Goal: Task Accomplishment & Management: Manage account settings

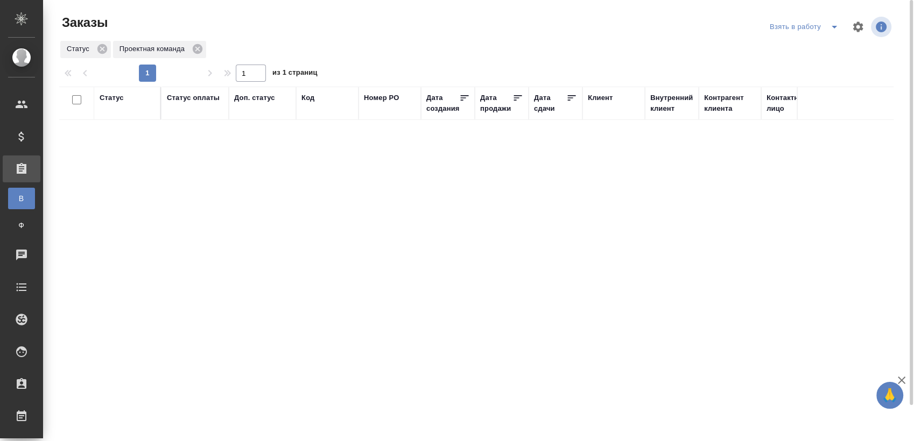
click at [826, 32] on span "split button" at bounding box center [834, 26] width 16 height 13
click at [805, 46] on li "Мои заказы" at bounding box center [805, 48] width 90 height 17
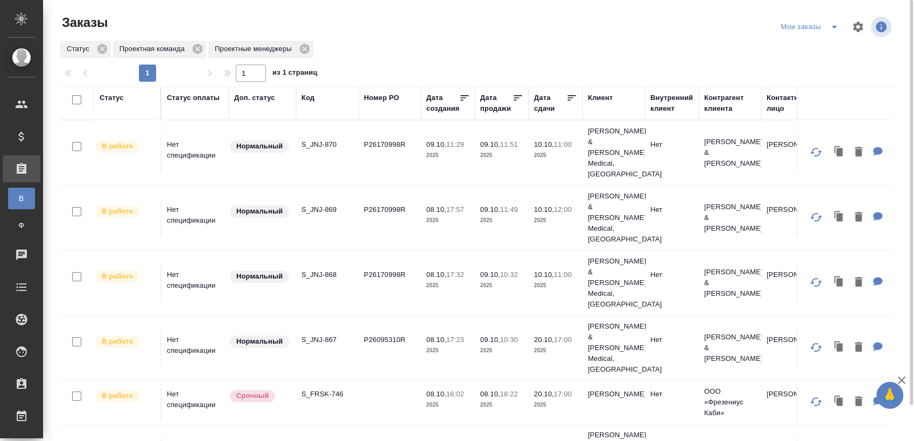
click at [838, 29] on icon "split button" at bounding box center [834, 26] width 13 height 13
click at [809, 45] on li "Взять в работу" at bounding box center [811, 48] width 90 height 17
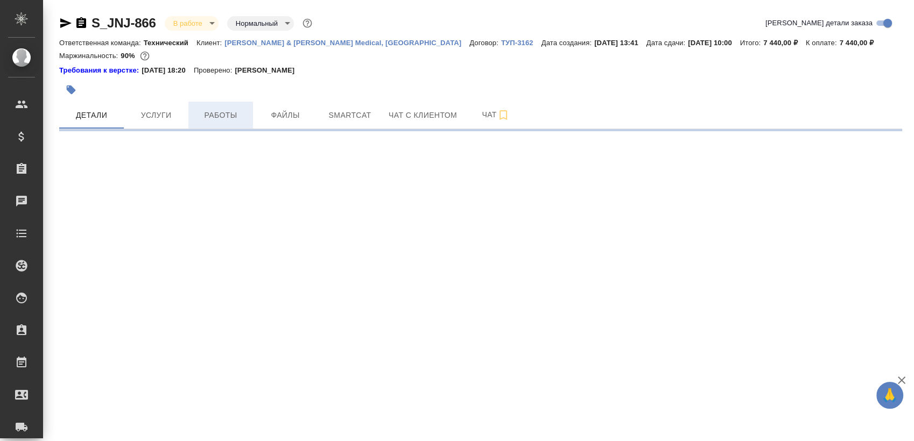
select select "RU"
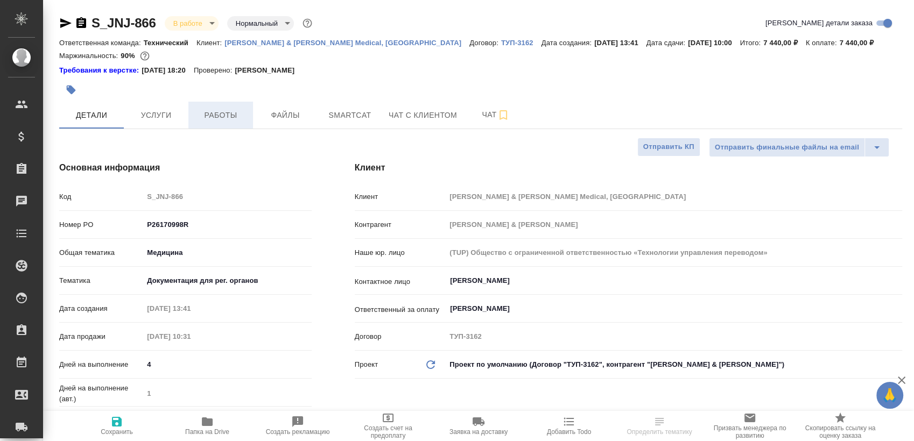
type textarea "x"
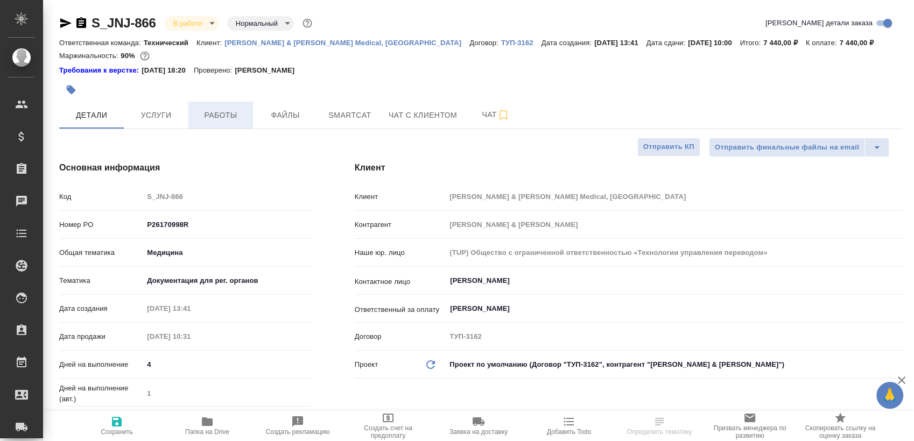
type textarea "x"
click at [232, 109] on span "Работы" at bounding box center [221, 115] width 52 height 13
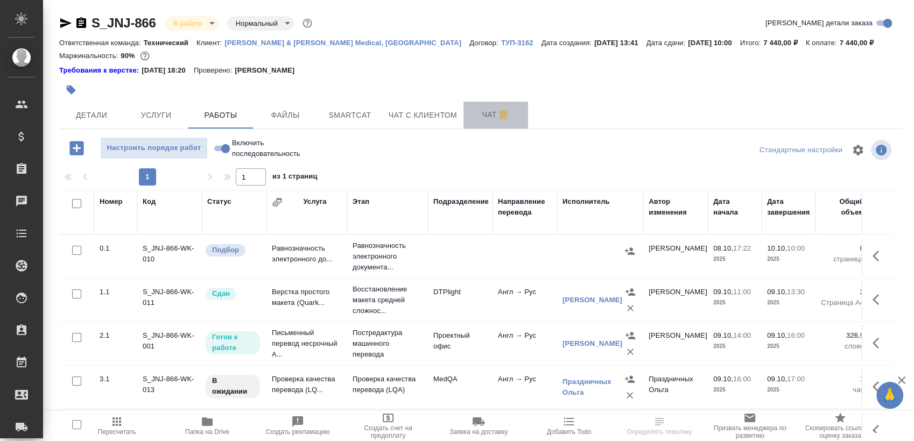
click at [476, 114] on span "Чат" at bounding box center [496, 114] width 52 height 13
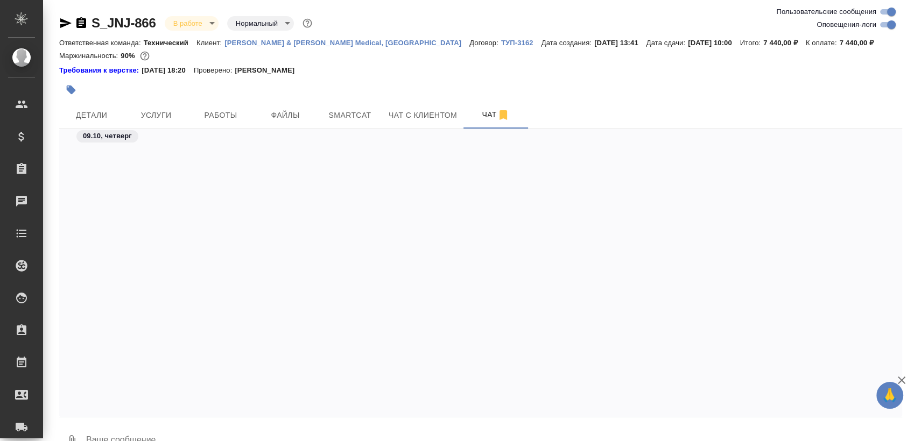
scroll to position [8902, 0]
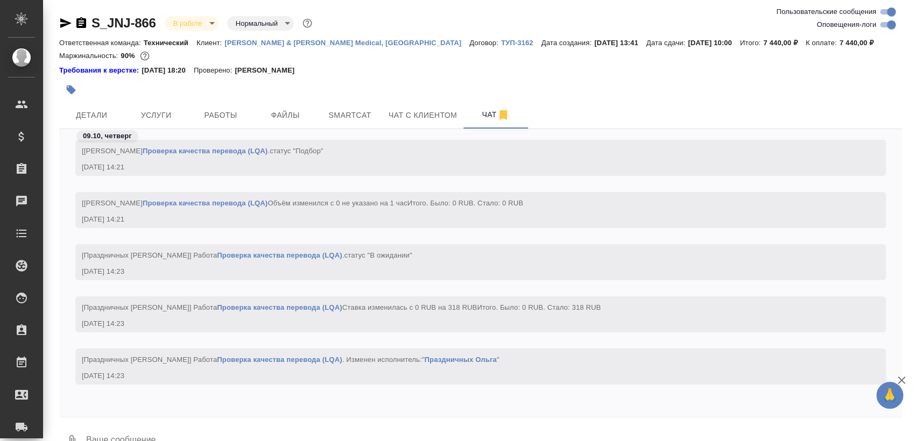
click at [893, 23] on input "Оповещения-логи" at bounding box center [891, 24] width 39 height 13
checkbox input "false"
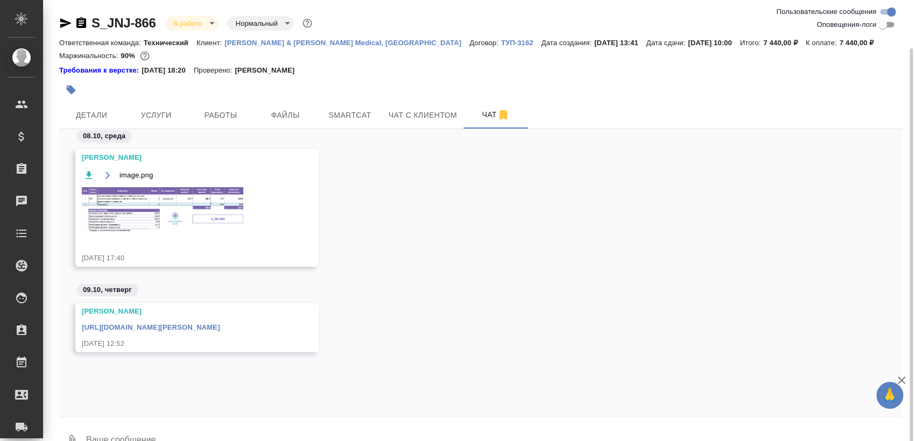
scroll to position [25, 0]
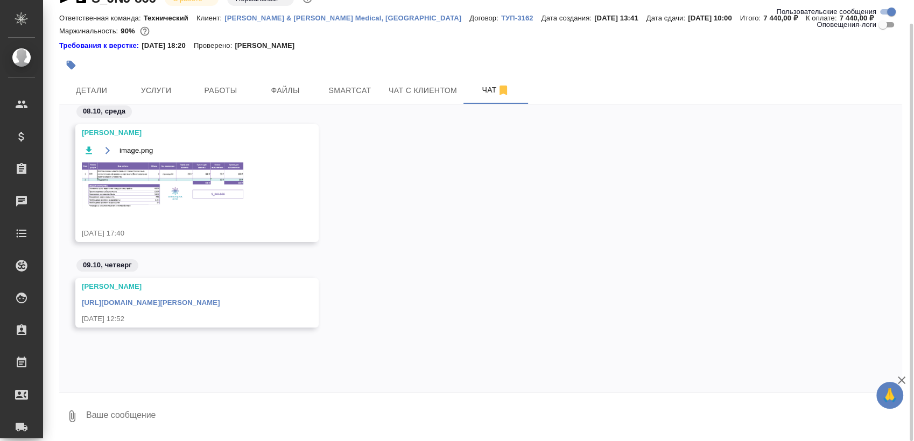
click at [164, 428] on textarea at bounding box center [493, 416] width 817 height 37
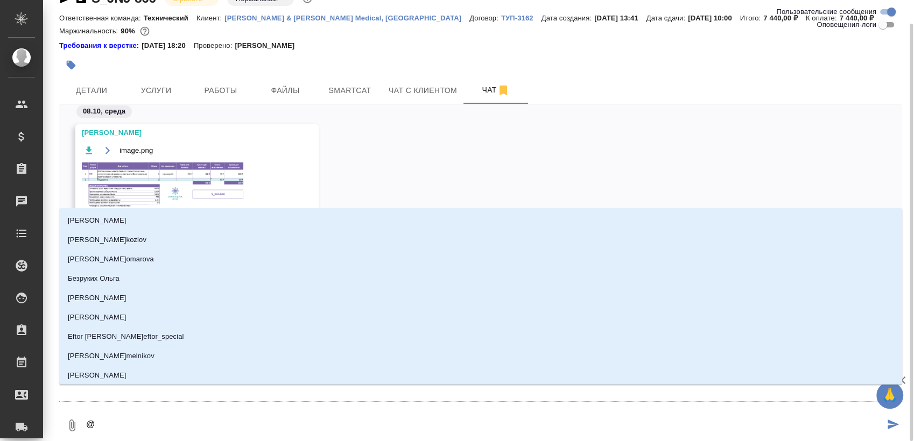
type textarea "@з"
type input "з"
type textarea "@за"
type input "за"
type textarea "@заб"
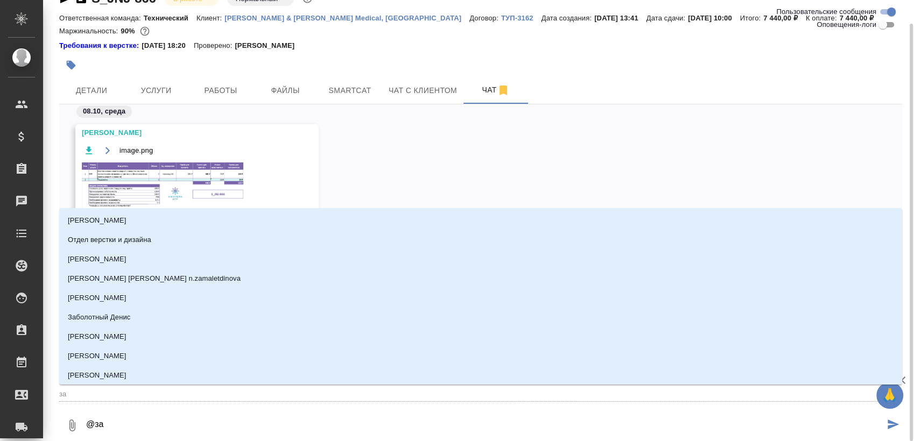
type input "заб"
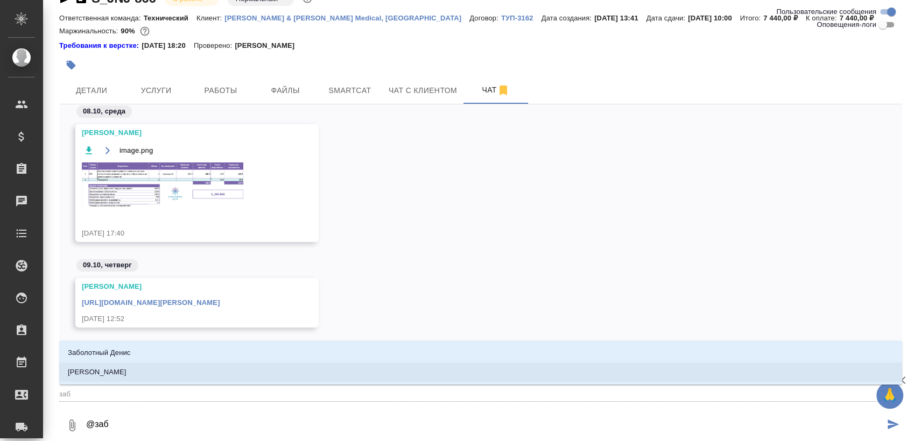
click at [124, 368] on p "[PERSON_NAME]" at bounding box center [97, 372] width 59 height 11
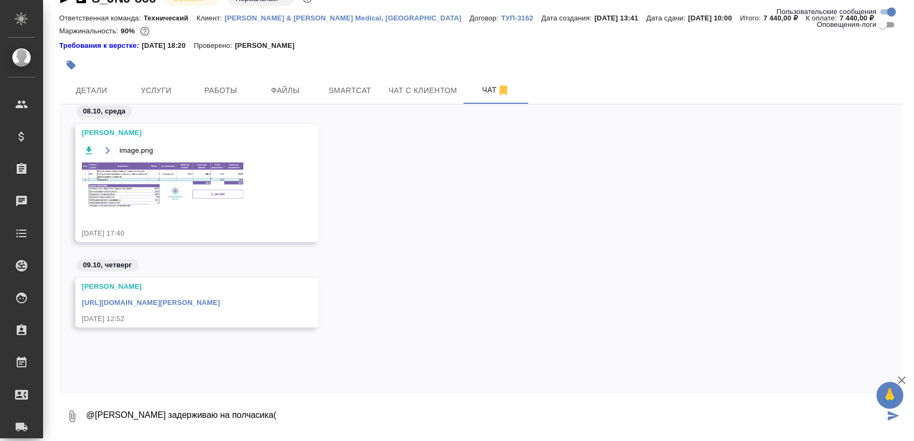
type textarea "@Заборова Александра задерживаю на полчасика("
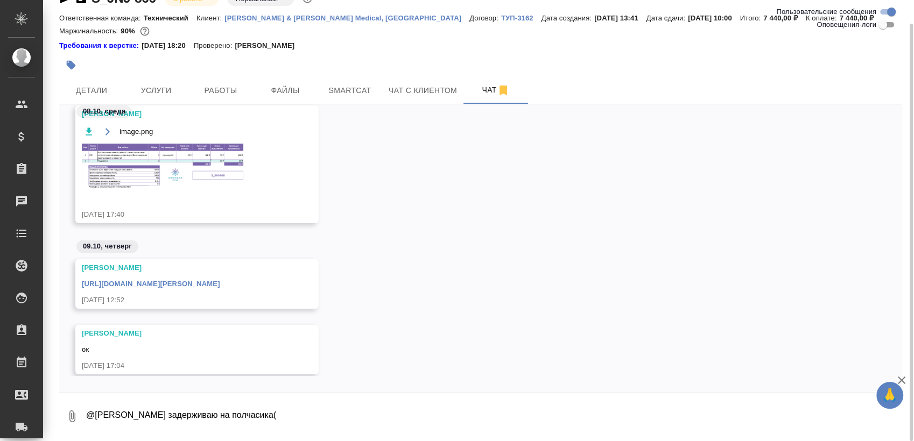
scroll to position [0, 0]
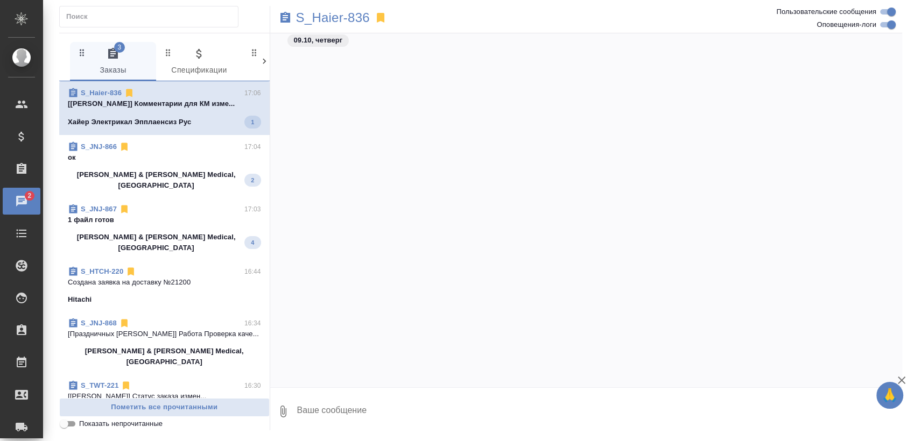
scroll to position [44872, 0]
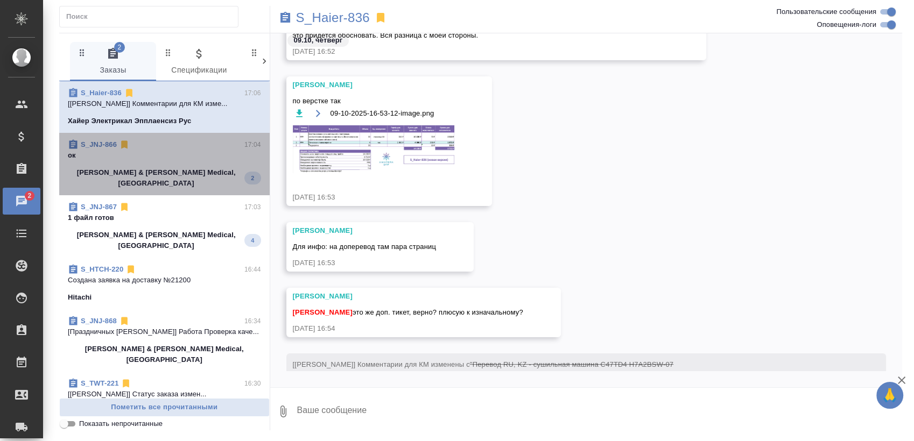
click at [165, 163] on span "S_JNJ-866 17:04 ок [PERSON_NAME] & [PERSON_NAME] Medical, [GEOGRAPHIC_DATA] 2" at bounding box center [164, 164] width 193 height 50
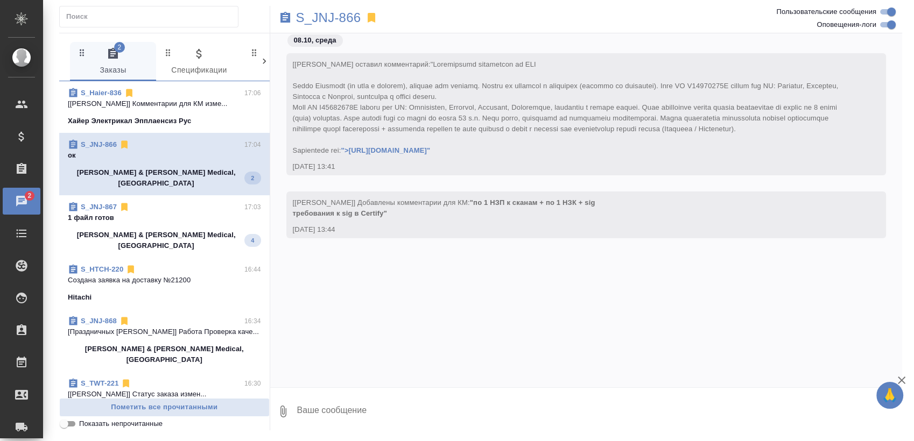
scroll to position [14614, 0]
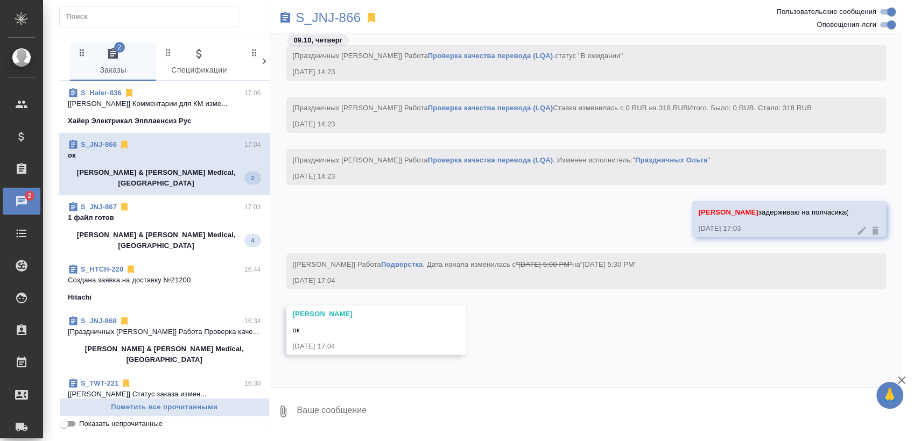
click at [166, 213] on p "1 файл готов" at bounding box center [164, 218] width 193 height 11
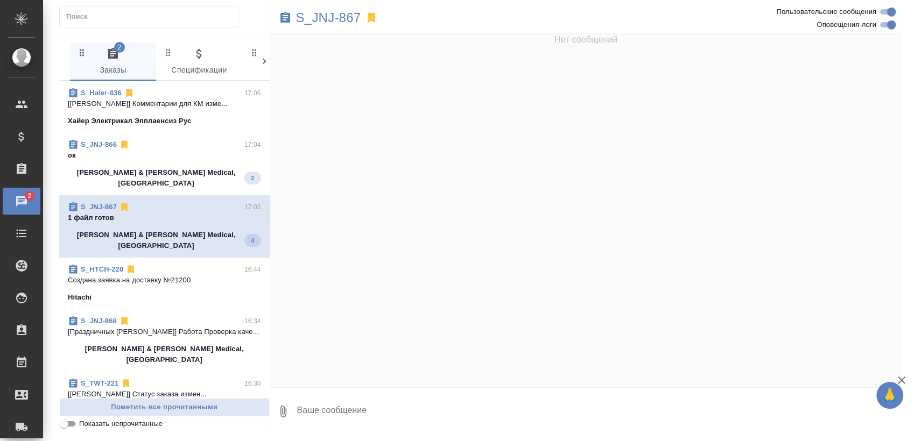
scroll to position [13667, 0]
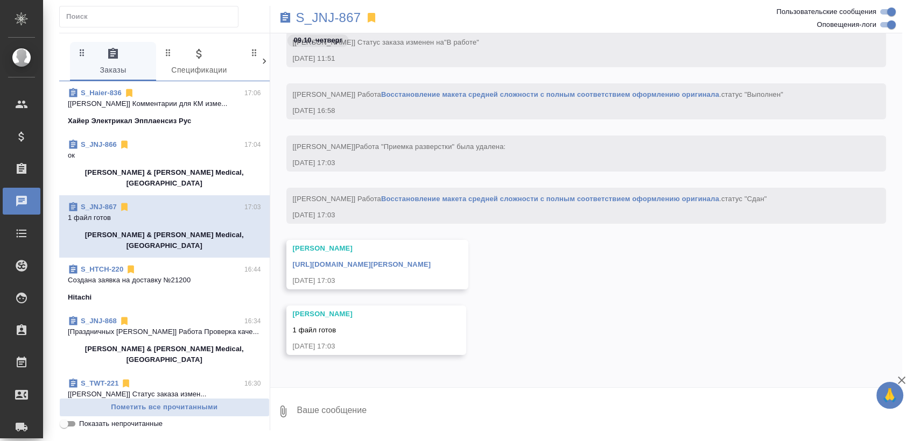
click at [201, 158] on p "ок" at bounding box center [164, 155] width 193 height 11
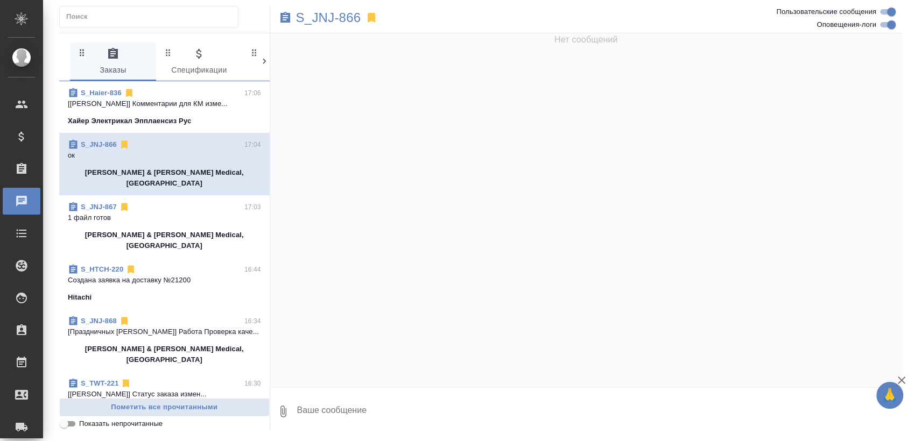
scroll to position [14614, 0]
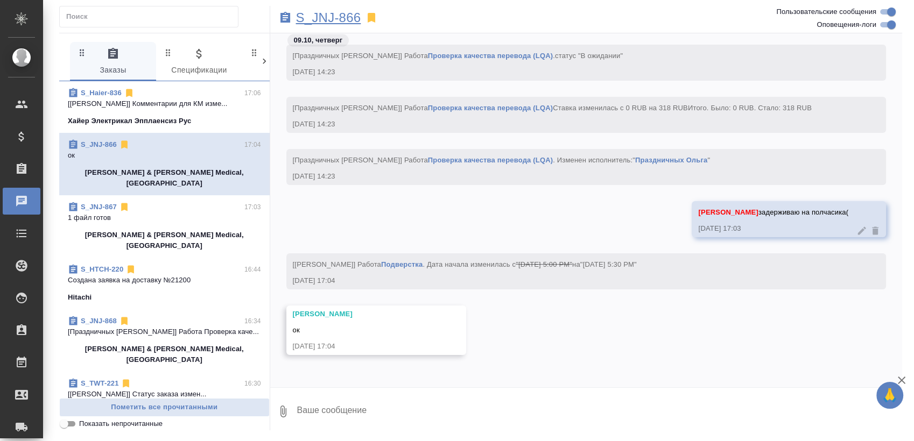
click at [326, 17] on p "S_JNJ-866" at bounding box center [328, 17] width 65 height 11
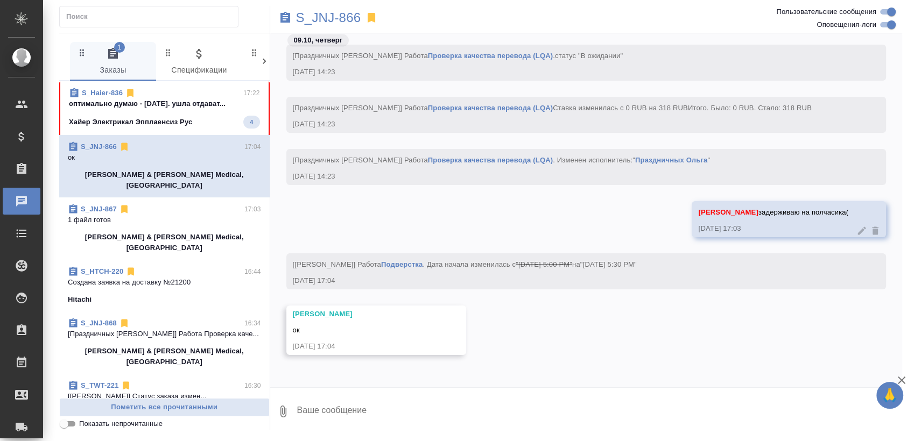
click at [194, 113] on span "S_Haier-836 17:22 оптимально думаю - вторник. ушла отдават... Хайер Электрикал …" at bounding box center [164, 108] width 191 height 41
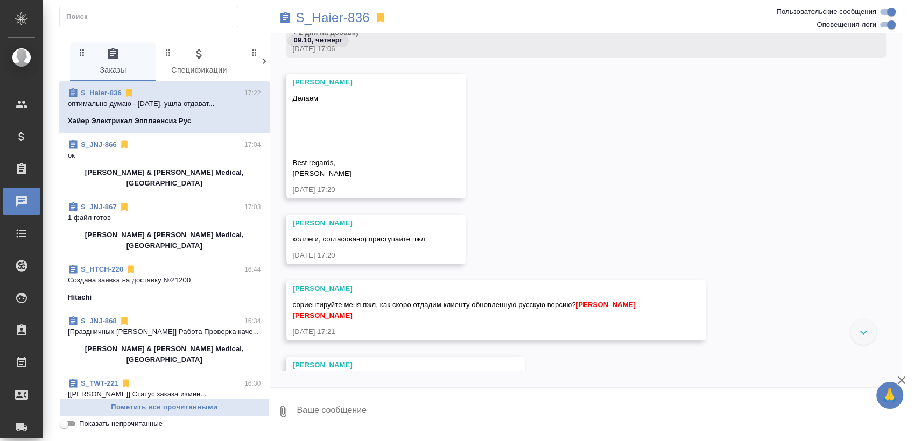
scroll to position [46664, 0]
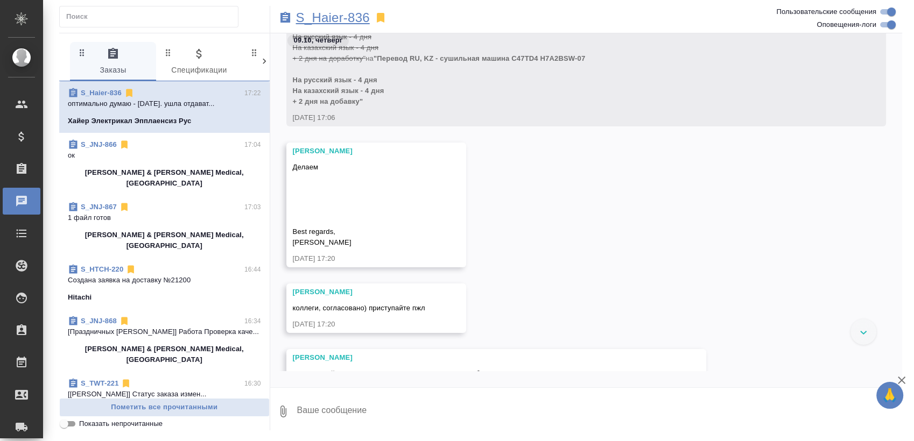
click at [350, 12] on p "S_Haier-836" at bounding box center [333, 17] width 74 height 11
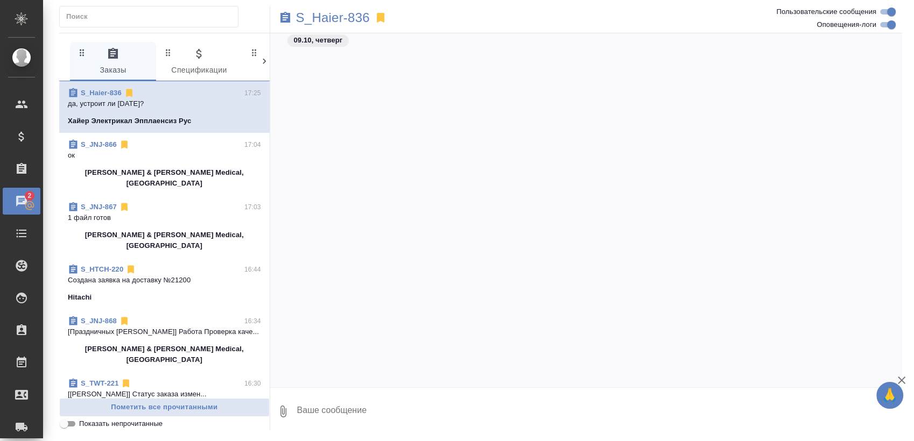
scroll to position [48064, 0]
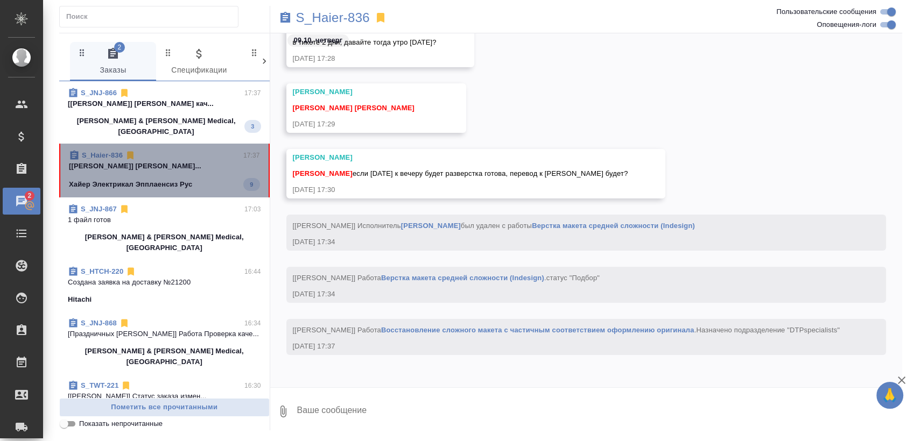
click at [198, 178] on div "Хайер Электрикал Эпплаенсиз Рус 9" at bounding box center [164, 184] width 191 height 13
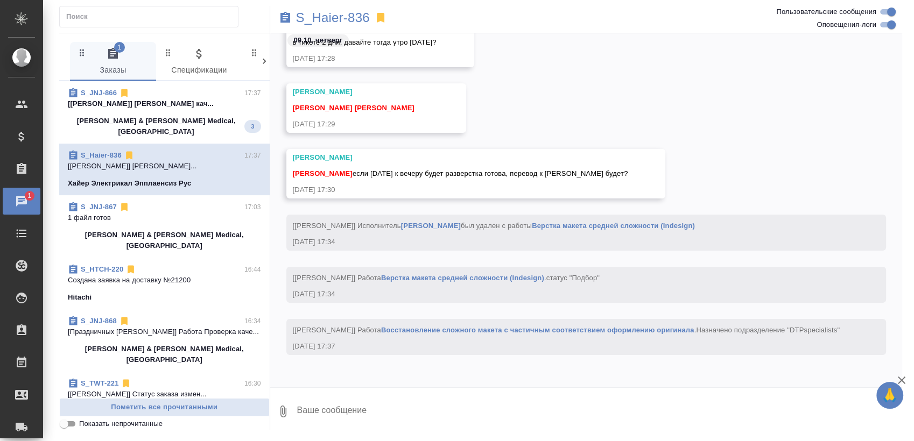
click at [890, 29] on input "Оповещения-логи" at bounding box center [891, 24] width 39 height 13
checkbox input "false"
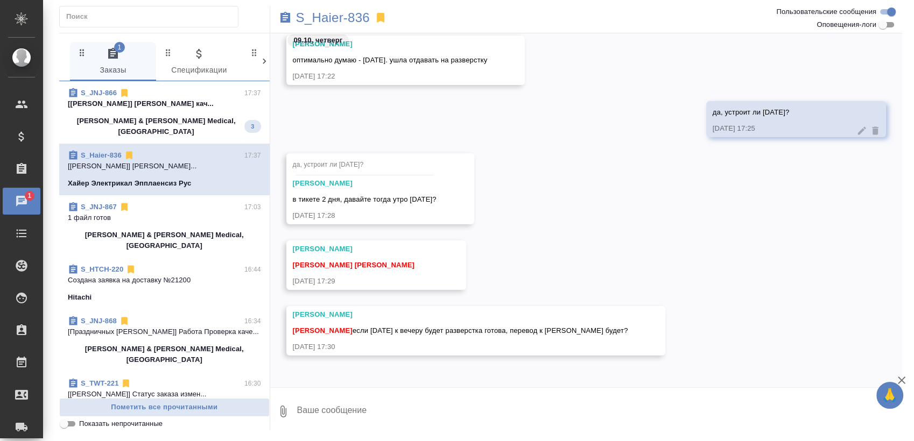
scroll to position [19104, 0]
click at [415, 421] on textarea at bounding box center [599, 411] width 607 height 37
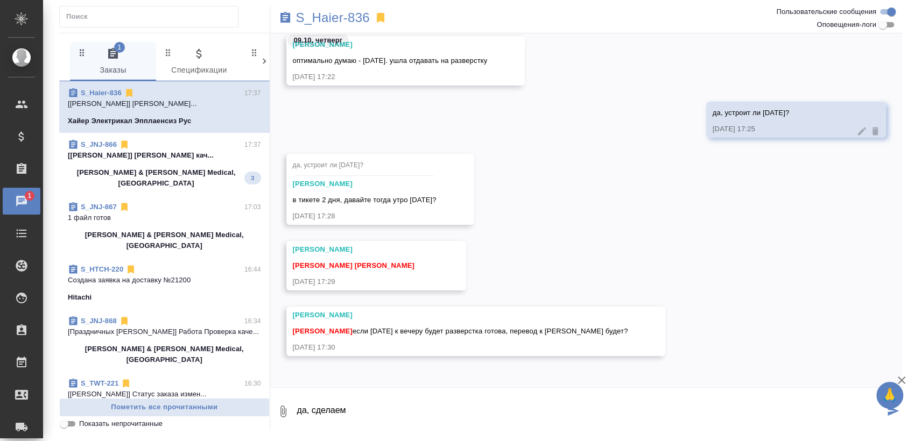
type textarea "да, сделаем"
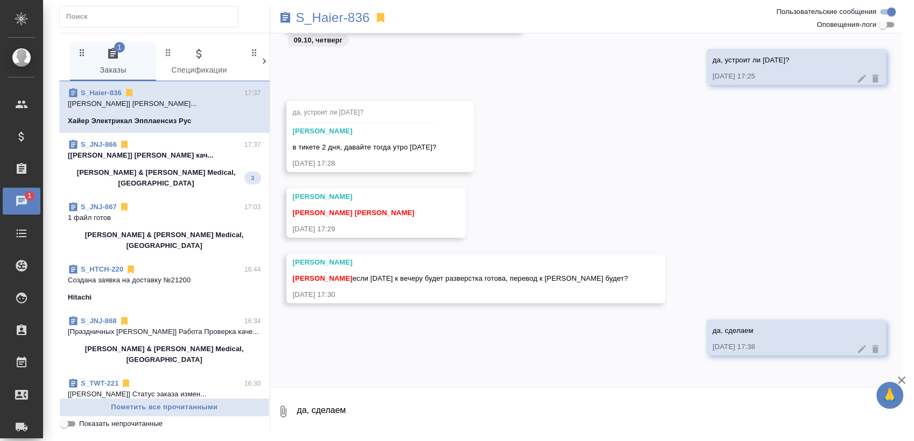
click at [179, 160] on p "[Сергеева Анастасия] Работа Проверка кач..." at bounding box center [164, 155] width 193 height 11
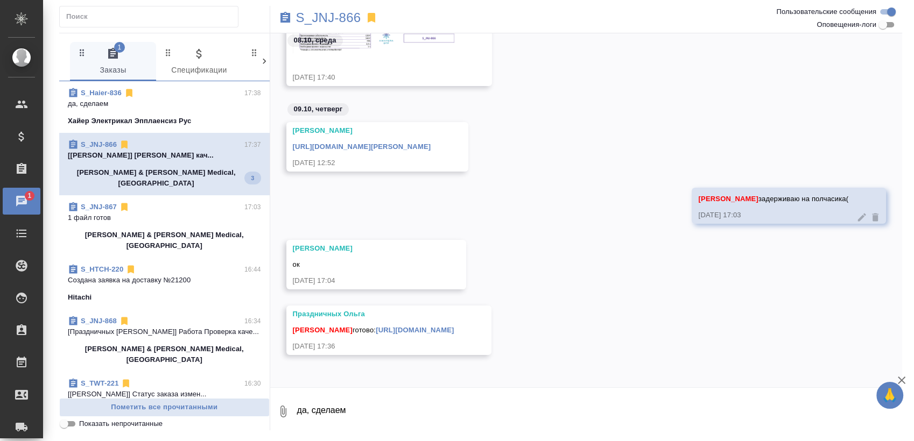
scroll to position [48, 0]
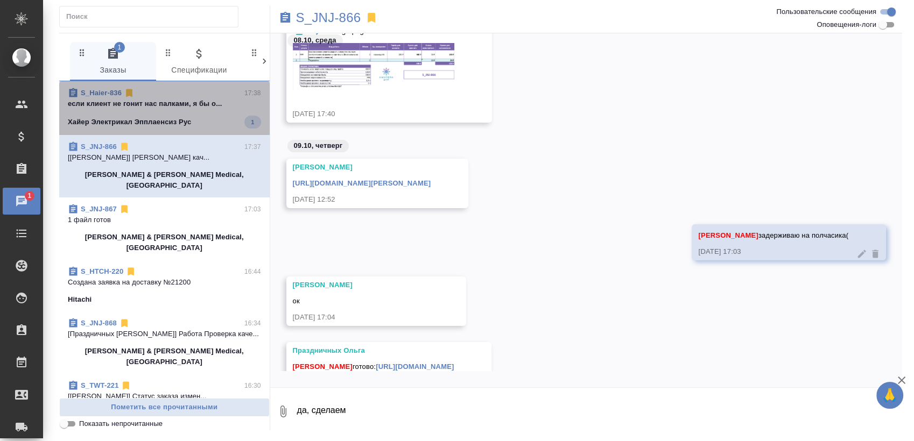
click at [196, 107] on p "если клиент не гонит нас палками, я бы о..." at bounding box center [164, 103] width 193 height 11
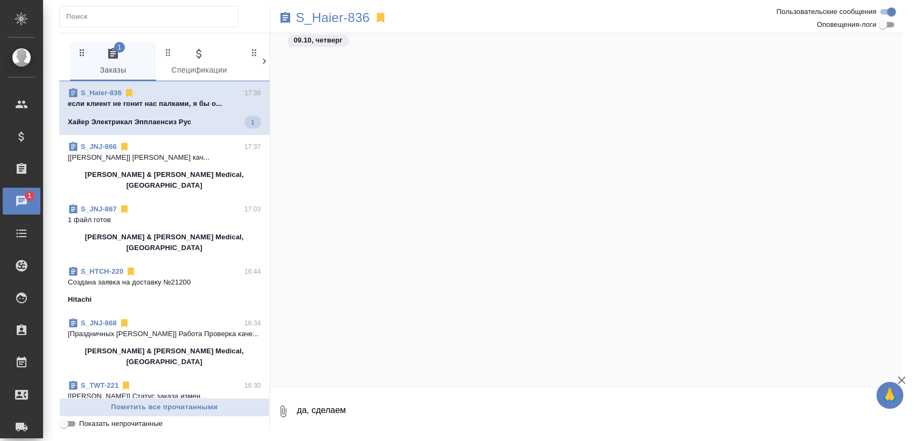
scroll to position [19467, 0]
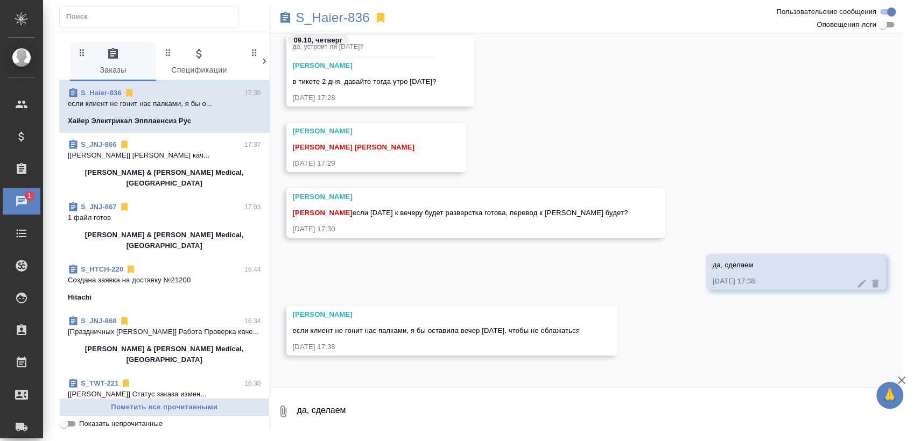
click at [469, 429] on textarea "да, сделаем" at bounding box center [599, 411] width 607 height 37
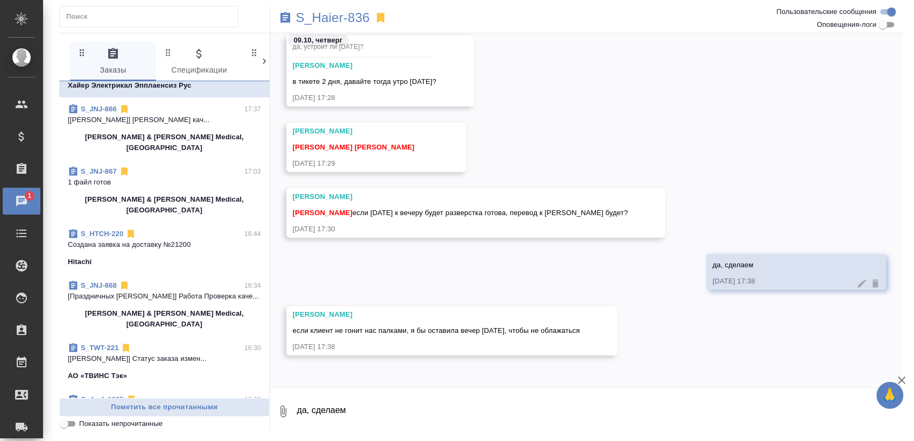
scroll to position [0, 0]
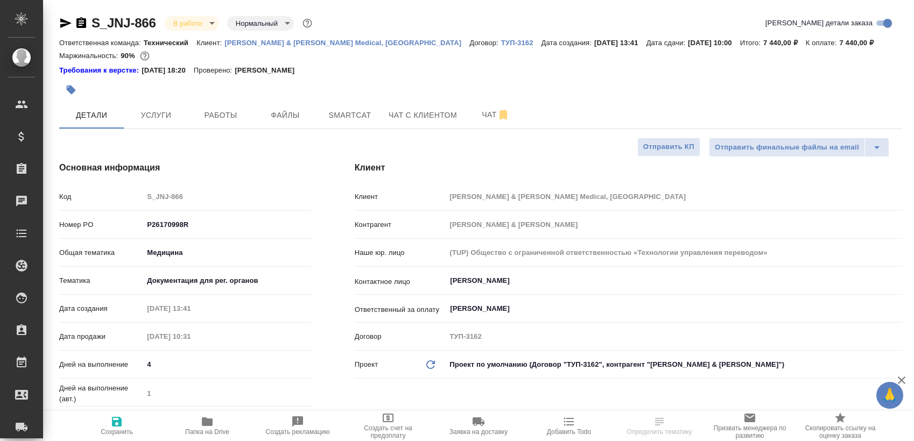
select select "RU"
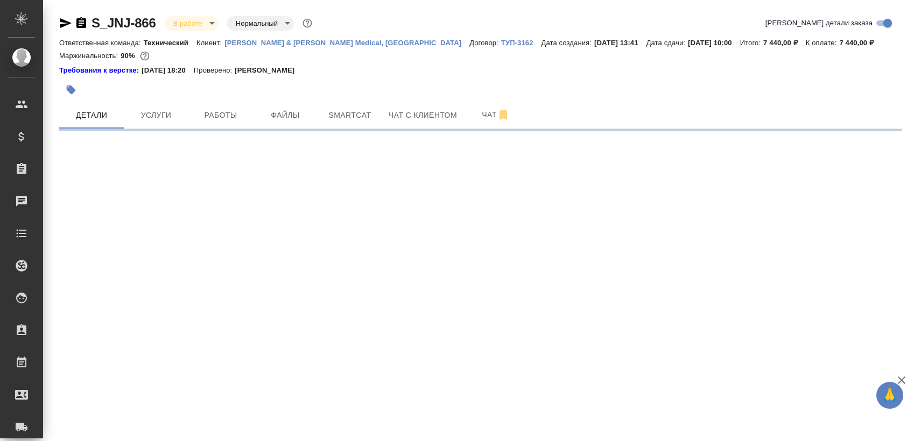
select select "RU"
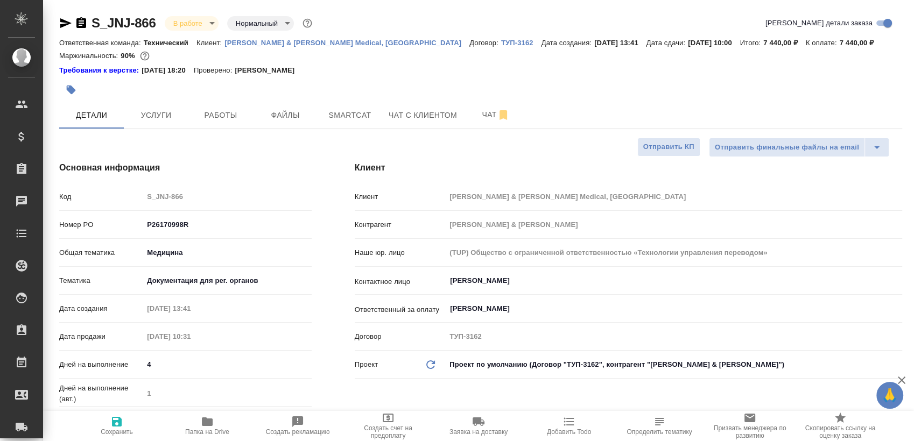
type textarea "x"
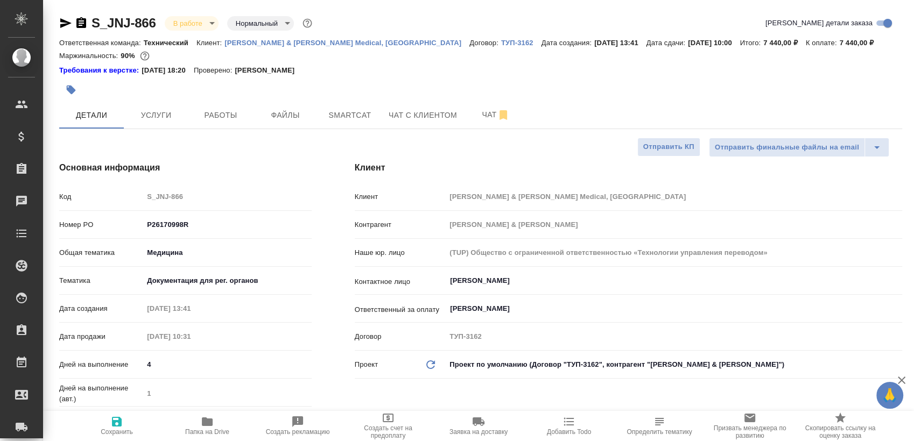
type textarea "x"
click at [470, 118] on span "Чат" at bounding box center [496, 114] width 52 height 13
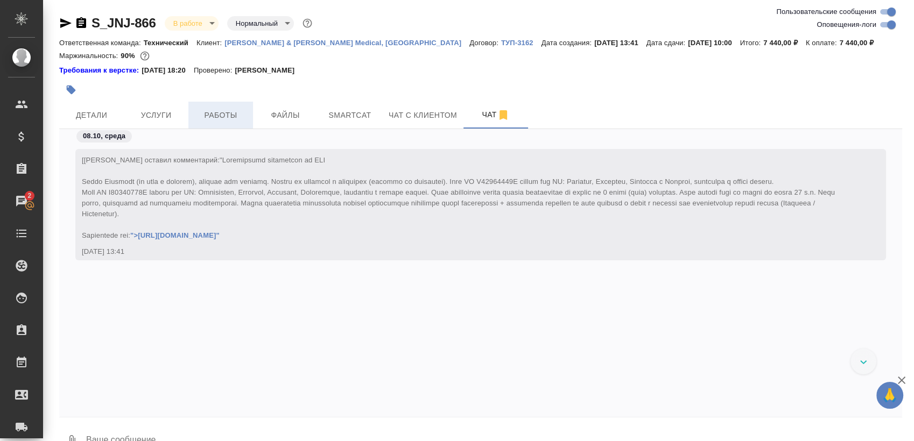
scroll to position [9461, 0]
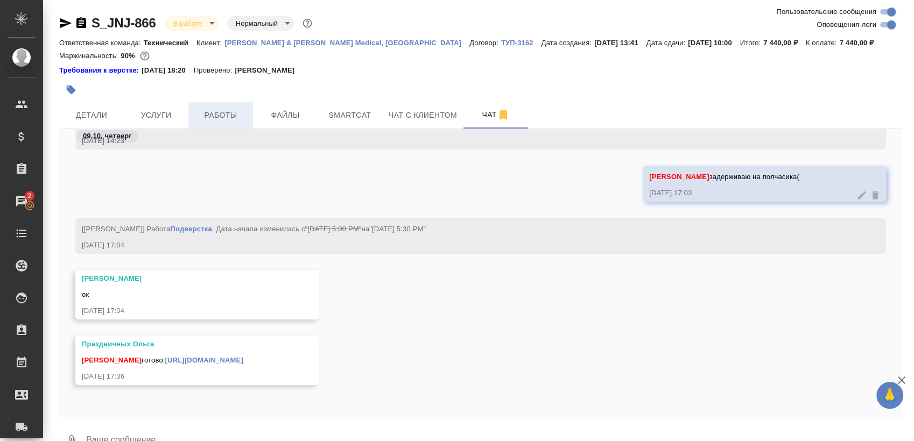
click at [232, 105] on button "Работы" at bounding box center [220, 115] width 65 height 27
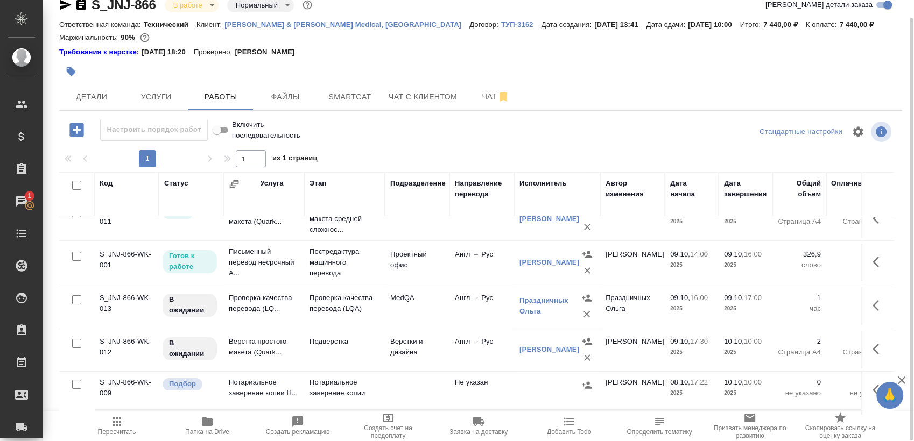
scroll to position [67, 0]
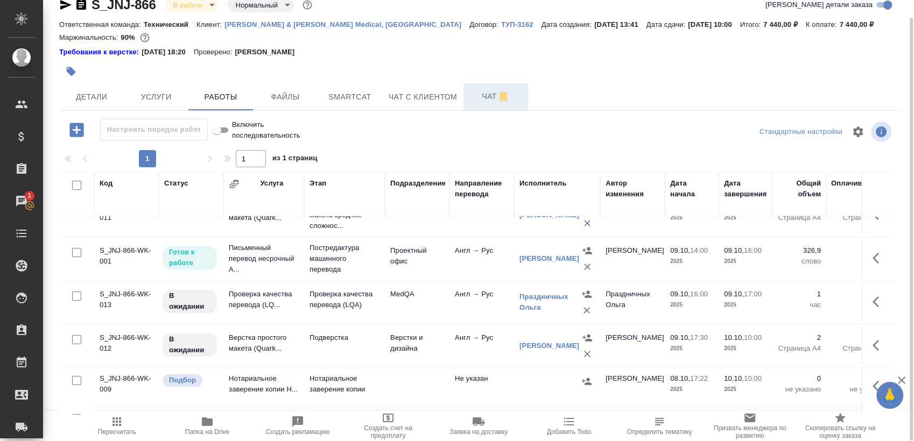
click at [473, 105] on button "Чат" at bounding box center [495, 96] width 65 height 27
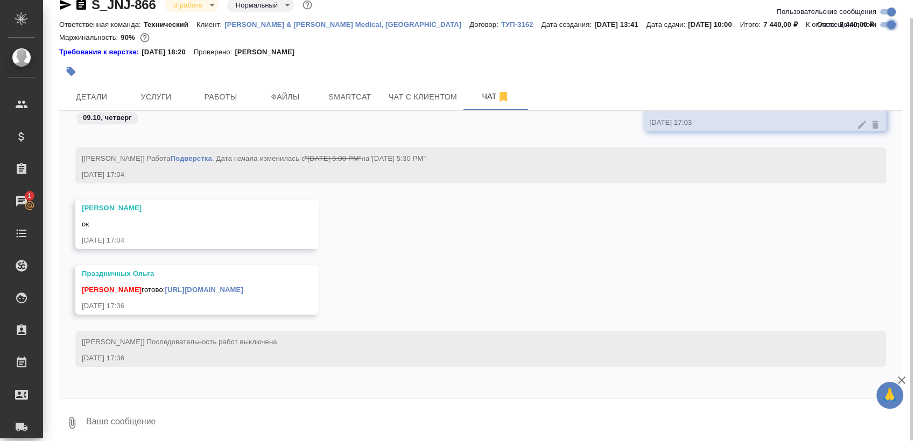
click at [895, 28] on input "Оповещения-логи" at bounding box center [891, 24] width 39 height 13
checkbox input "false"
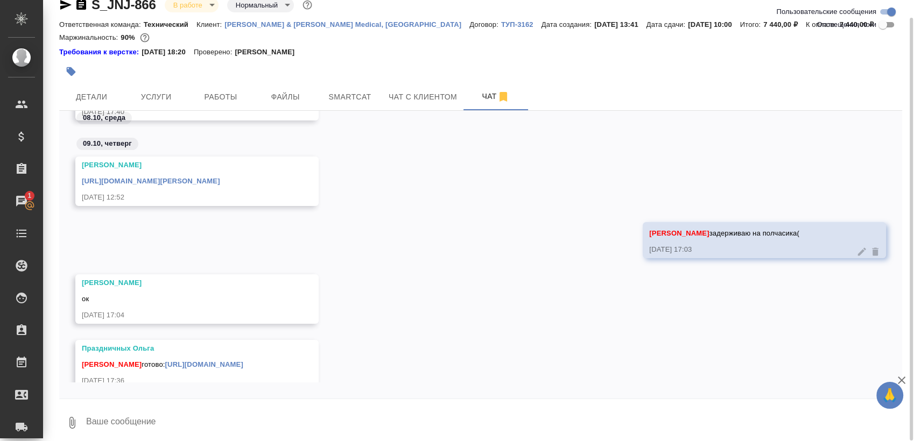
scroll to position [151, 0]
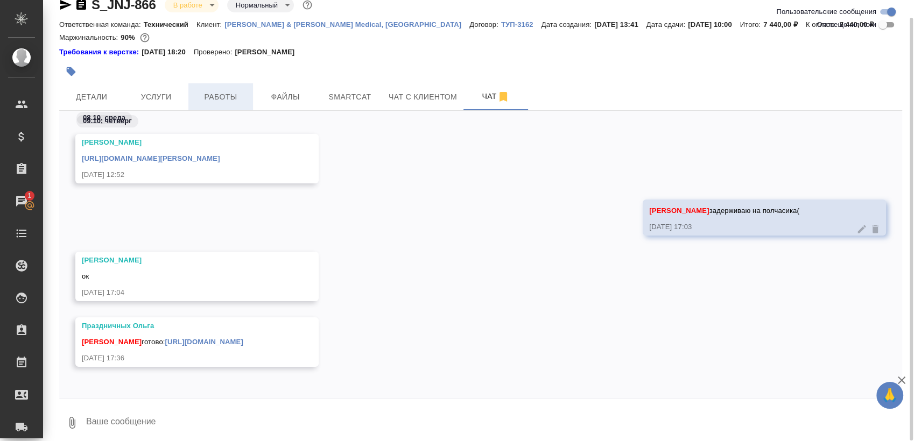
click at [246, 96] on button "Работы" at bounding box center [220, 96] width 65 height 27
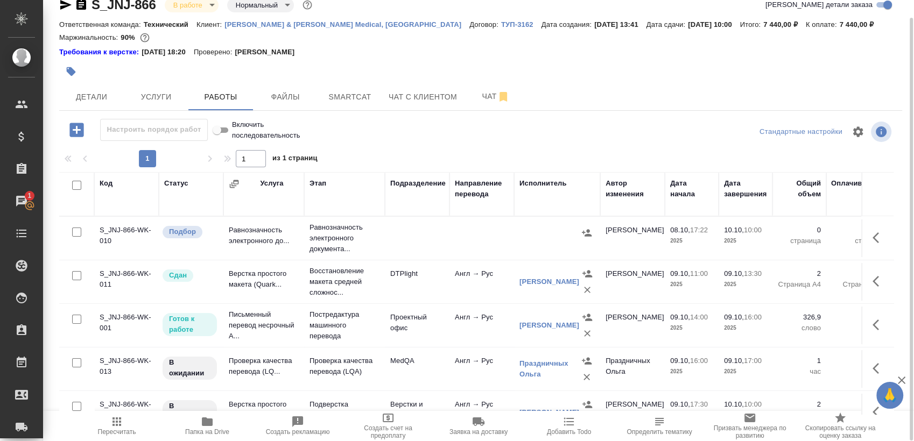
click at [218, 420] on span "Папка на Drive" at bounding box center [206, 425] width 77 height 20
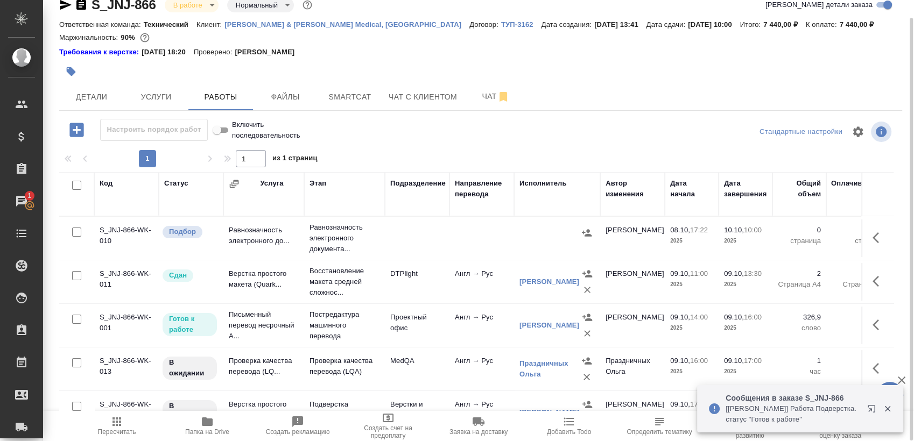
click at [891, 265] on div "Код Статус Услуга Этап Подразделение Направление перевода Исполнитель Автор изм…" at bounding box center [480, 293] width 843 height 242
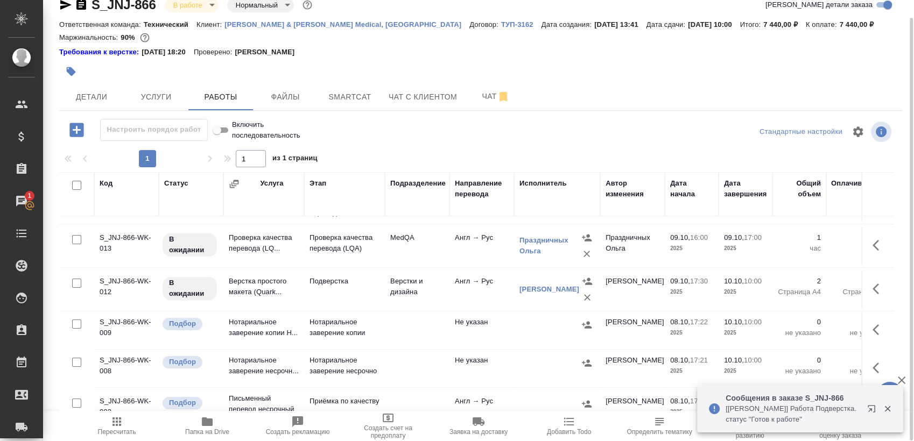
scroll to position [126, 0]
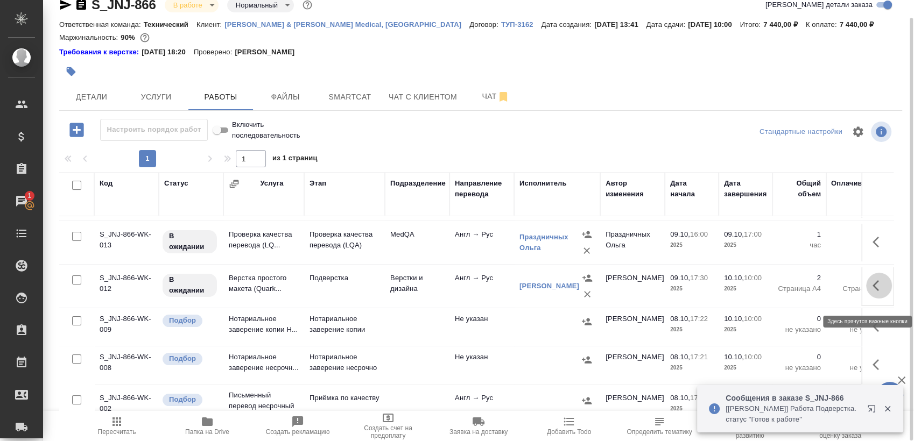
click at [870, 299] on button "button" at bounding box center [879, 286] width 26 height 26
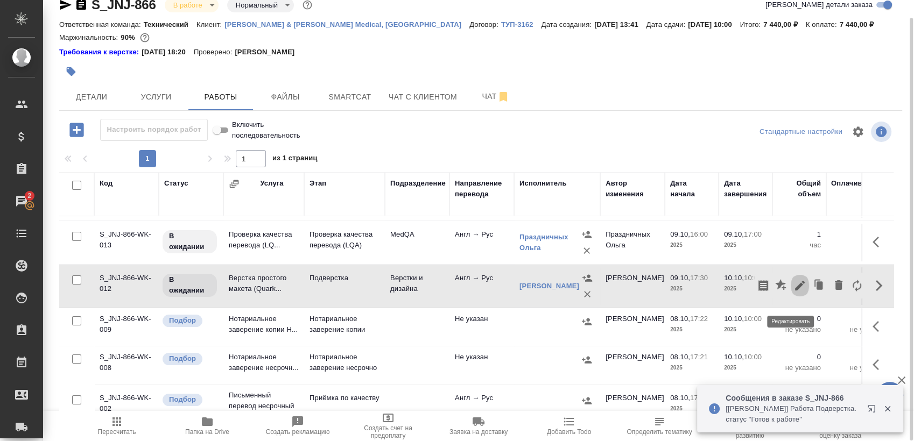
click at [793, 292] on icon "button" at bounding box center [799, 285] width 13 height 13
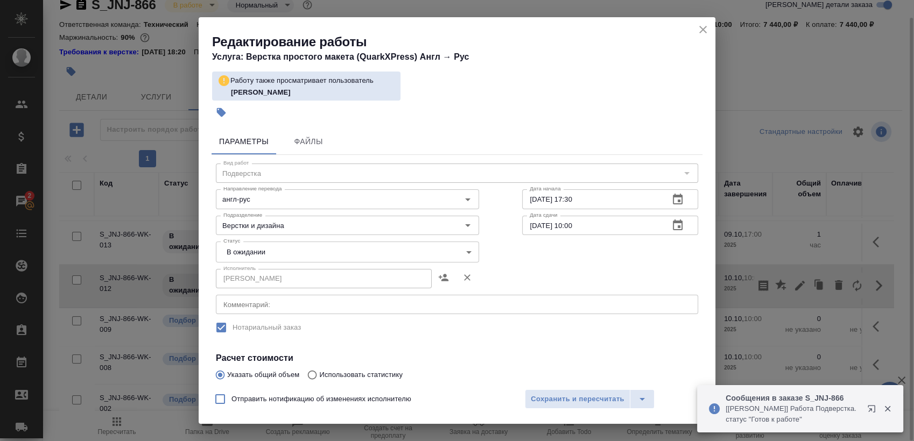
click at [347, 299] on div "x Комментарий:" at bounding box center [457, 304] width 482 height 19
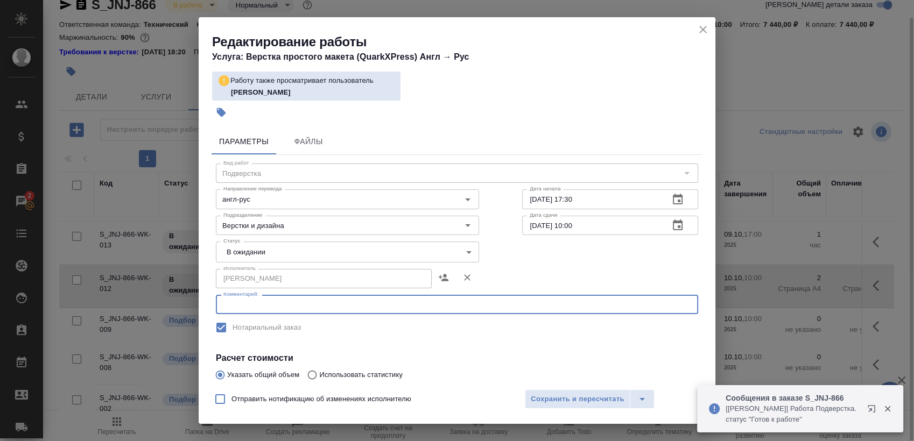
paste textarea "https://drive.awatera.com/s/xjofHjSAsCjjsEk"
type textarea "https://drive.awatera.com/s/xjofHjSAsCjjsEk"
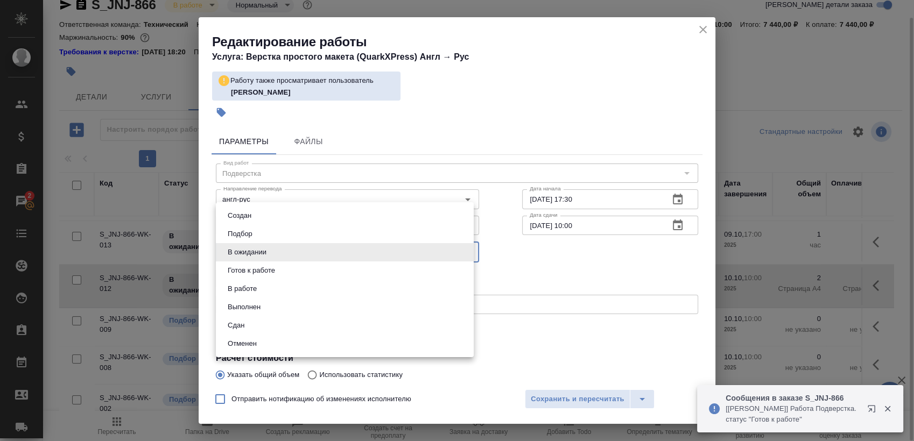
click at [348, 257] on body "🙏 .cls-1 fill:#fff; AWATERA Sergeeva Anastasia Клиенты Спецификации Заказы 2 Ча…" at bounding box center [457, 220] width 914 height 441
click at [305, 274] on li "Готов к работе" at bounding box center [345, 271] width 258 height 18
type input "readyForWork"
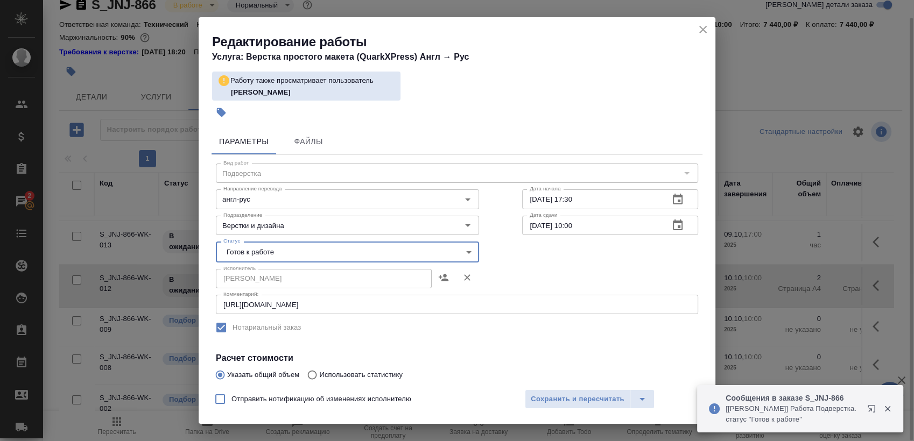
click at [544, 412] on div "Отправить нотификацию об изменениях исполнителю Сохранить и пересчитать" at bounding box center [457, 403] width 517 height 41
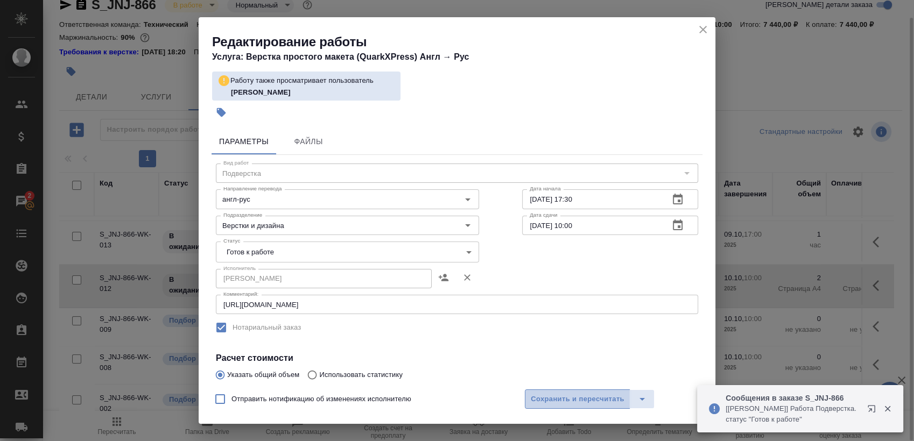
click at [561, 394] on span "Сохранить и пересчитать" at bounding box center [578, 399] width 94 height 12
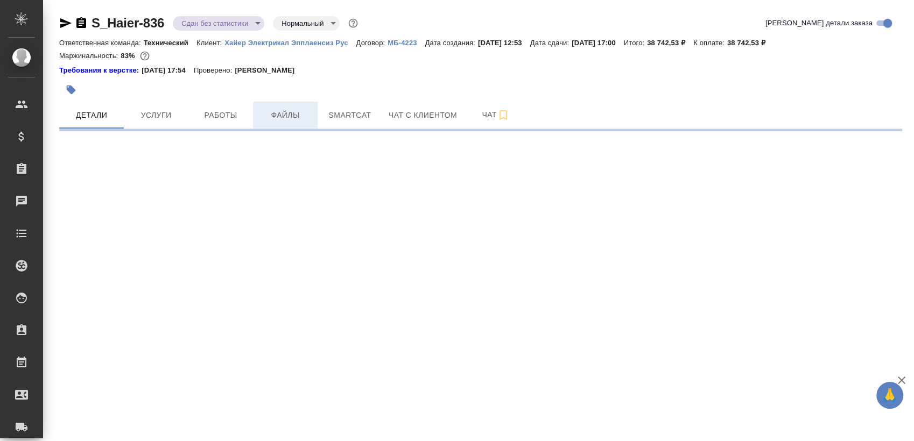
select select "RU"
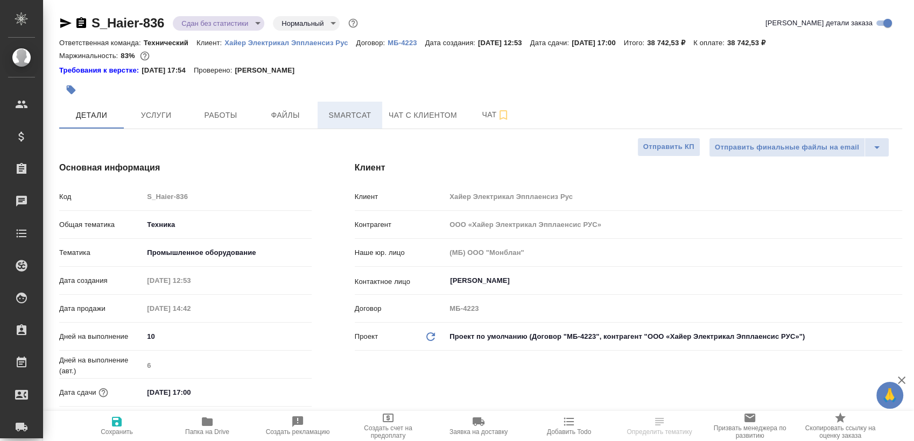
type textarea "x"
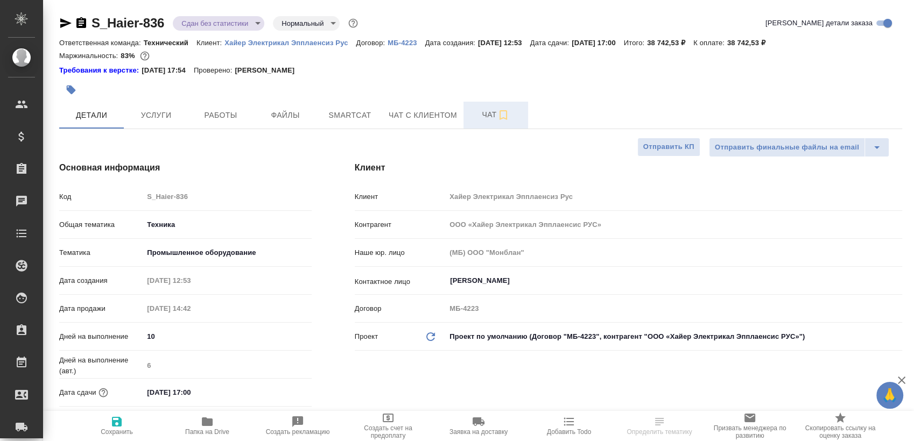
type textarea "x"
click at [473, 123] on button "Чат" at bounding box center [495, 115] width 65 height 27
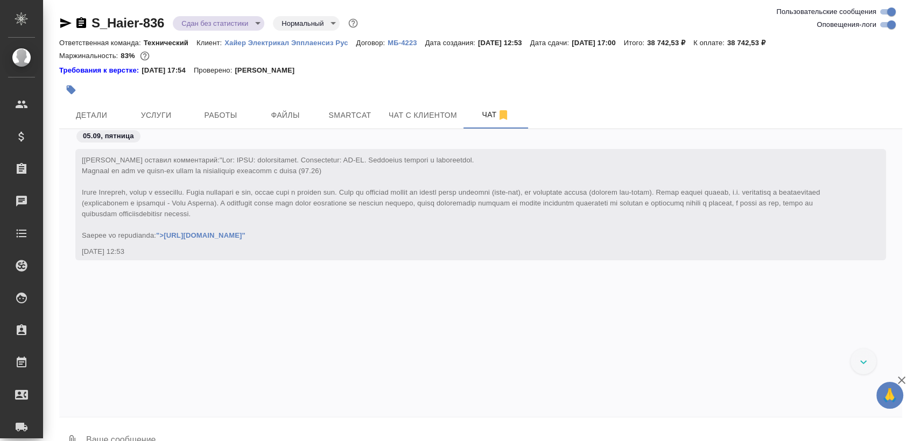
click at [883, 24] on input "Оповещения-логи" at bounding box center [891, 24] width 39 height 13
checkbox input "false"
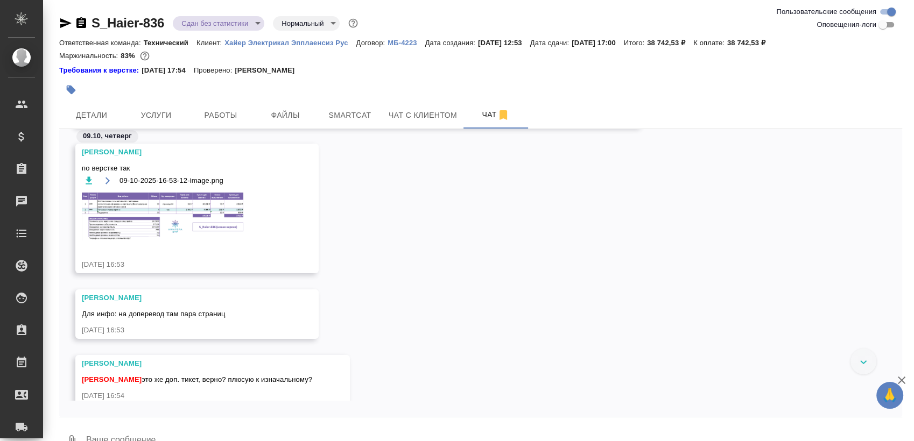
scroll to position [9521, 0]
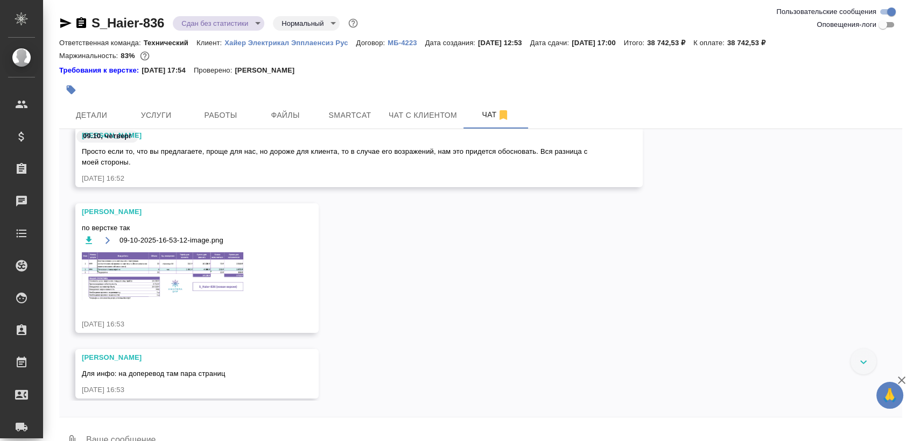
click at [214, 269] on img at bounding box center [162, 276] width 161 height 48
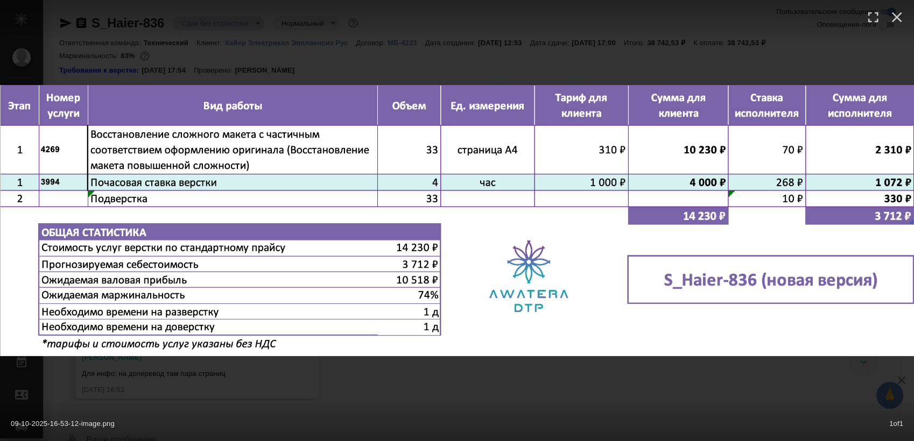
click at [372, 379] on div "09-10-2025-16-53-12-image.png 1 of 1" at bounding box center [457, 220] width 914 height 441
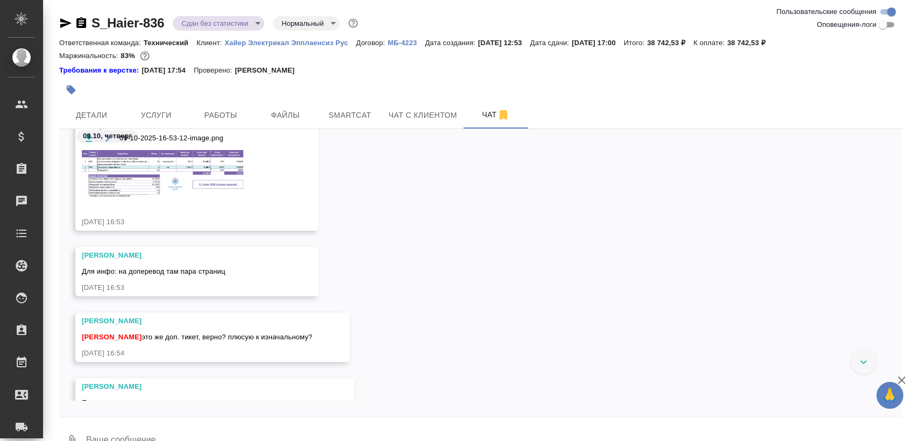
scroll to position [9520, 0]
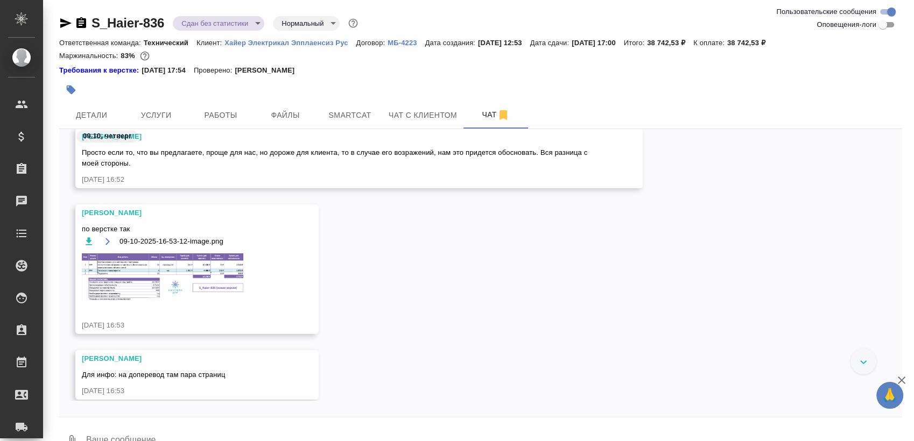
click at [186, 276] on img at bounding box center [162, 277] width 161 height 48
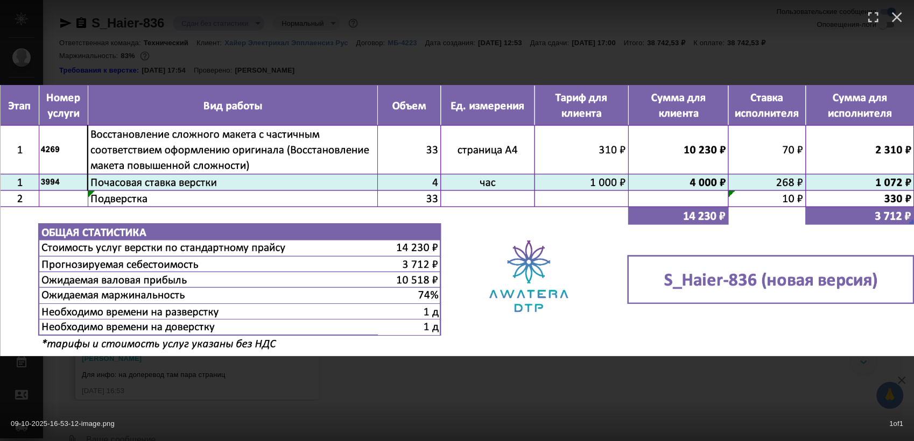
click at [392, 400] on div "09-10-2025-16-53-12-image.png 1 of 1" at bounding box center [457, 220] width 914 height 441
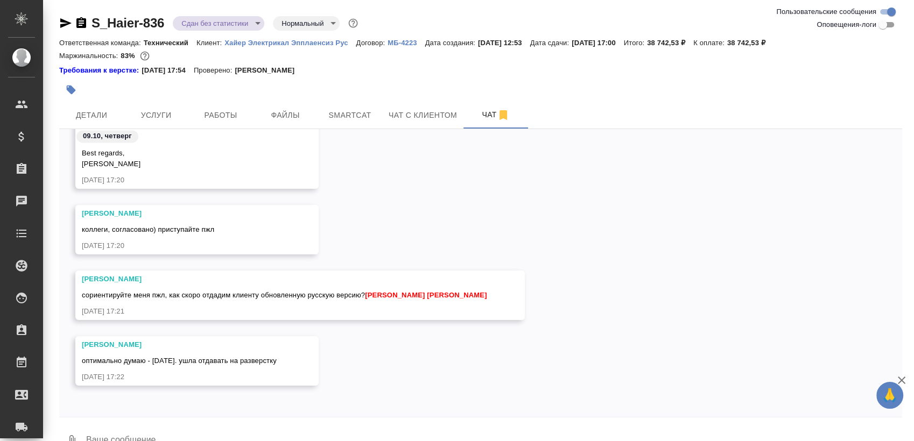
scroll to position [9952, 0]
click at [246, 421] on div at bounding box center [480, 420] width 843 height 5
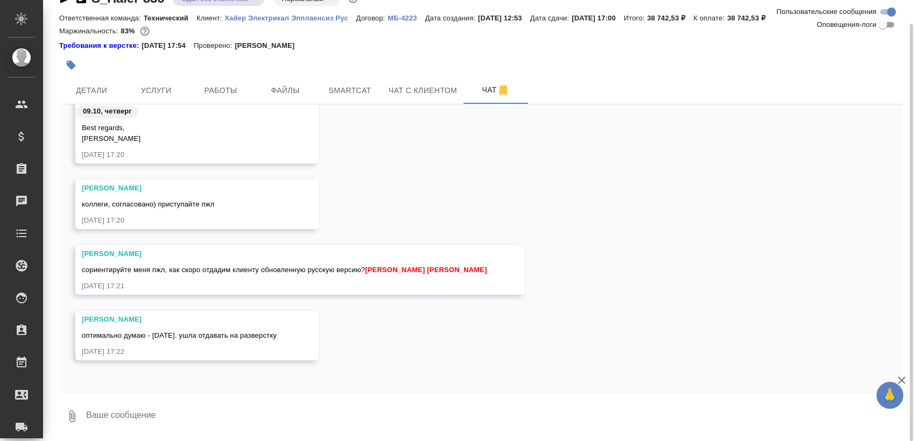
click at [230, 414] on textarea at bounding box center [493, 416] width 817 height 37
click at [206, 414] on textarea at bounding box center [493, 416] width 817 height 37
type textarea "да, устроит ли вторник?"
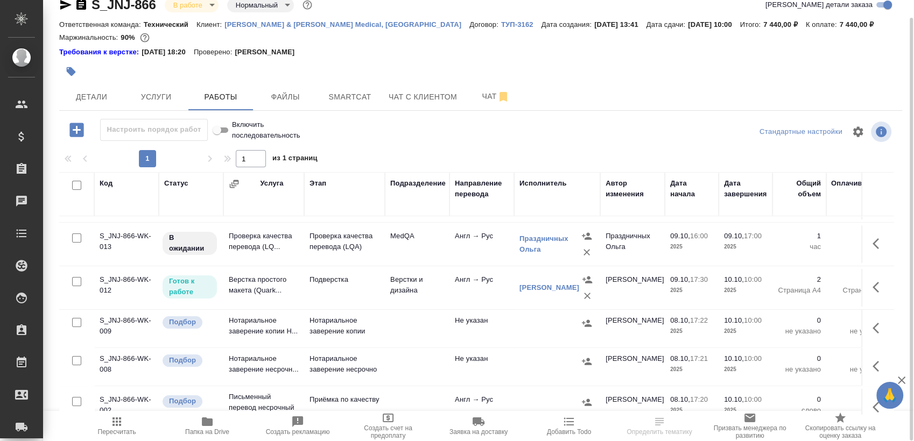
scroll to position [159, 0]
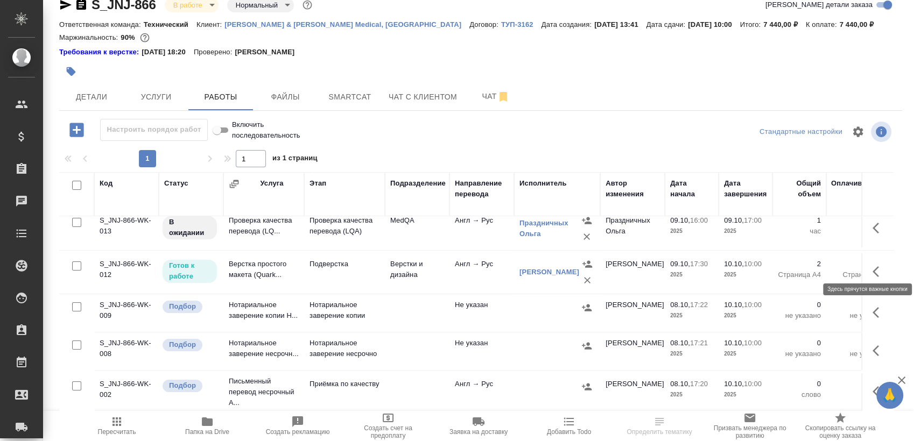
click at [874, 266] on icon "button" at bounding box center [878, 271] width 13 height 13
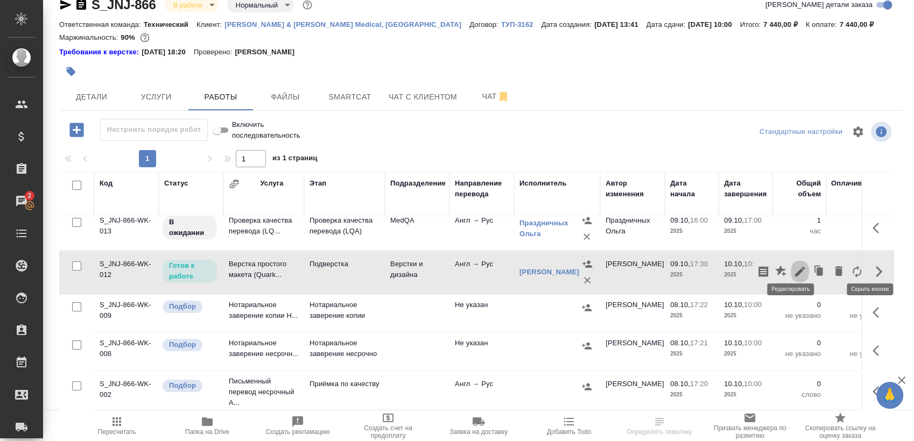
click at [795, 267] on icon "button" at bounding box center [800, 272] width 10 height 10
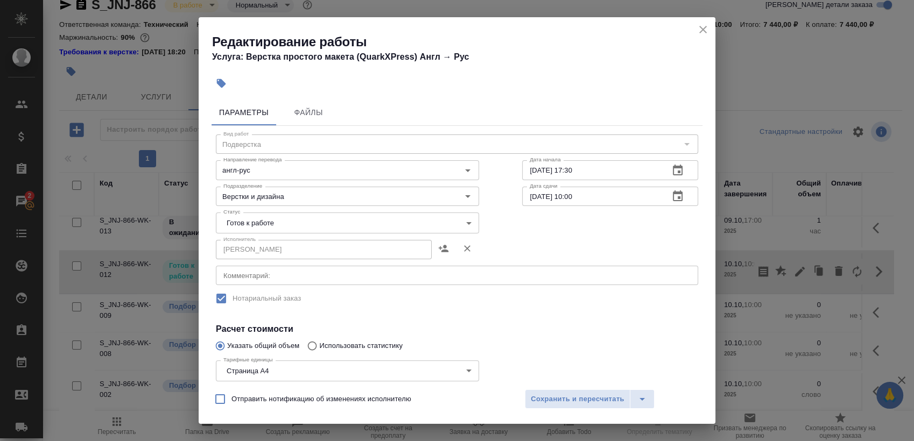
click at [392, 278] on textarea at bounding box center [456, 276] width 467 height 8
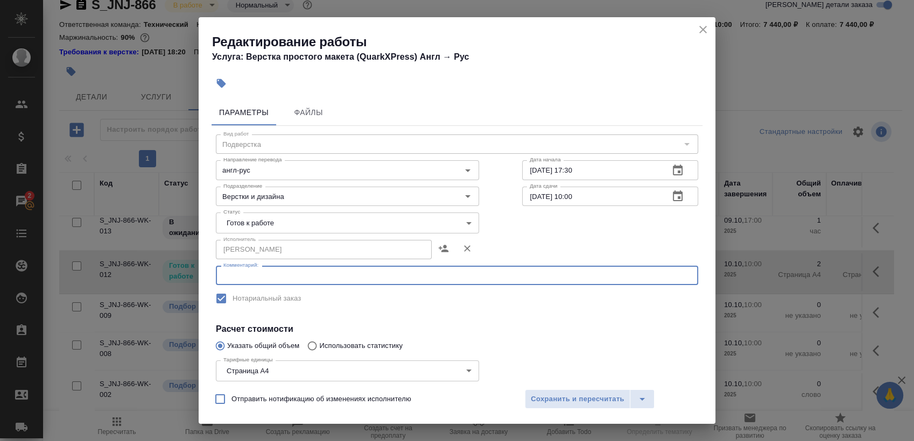
paste textarea "https://drive.awatera.com/s/xjofHjSAsCjjsEk"
type textarea "https://drive.awatera.com/s/xjofHjSAsCjjsEk"
click at [581, 405] on span "Сохранить и пересчитать" at bounding box center [578, 399] width 94 height 12
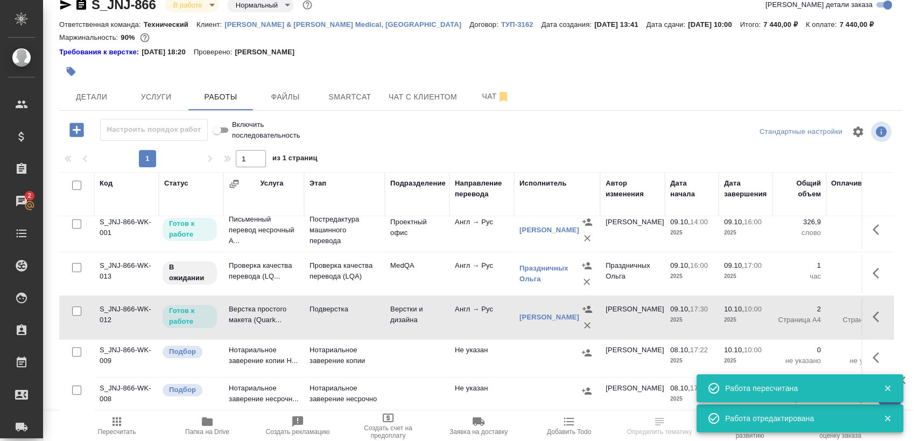
scroll to position [39, 0]
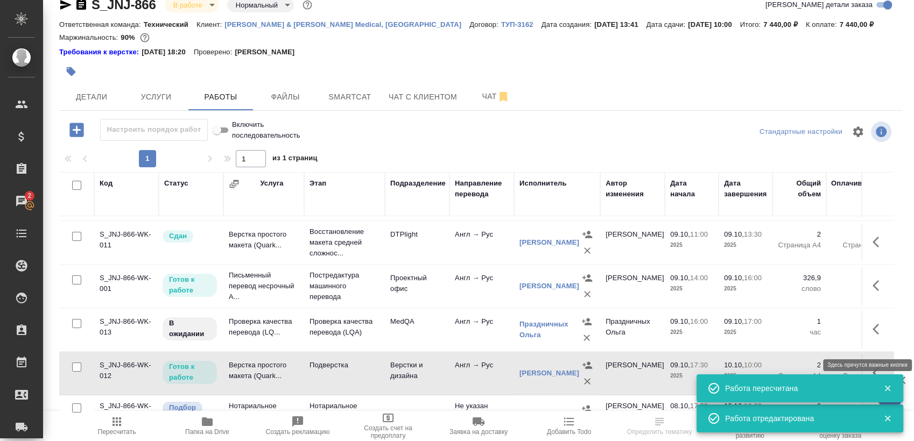
click at [872, 333] on icon "button" at bounding box center [878, 329] width 13 height 13
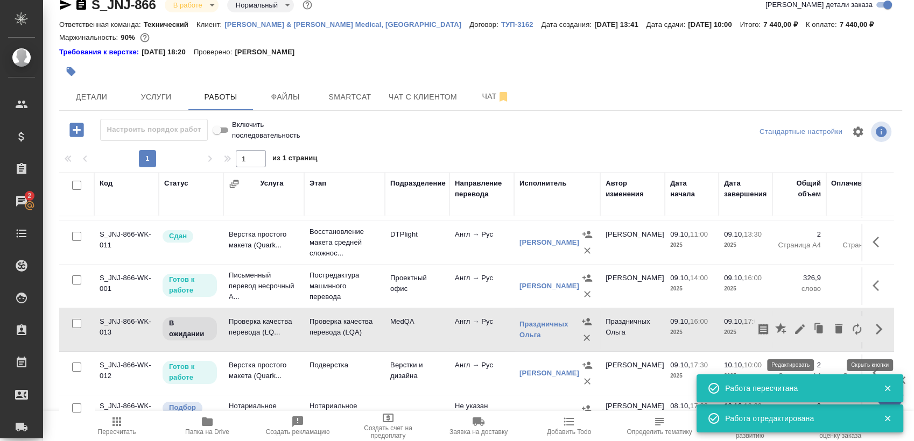
click at [795, 334] on icon "button" at bounding box center [800, 330] width 10 height 10
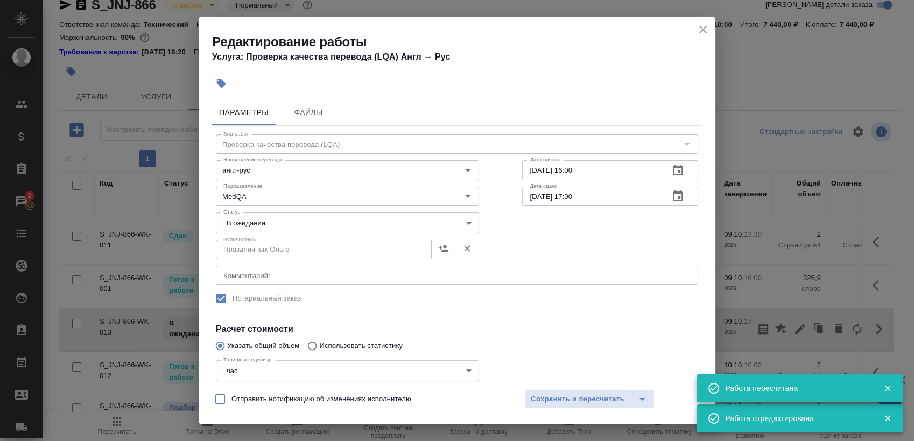
click at [297, 221] on body "🙏 .cls-1 fill:#fff; AWATERA Sergeeva Anastasia Клиенты Спецификации Заказы 2 Ча…" at bounding box center [457, 220] width 914 height 441
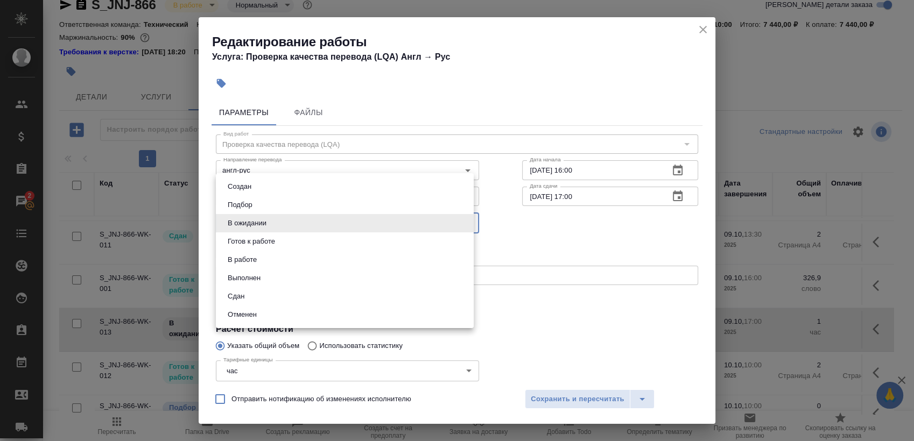
click at [271, 295] on li "Сдан" at bounding box center [345, 296] width 258 height 18
type input "closed"
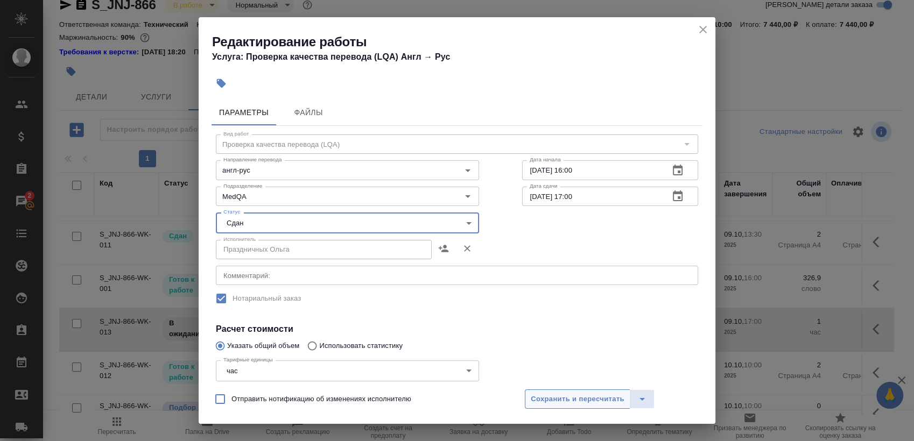
click at [576, 394] on span "Сохранить и пересчитать" at bounding box center [578, 399] width 94 height 12
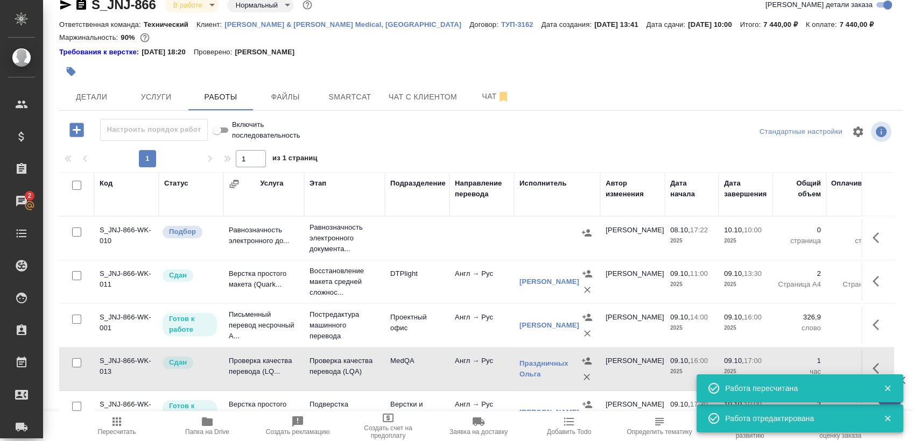
scroll to position [0, 0]
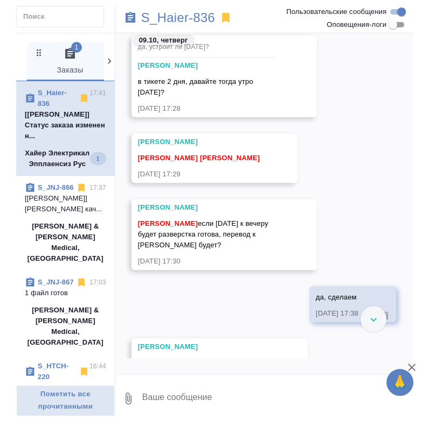
scroll to position [6874, 0]
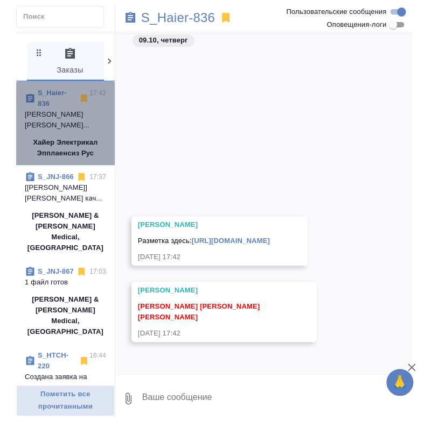
click at [64, 131] on p "[PERSON_NAME] [PERSON_NAME]..." at bounding box center [65, 120] width 81 height 22
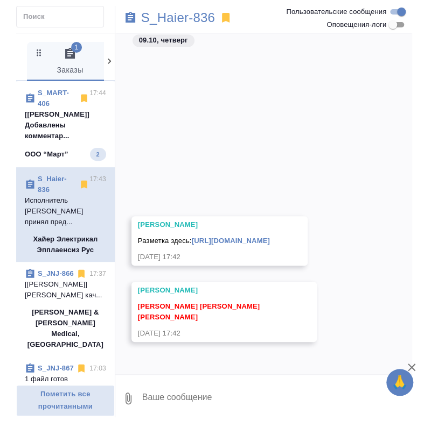
click at [65, 126] on p "[[PERSON_NAME]] Добавлены комментар..." at bounding box center [65, 125] width 81 height 32
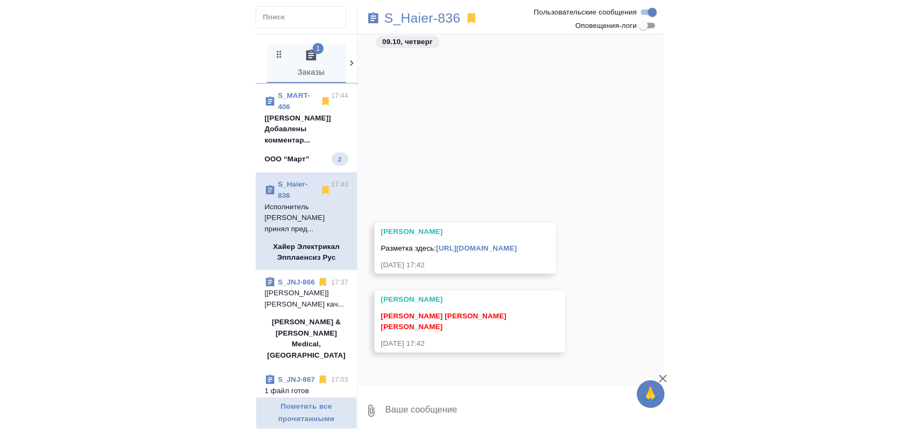
scroll to position [0, 0]
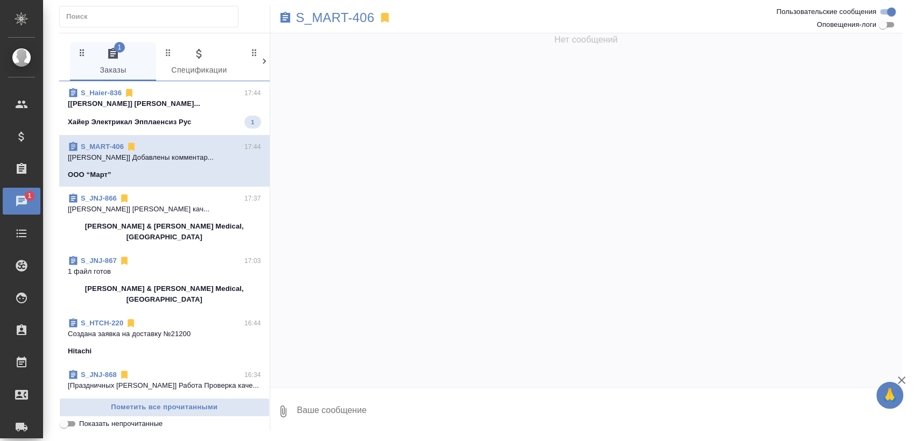
click at [189, 101] on p "[Заборова Александра] Работа Восстановле..." at bounding box center [164, 103] width 193 height 11
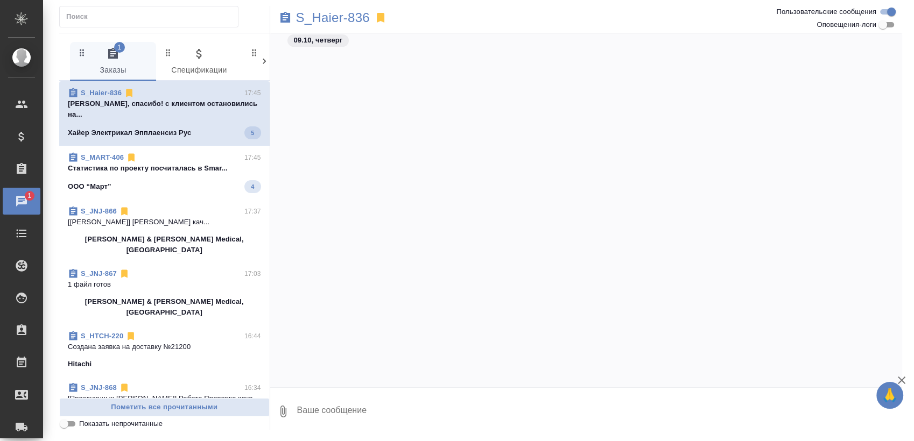
scroll to position [7311, 0]
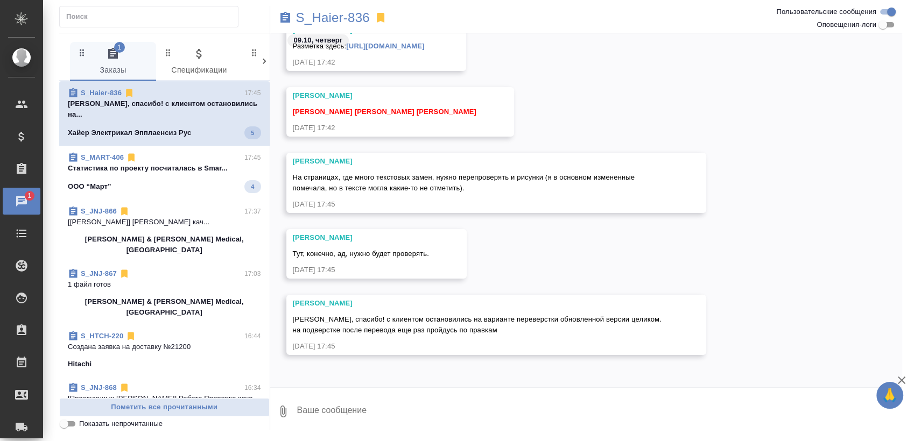
click at [191, 167] on span "S_MART-406 17:45 Cтатистика по проекту посчиталась в Smar... ООО “Март” 4" at bounding box center [164, 172] width 193 height 41
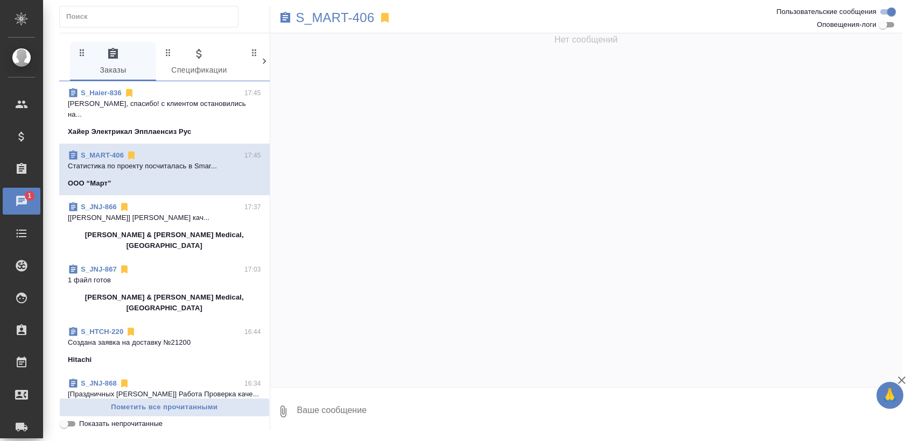
scroll to position [0, 0]
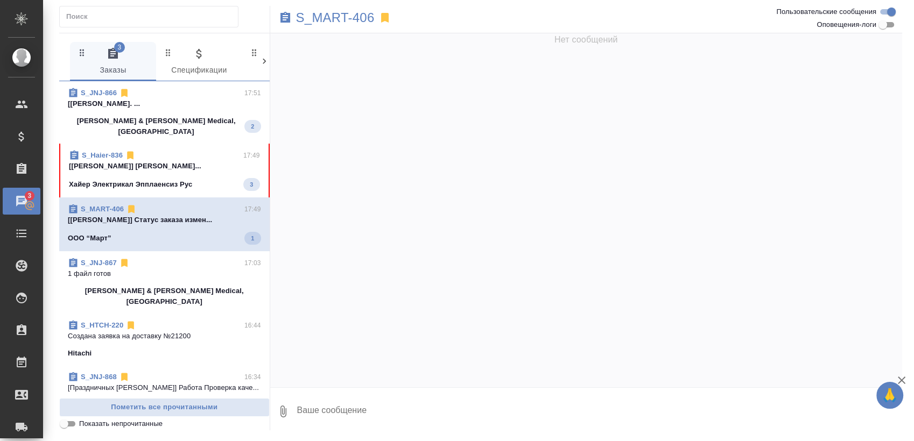
click at [161, 161] on p "[Заборова Александра] Работа Восстановле..." at bounding box center [164, 166] width 191 height 11
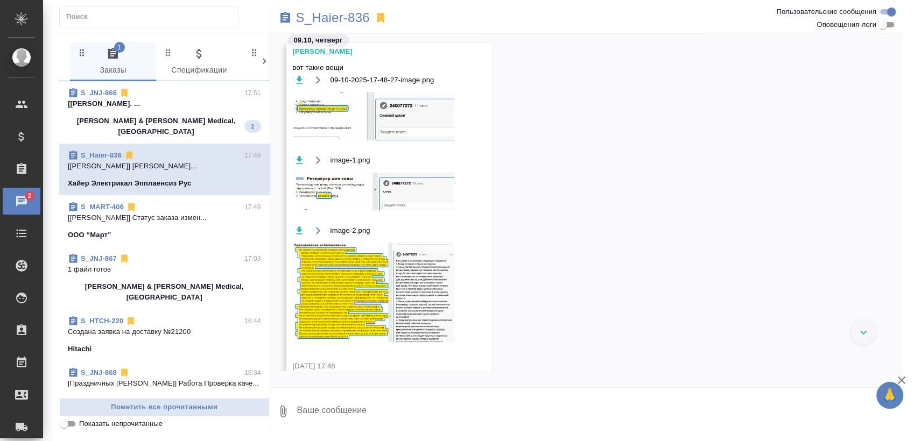
scroll to position [7681, 0]
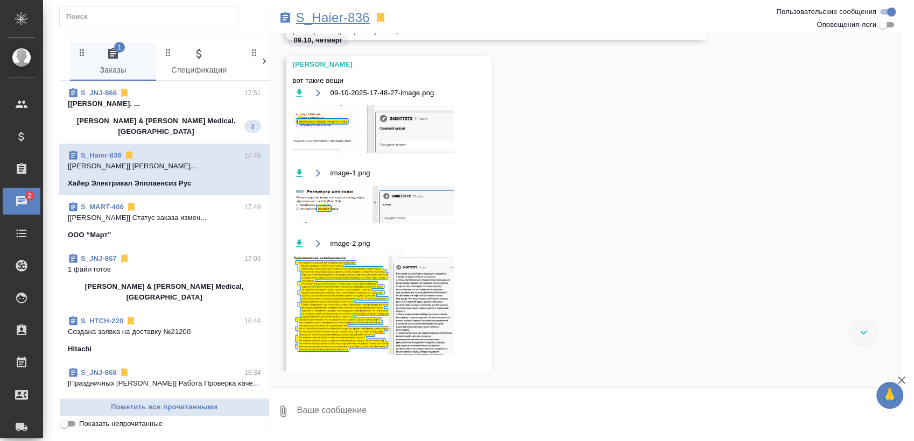
click at [353, 15] on p "S_Haier-836" at bounding box center [333, 17] width 74 height 11
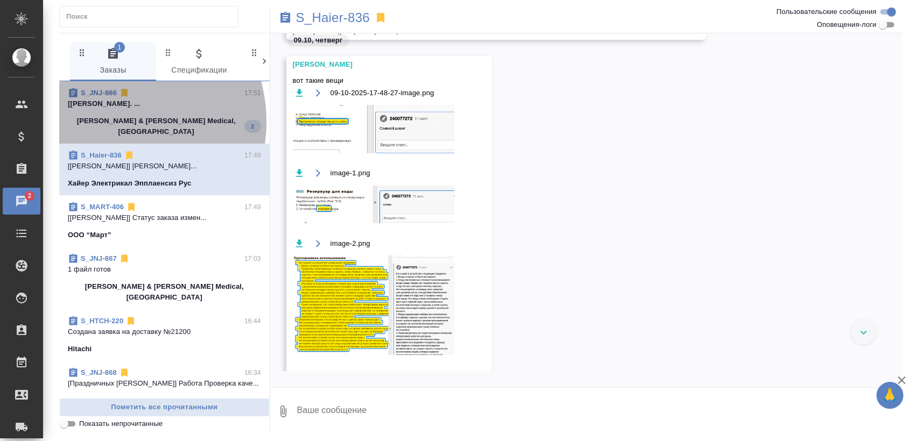
click at [111, 122] on p "Johnson & Johnson Medical, Russia" at bounding box center [156, 127] width 177 height 22
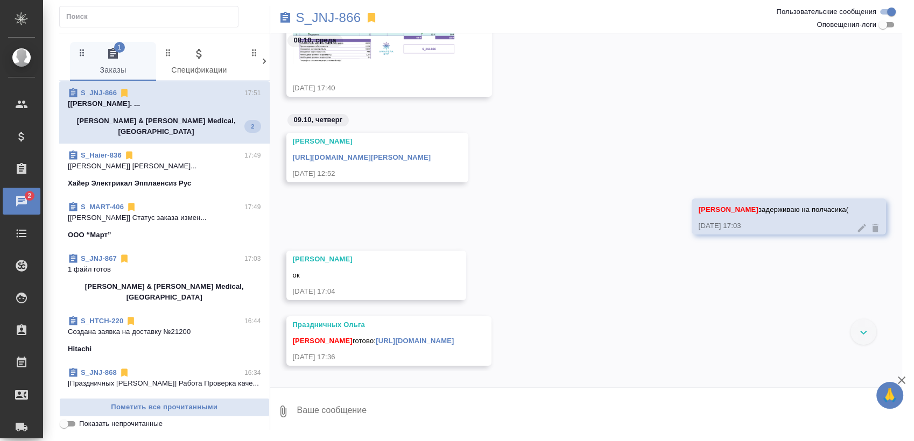
scroll to position [95, 0]
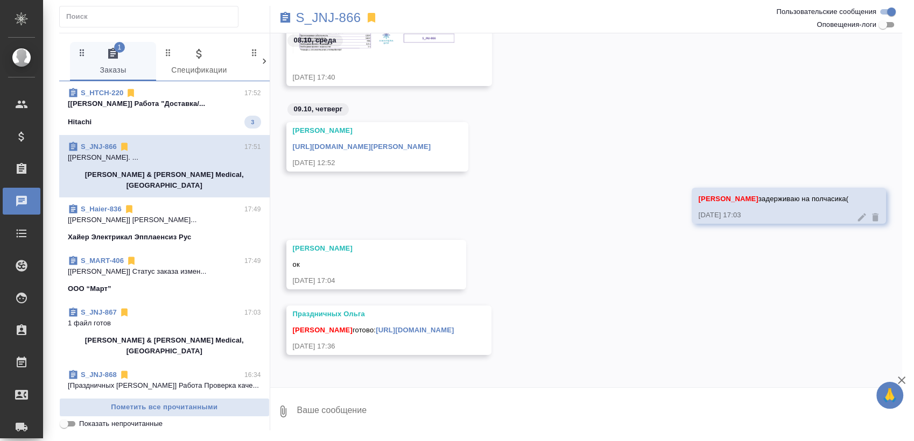
click at [205, 117] on div "Hitachi 3" at bounding box center [164, 122] width 193 height 13
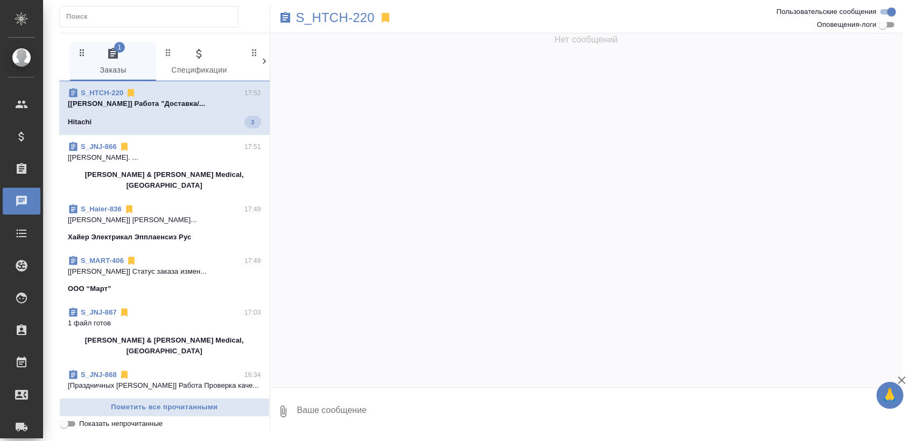
scroll to position [89, 0]
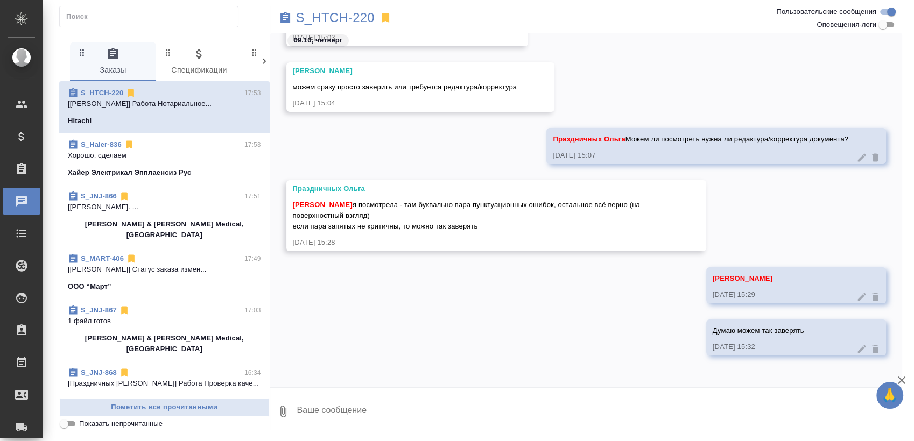
click at [115, 119] on div "Hitachi" at bounding box center [164, 121] width 193 height 11
click at [136, 107] on p "[Никифорова Валерия] Статус заказа измен..." at bounding box center [164, 103] width 193 height 11
click at [115, 101] on p "[Никифорова Валерия] Статус заказа измен..." at bounding box center [164, 103] width 193 height 11
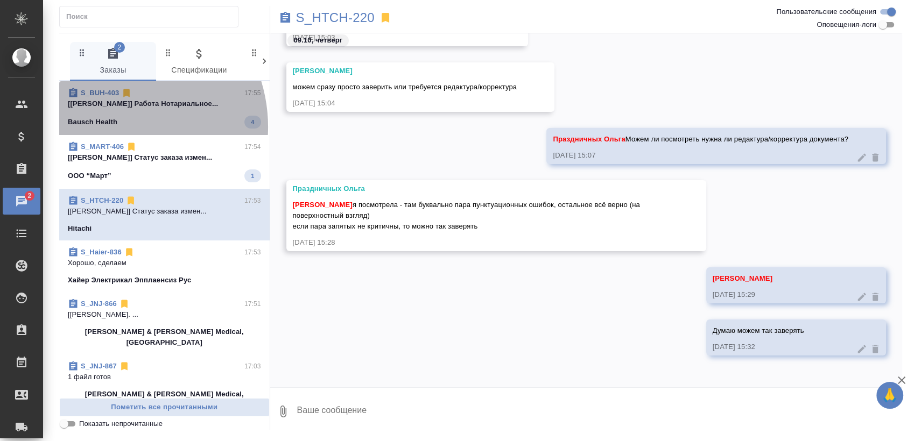
click at [111, 127] on div "Bausch Health 4" at bounding box center [164, 122] width 193 height 13
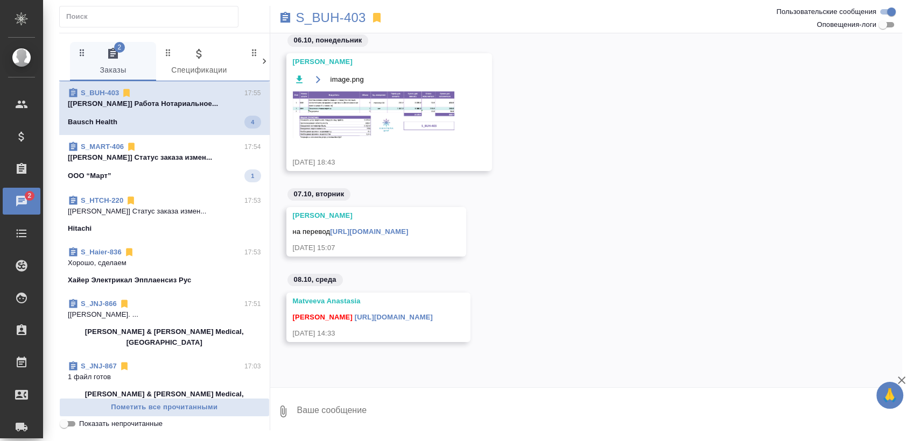
scroll to position [0, 0]
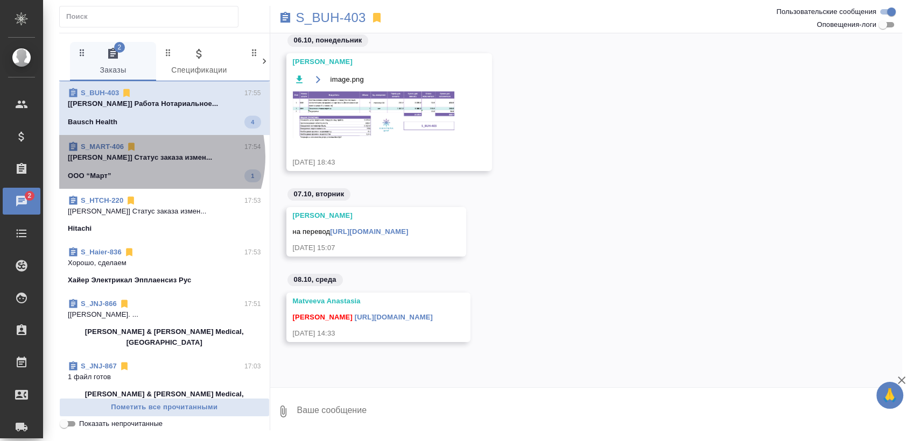
click at [145, 157] on p "[Сергеева Анастасия] Статус заказа измен..." at bounding box center [164, 157] width 193 height 11
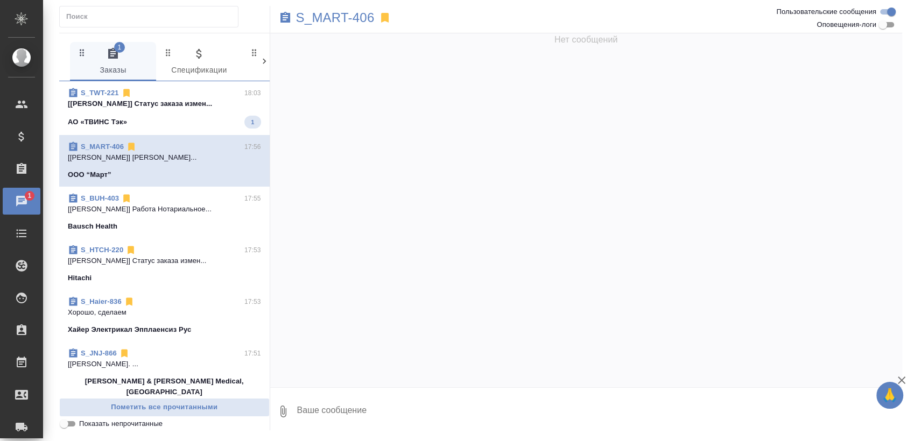
click at [155, 113] on span "S_TWT-221 18:03 [Никифорова Валерия] Статус заказа измен... АО «ТВИНС Тэк» 1" at bounding box center [164, 108] width 193 height 41
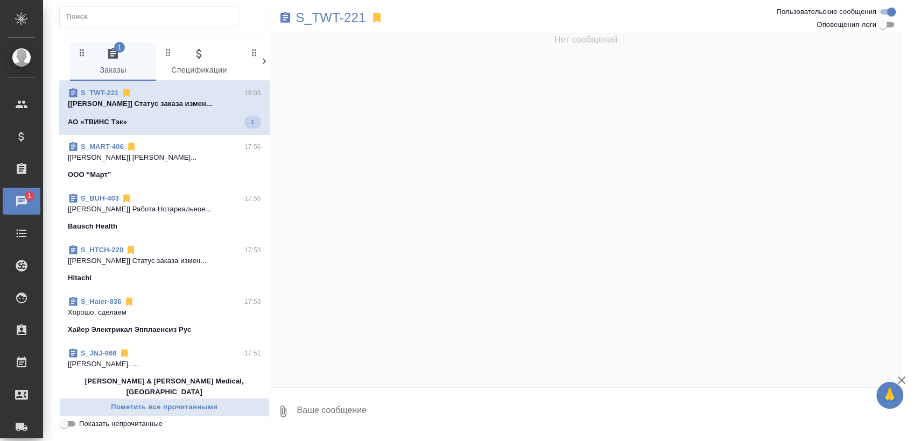
scroll to position [454, 0]
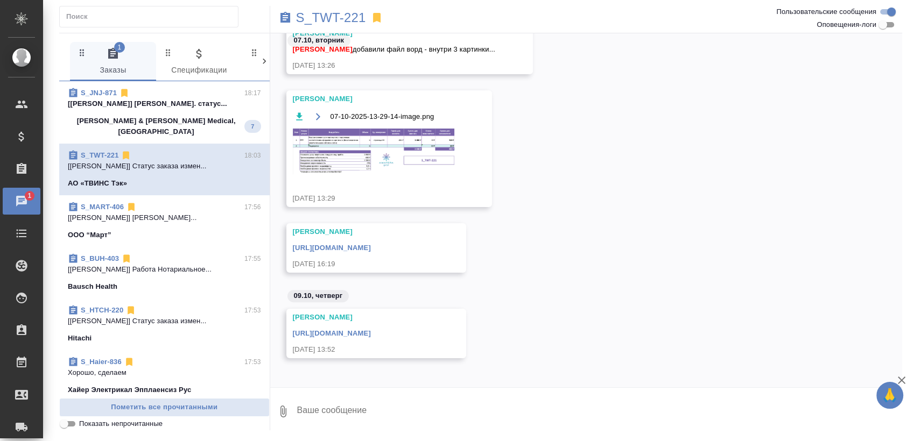
click at [213, 105] on p "[Усманова Ольга] Работа Перевод. статус..." at bounding box center [164, 103] width 193 height 11
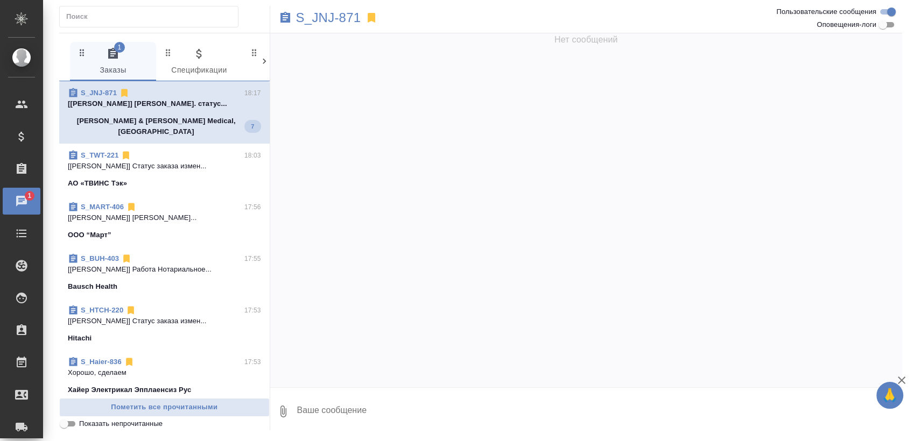
scroll to position [0, 0]
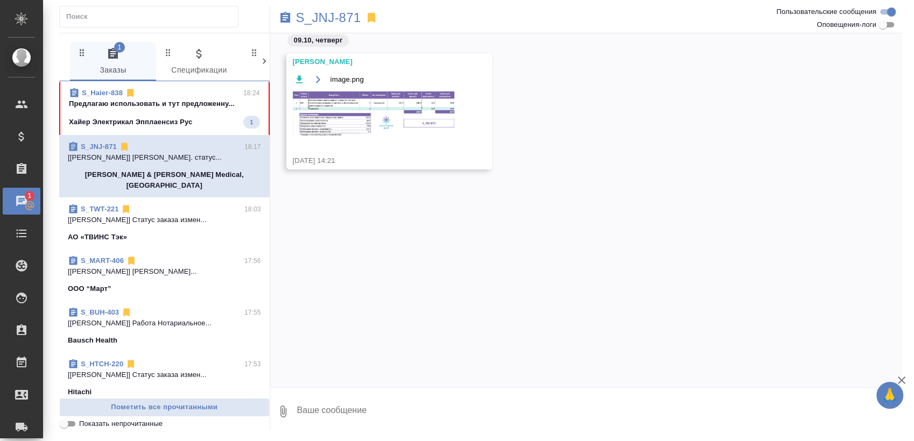
click at [189, 106] on p "Предлагаю использовать и тут предложенну..." at bounding box center [164, 103] width 191 height 11
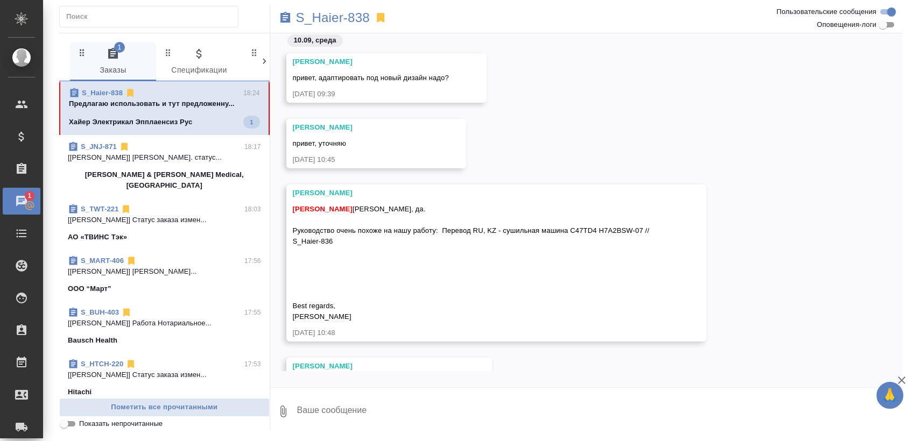
scroll to position [2189, 0]
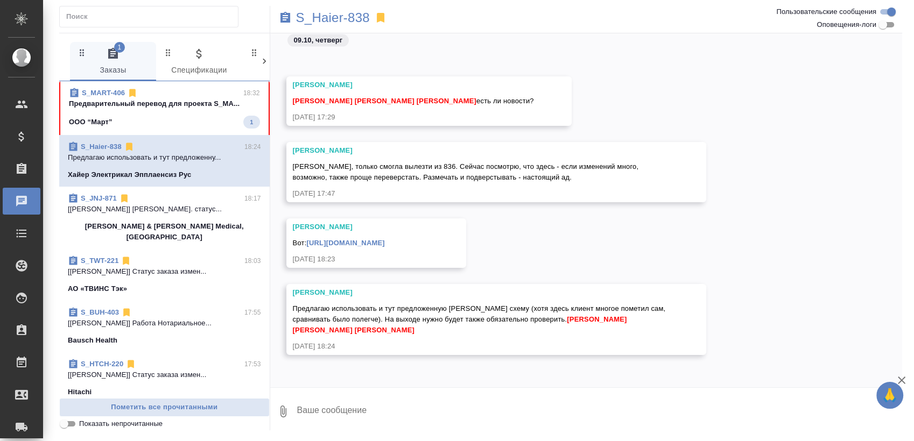
click at [178, 113] on span "S_MART-406 18:32 Предварительный перевод для проекта S_MA... ООО “Март” 1" at bounding box center [164, 108] width 191 height 41
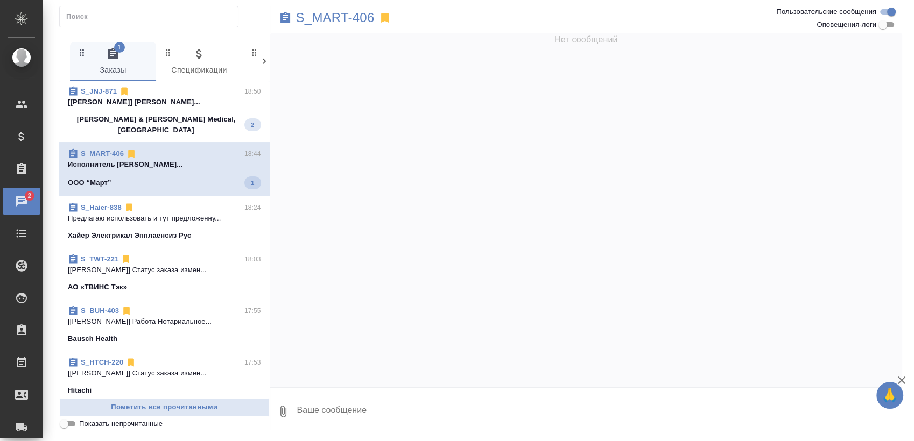
scroll to position [0, 0]
click at [161, 178] on div "ООО “Март”" at bounding box center [164, 183] width 193 height 11
click at [171, 107] on p "[Заборова Александра] Работа Восстановле..." at bounding box center [164, 103] width 193 height 11
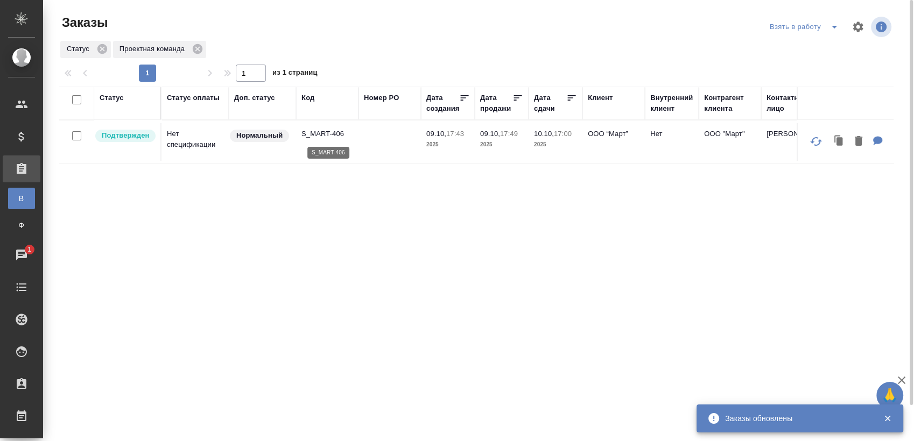
click at [314, 137] on p "S_MART-406" at bounding box center [327, 134] width 52 height 11
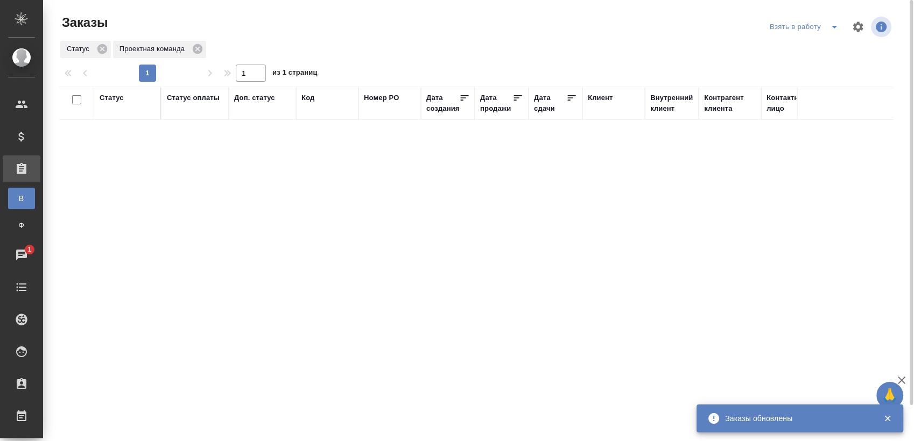
click at [828, 33] on icon "split button" at bounding box center [834, 26] width 13 height 13
click at [811, 62] on li "Cдан без статистики" at bounding box center [805, 65] width 90 height 17
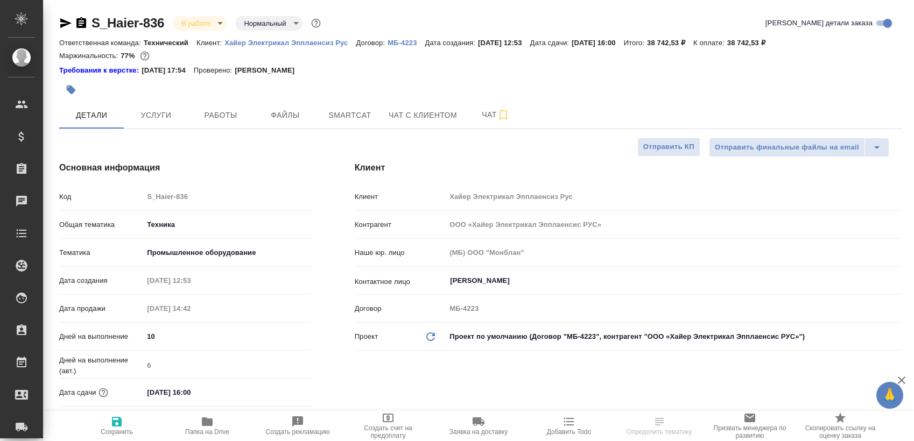
select select "RU"
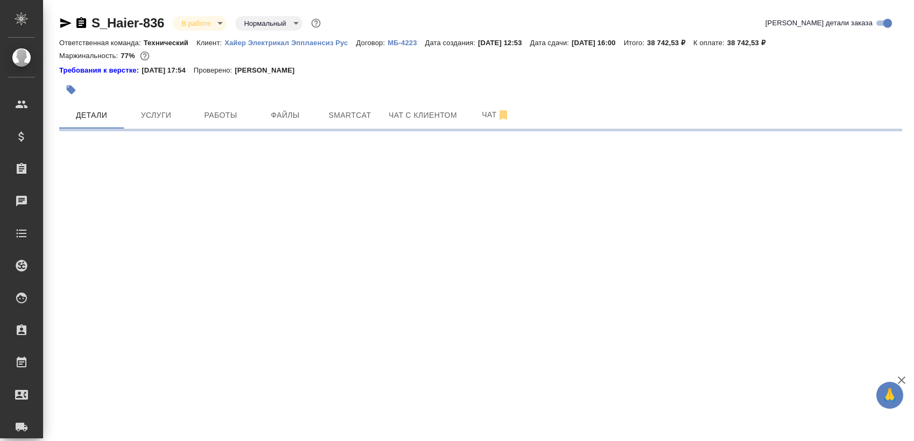
select select "RU"
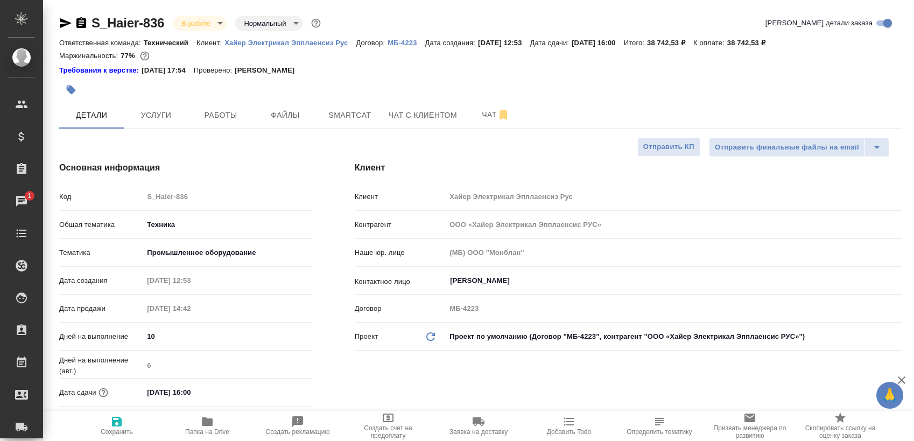
type textarea "x"
click at [474, 117] on span "Чат" at bounding box center [496, 114] width 52 height 13
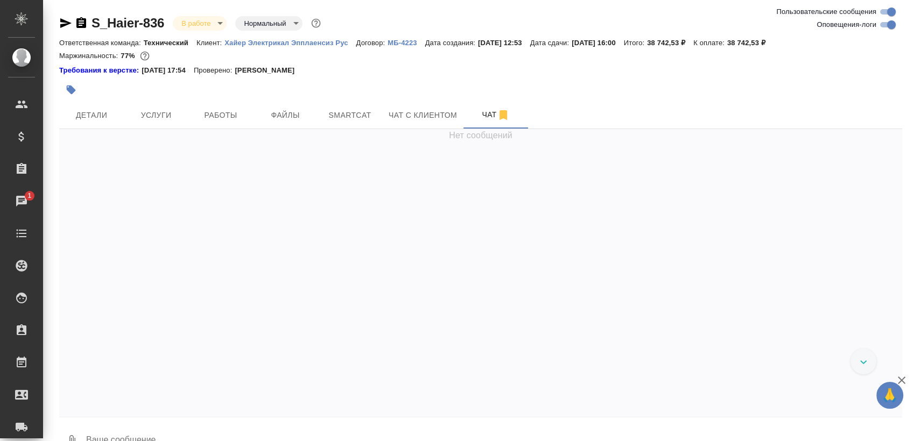
click at [887, 19] on input "Оповещения-логи" at bounding box center [891, 24] width 39 height 13
checkbox input "false"
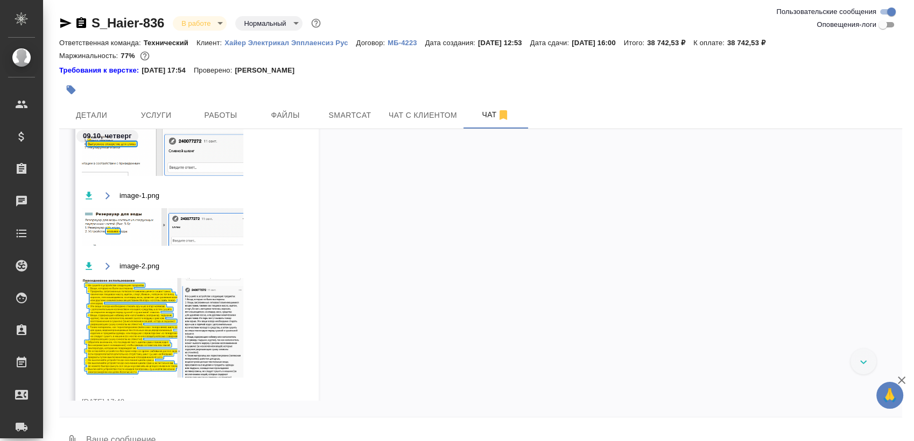
scroll to position [7594, 0]
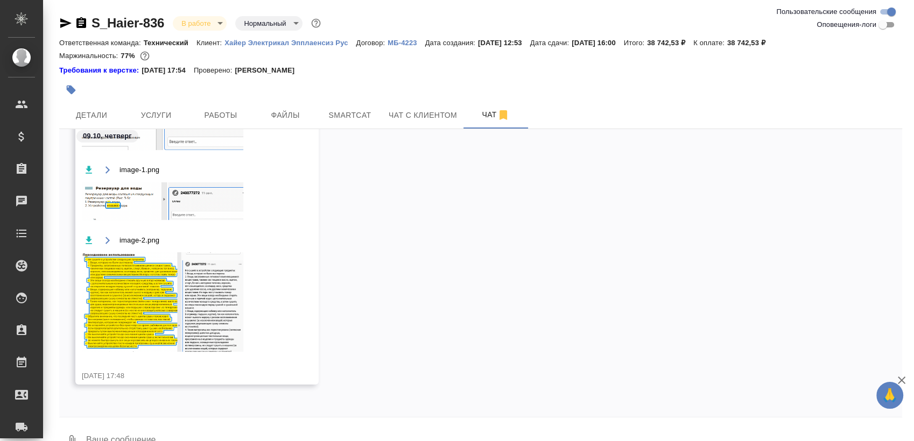
click at [145, 437] on textarea at bounding box center [493, 441] width 817 height 37
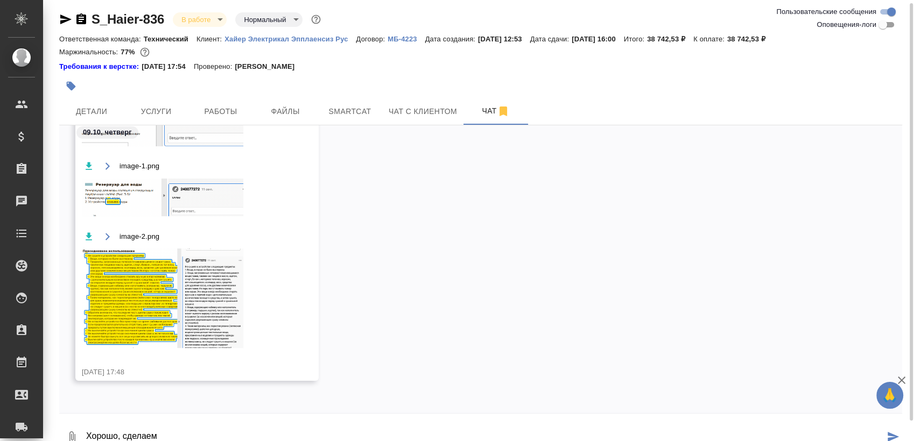
type textarea "Хорошо, сделаем"
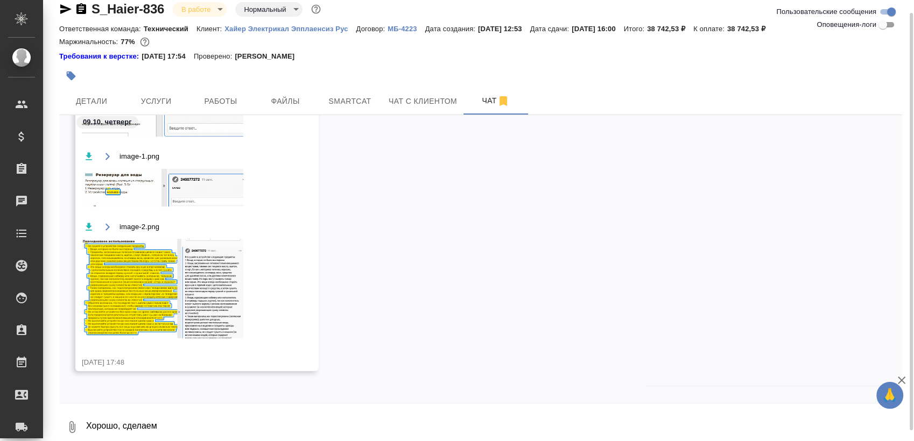
scroll to position [7646, 0]
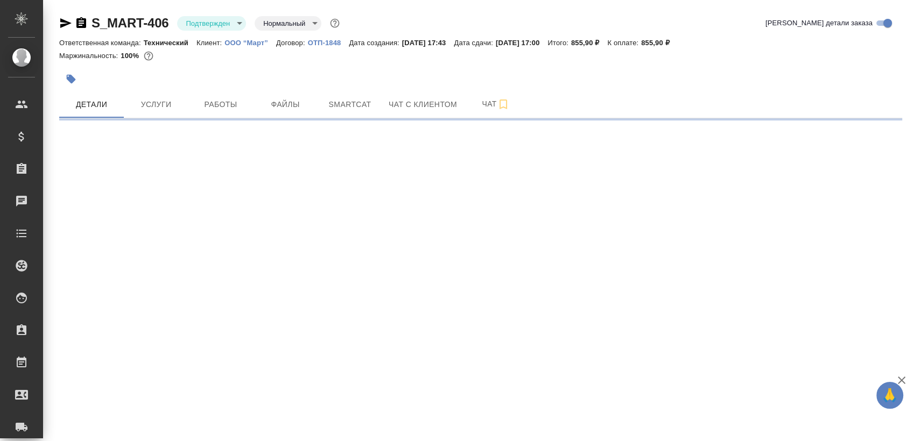
select select "RU"
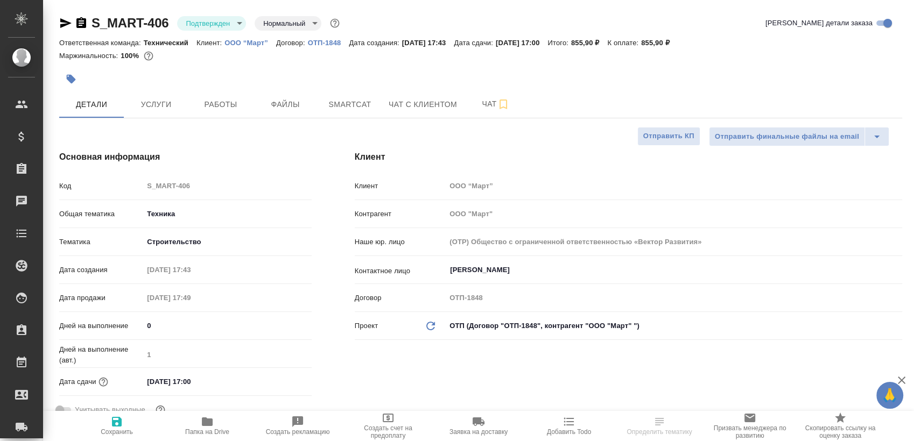
type textarea "x"
click at [229, 26] on body "🙏 .cls-1 fill:#fff; AWATERA [PERSON_NAME] Спецификации Заказы Чаты Todo Проекты…" at bounding box center [457, 220] width 914 height 441
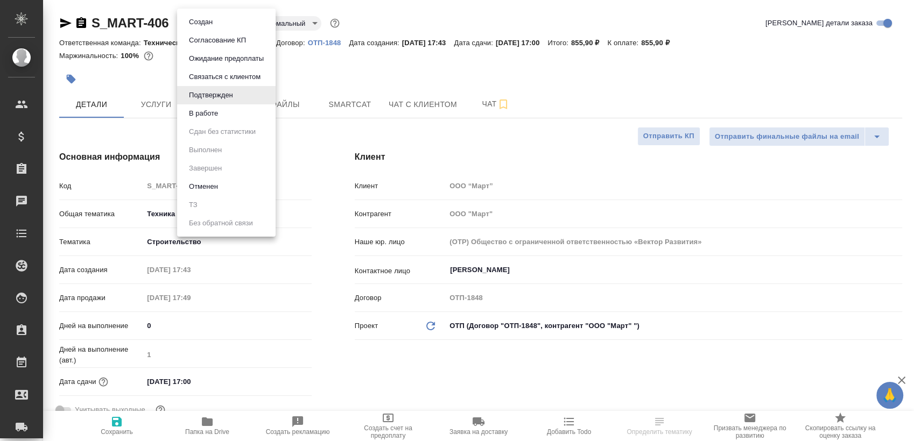
type textarea "x"
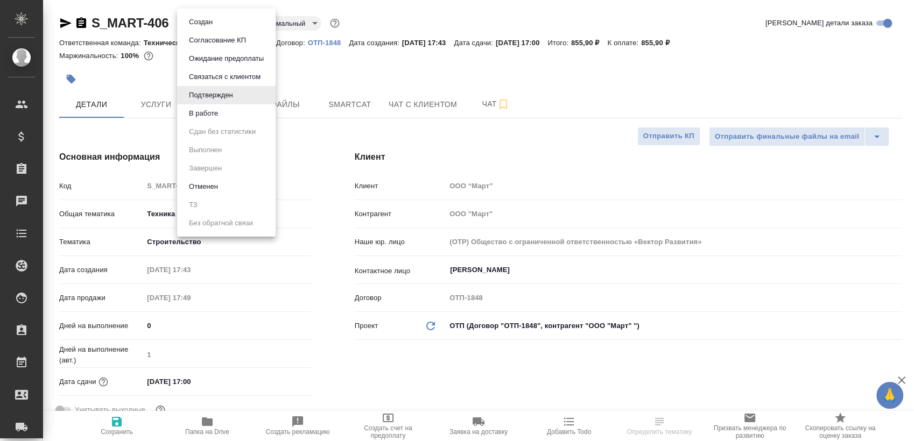
type textarea "x"
click at [219, 110] on button "В работе" at bounding box center [204, 114] width 36 height 12
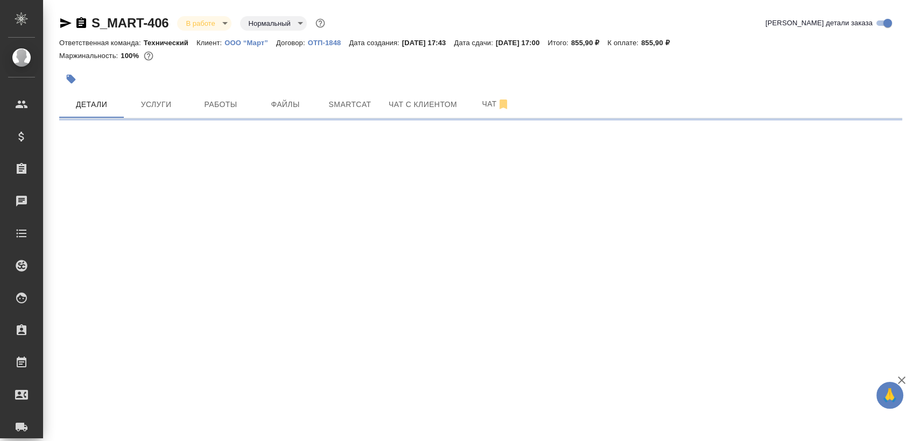
select select "RU"
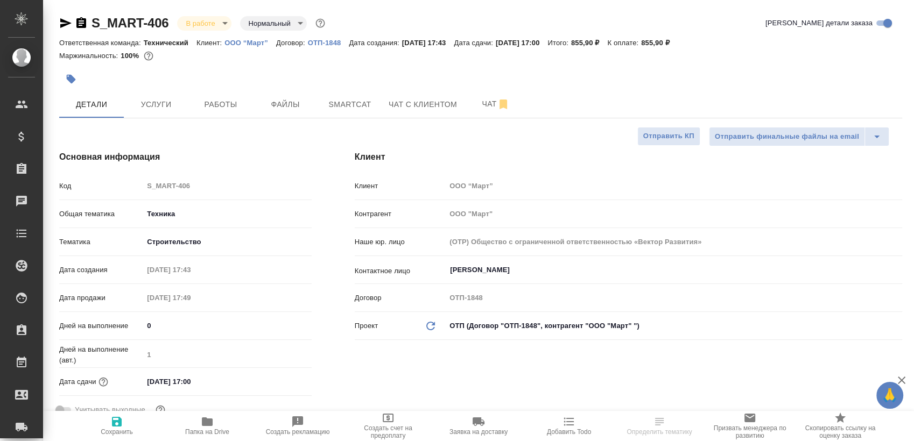
type textarea "x"
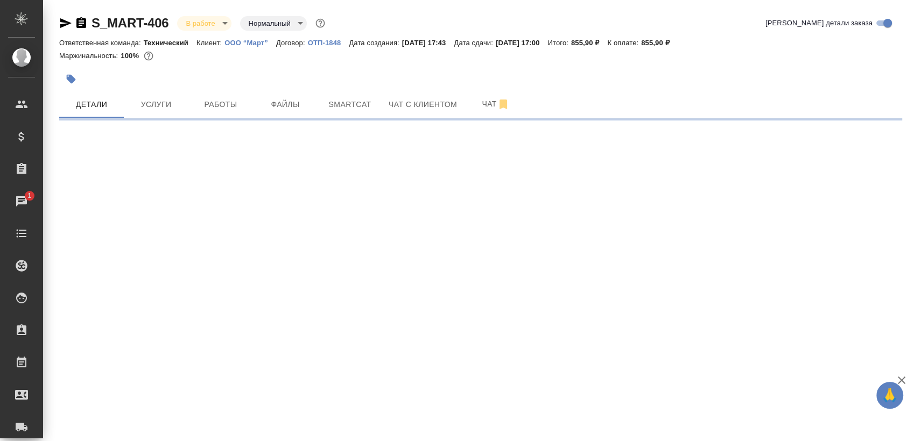
select select "RU"
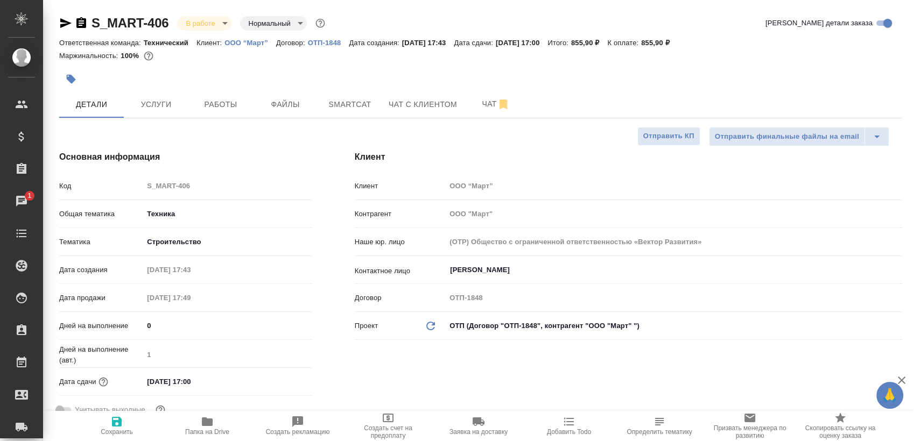
type textarea "x"
click at [346, 112] on button "Smartcat" at bounding box center [350, 104] width 65 height 27
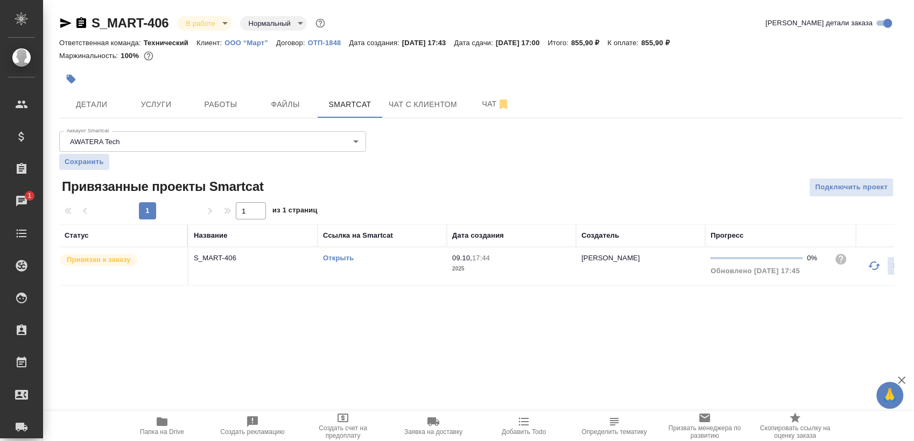
click at [350, 258] on link "Открыть" at bounding box center [338, 258] width 31 height 8
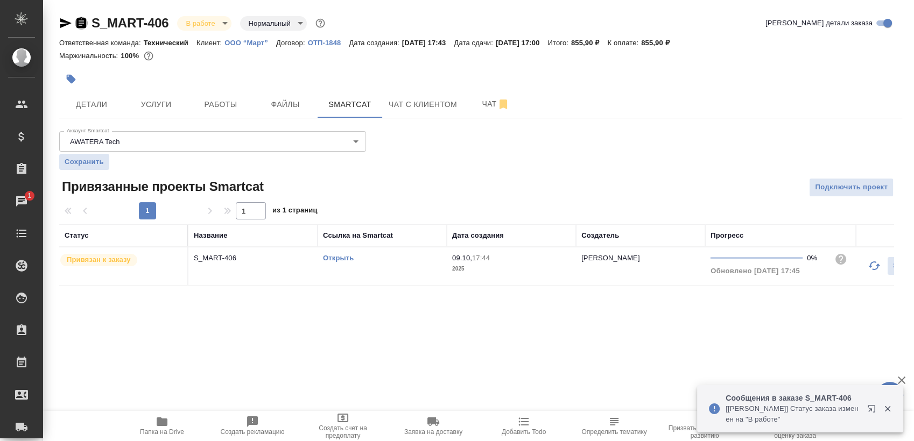
click at [79, 19] on icon "button" at bounding box center [81, 22] width 10 height 11
click at [386, 277] on td "Открыть" at bounding box center [382, 267] width 129 height 38
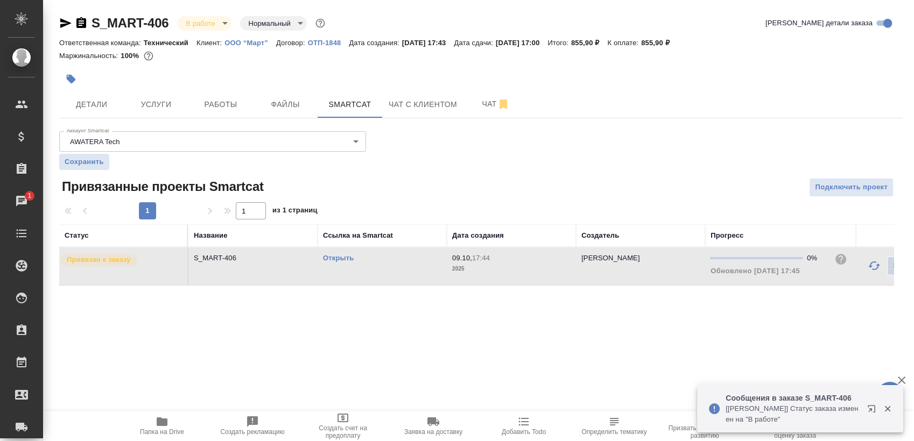
click at [386, 277] on td "Открыть" at bounding box center [382, 267] width 129 height 38
click at [227, 115] on button "Работы" at bounding box center [220, 104] width 65 height 27
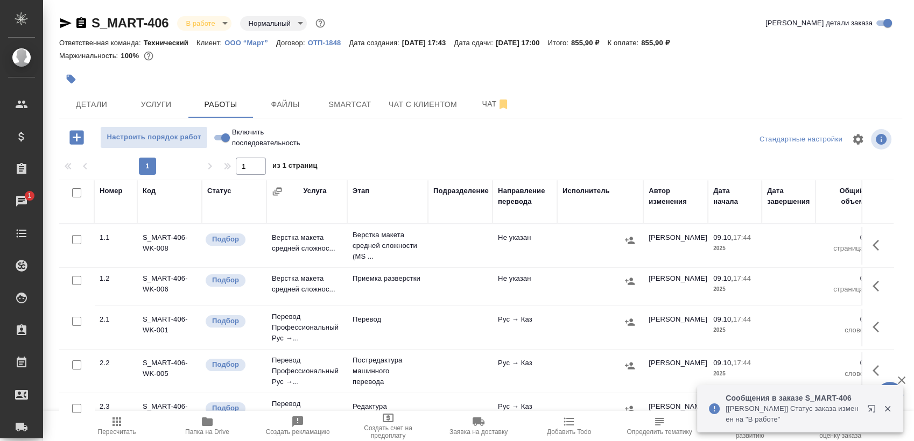
click at [71, 192] on div at bounding box center [74, 193] width 18 height 15
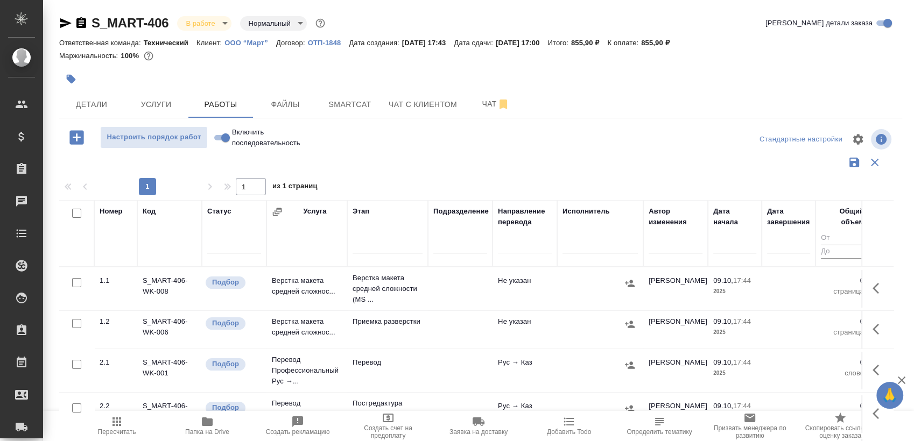
click at [80, 214] on input "checkbox" at bounding box center [76, 213] width 9 height 9
checkbox input "true"
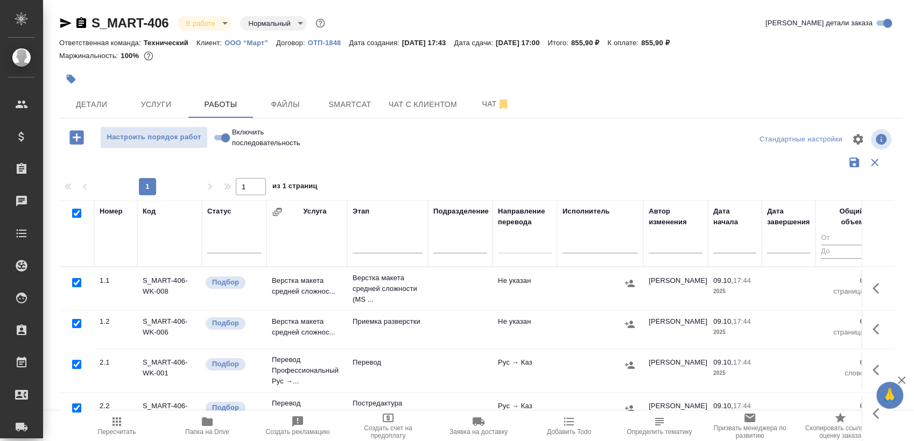
checkbox input "true"
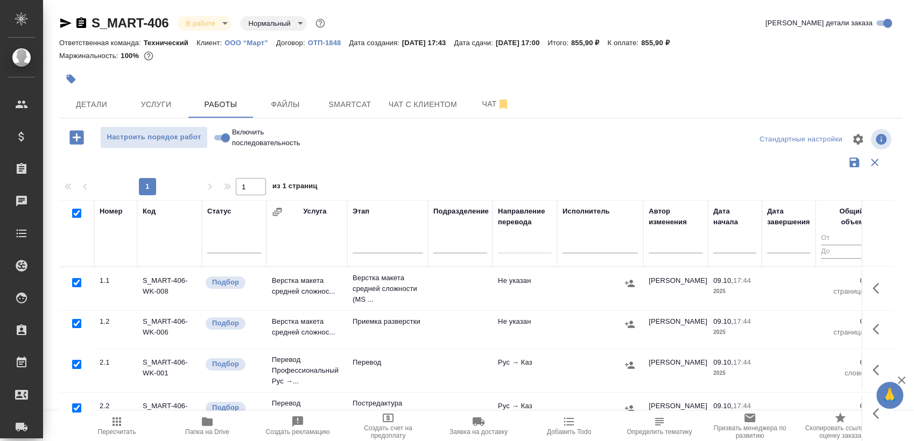
checkbox input "true"
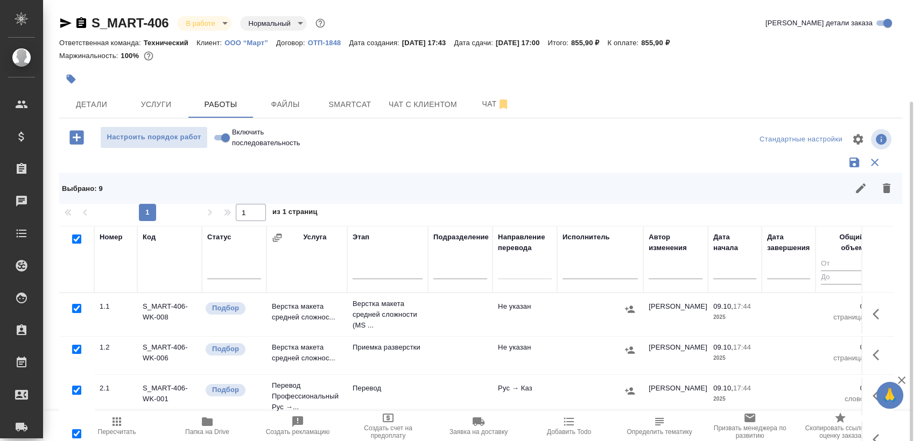
scroll to position [54, 0]
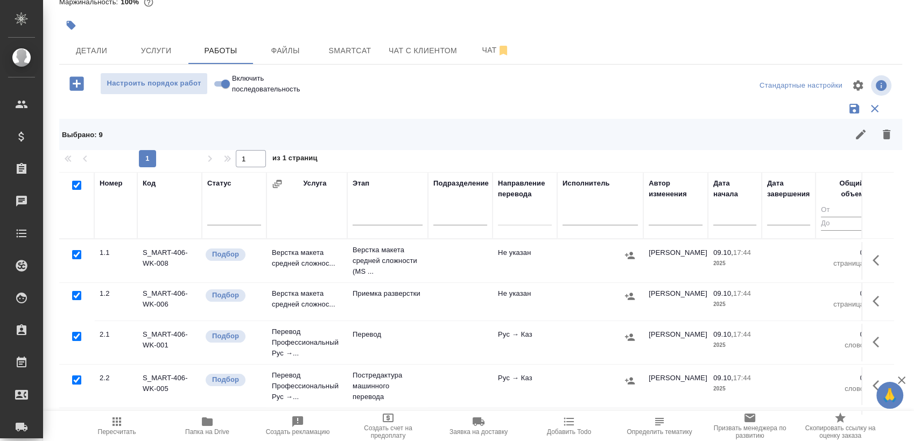
click at [76, 378] on input "checkbox" at bounding box center [76, 380] width 9 height 9
checkbox input "false"
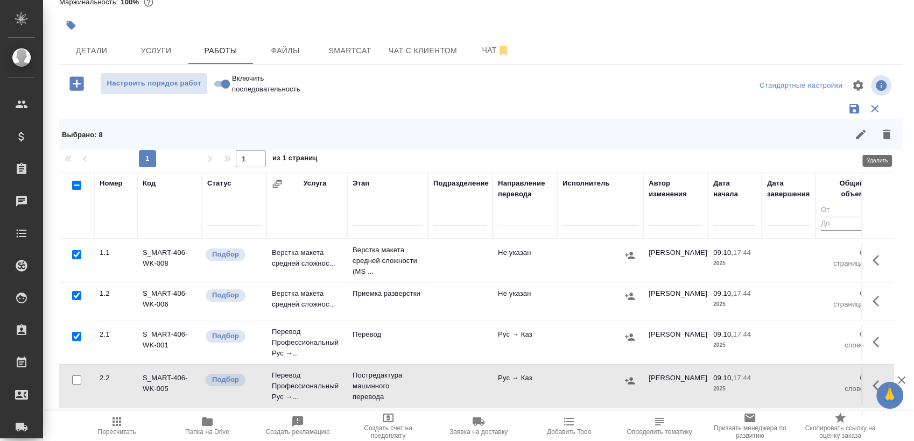
click at [873, 144] on button "button" at bounding box center [886, 135] width 26 height 26
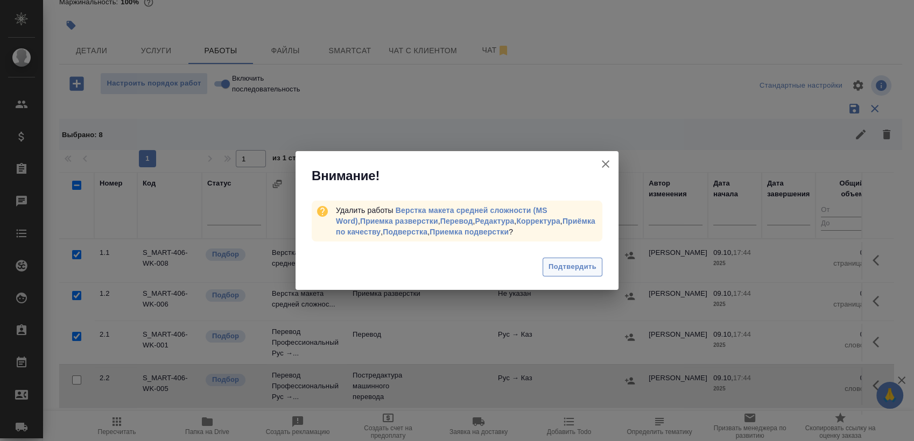
click at [577, 267] on span "Подтвердить" at bounding box center [572, 267] width 48 height 12
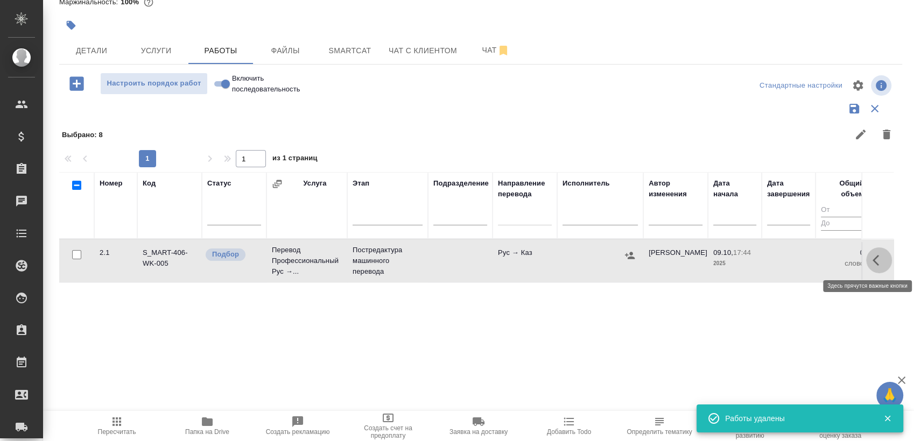
click at [872, 265] on icon "button" at bounding box center [878, 260] width 13 height 13
click at [793, 256] on icon "button" at bounding box center [799, 260] width 13 height 13
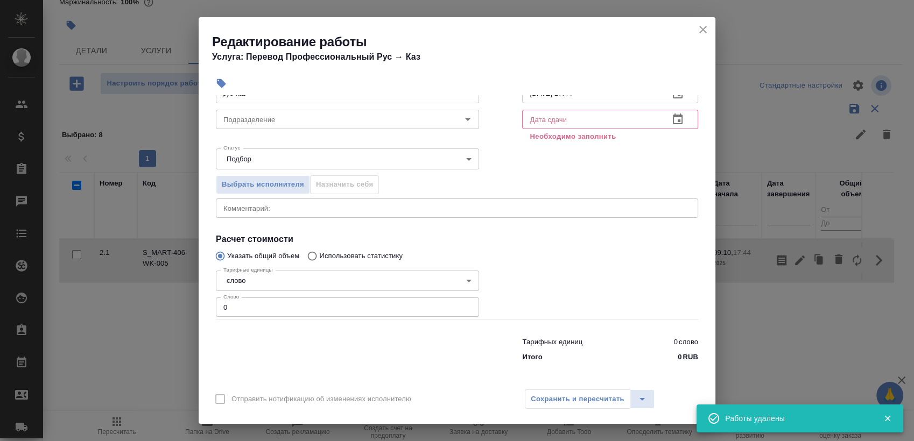
scroll to position [78, 0]
click at [320, 304] on input "0" at bounding box center [347, 306] width 263 height 19
paste input "149.5"
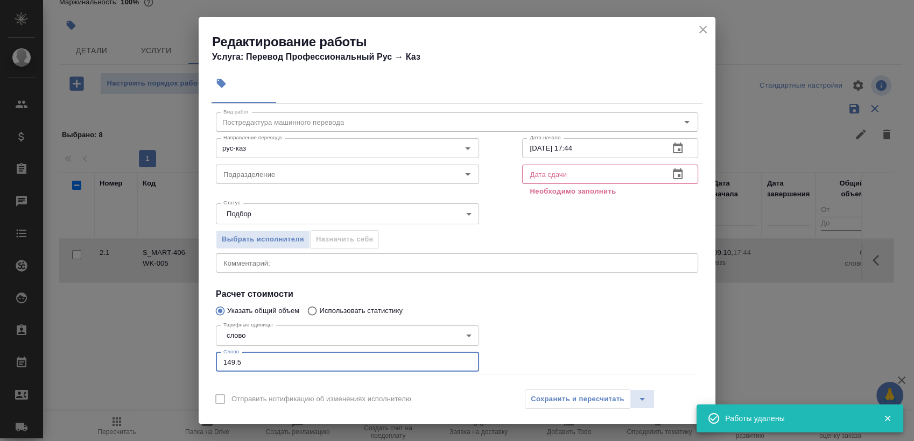
scroll to position [0, 0]
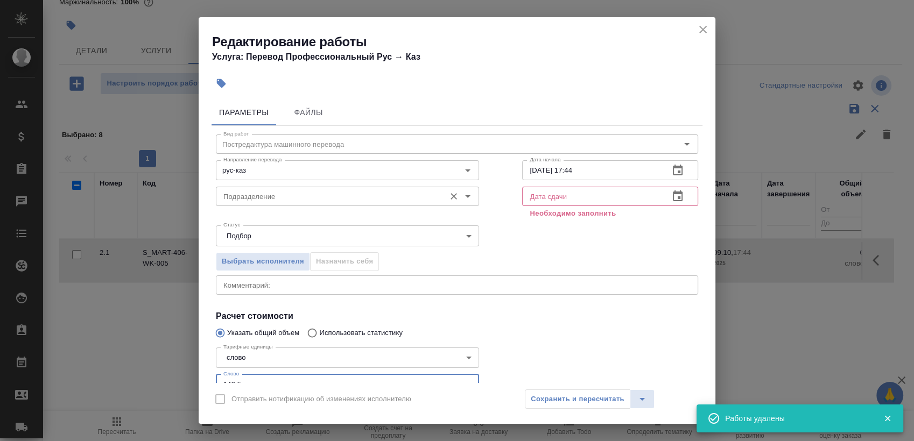
click at [314, 187] on div "Подразделение" at bounding box center [347, 196] width 263 height 19
type input "149.5"
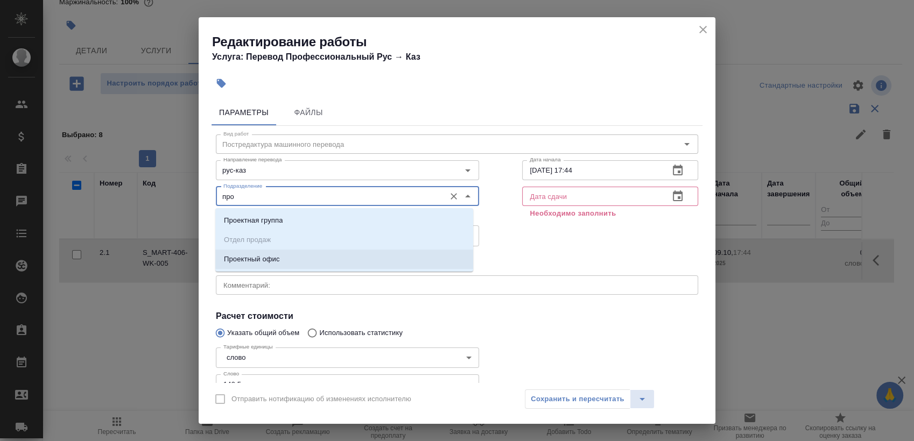
click at [278, 259] on p "Проектный офис" at bounding box center [252, 259] width 56 height 11
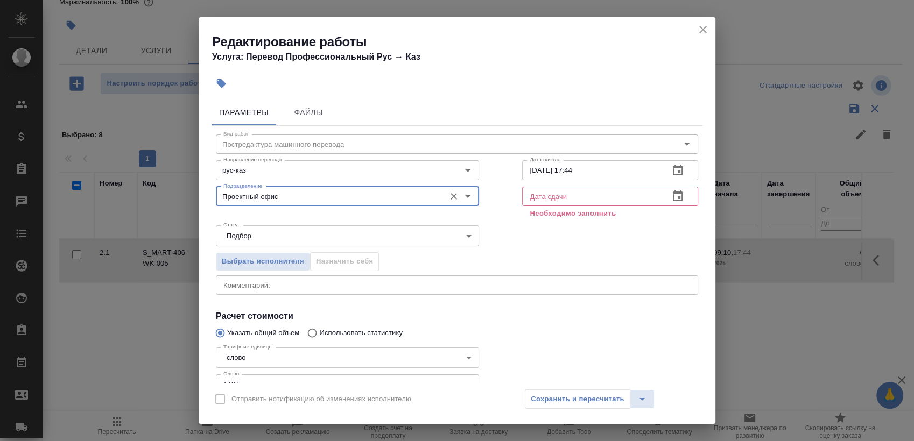
type input "Проектный офис"
click at [673, 167] on icon "button" at bounding box center [678, 170] width 10 height 11
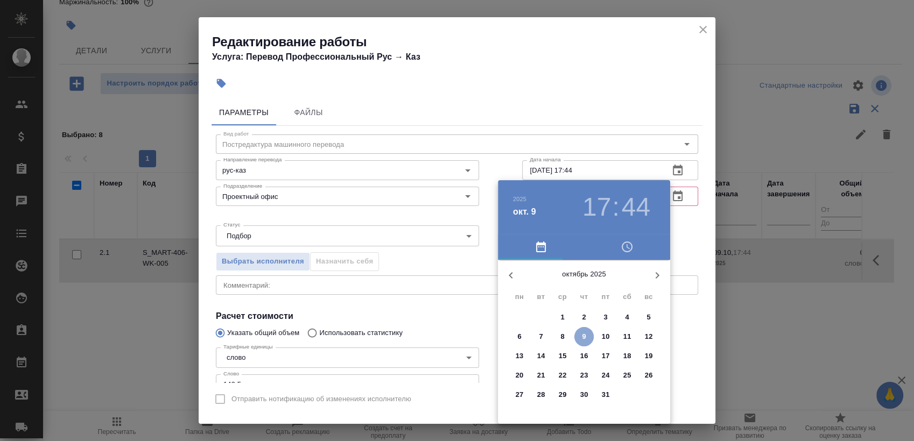
click at [580, 341] on span "9" at bounding box center [583, 337] width 19 height 11
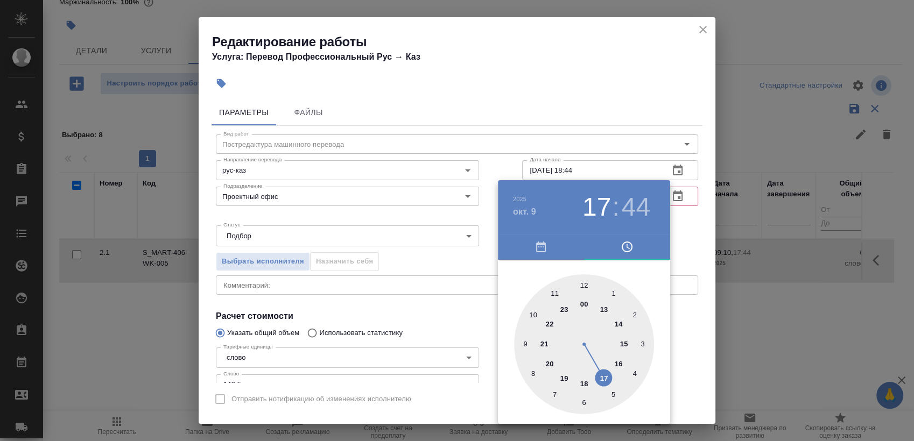
click at [581, 384] on div at bounding box center [584, 344] width 140 height 140
click at [586, 276] on div at bounding box center [584, 344] width 140 height 140
type input "09.10.2025 18:00"
click at [705, 212] on div at bounding box center [457, 220] width 914 height 441
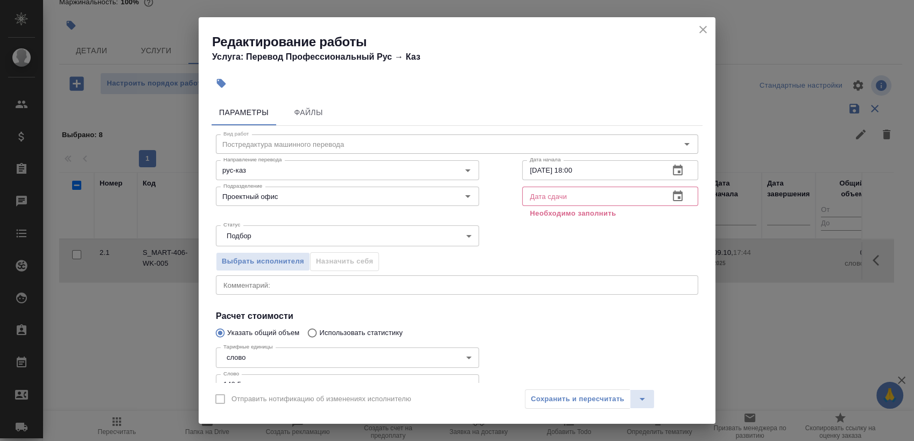
click at [672, 191] on icon "button" at bounding box center [677, 196] width 13 height 13
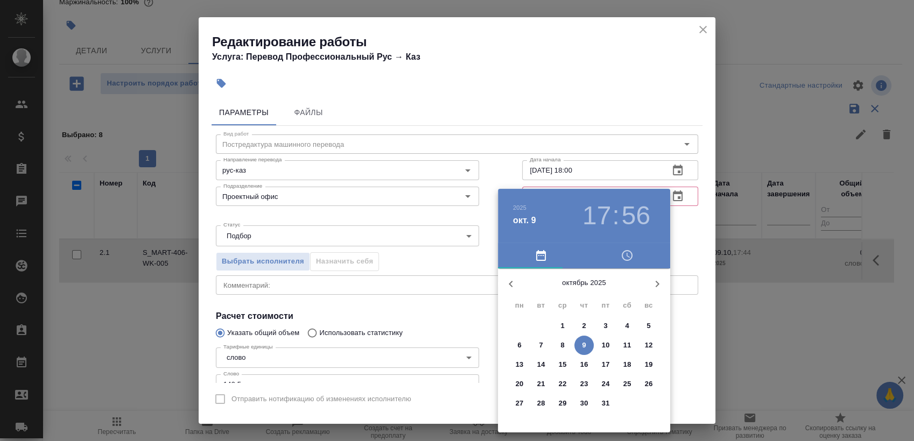
click at [601, 347] on span "10" at bounding box center [605, 345] width 19 height 11
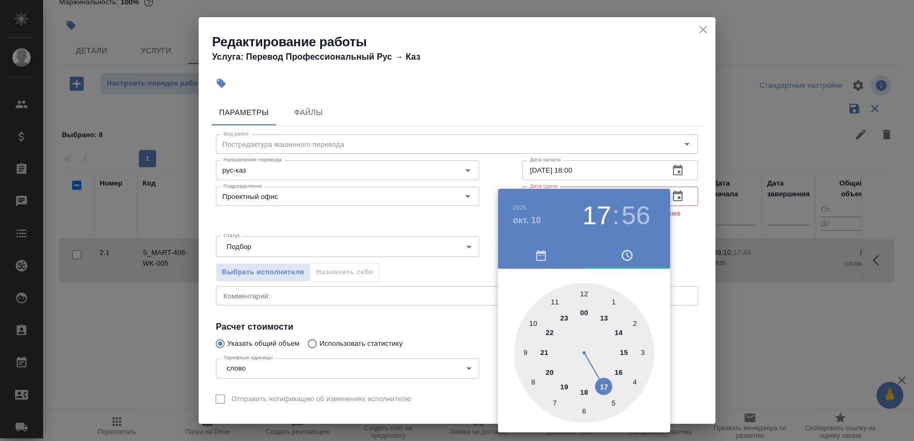
click at [617, 330] on div at bounding box center [584, 353] width 140 height 140
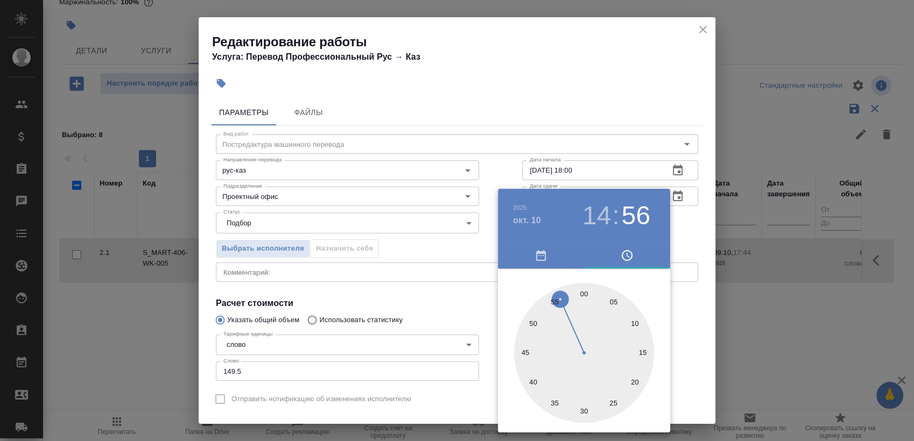
click at [581, 295] on div at bounding box center [584, 353] width 140 height 140
click at [582, 294] on div at bounding box center [584, 353] width 140 height 140
type input "10.10.2025 14:00"
click at [677, 222] on div at bounding box center [457, 220] width 914 height 441
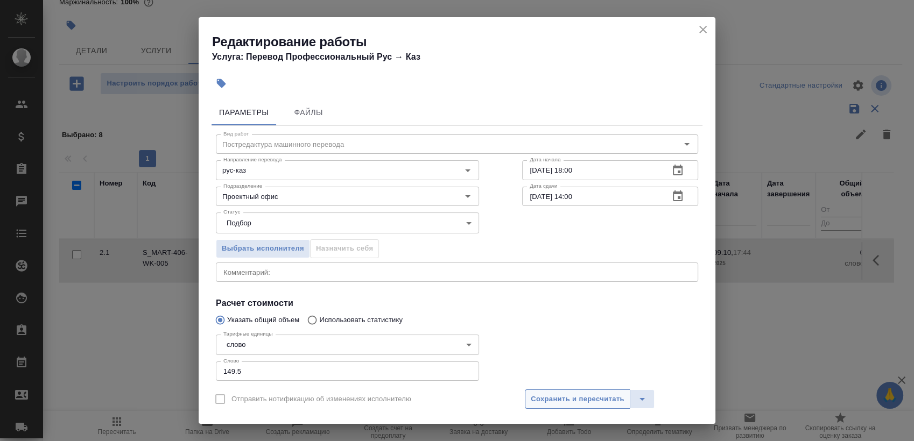
click at [570, 396] on span "Сохранить и пересчитать" at bounding box center [578, 399] width 94 height 12
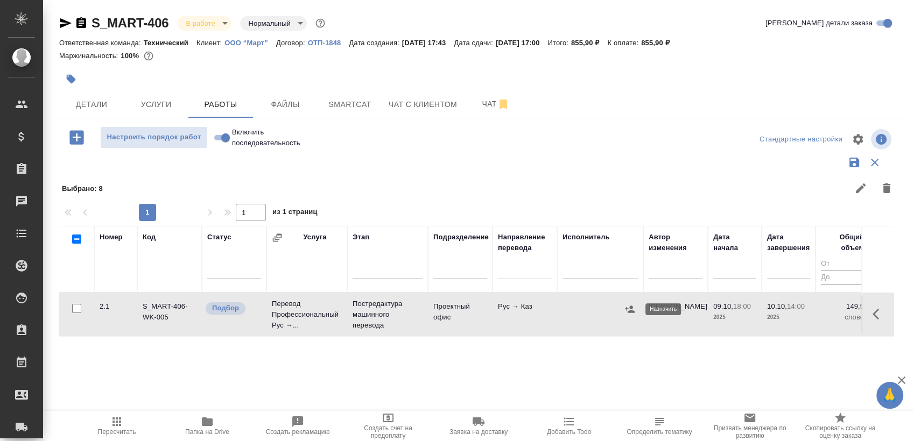
click at [626, 306] on icon "button" at bounding box center [629, 309] width 11 height 11
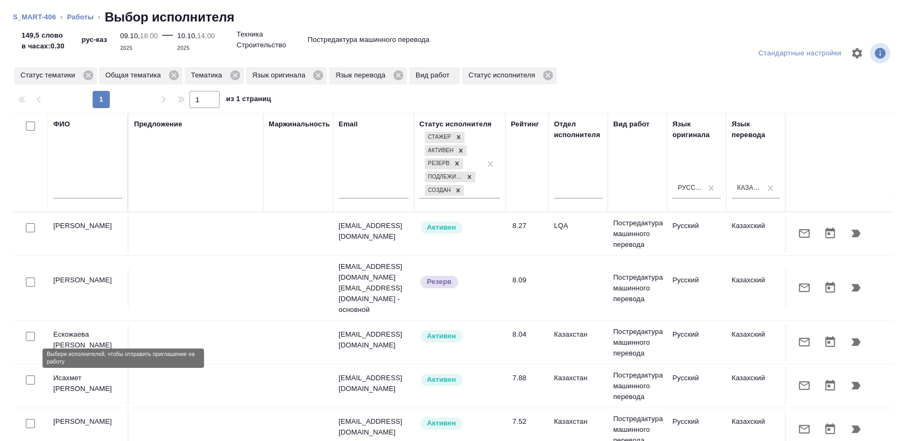
click at [26, 376] on input "checkbox" at bounding box center [30, 380] width 9 height 9
checkbox input "true"
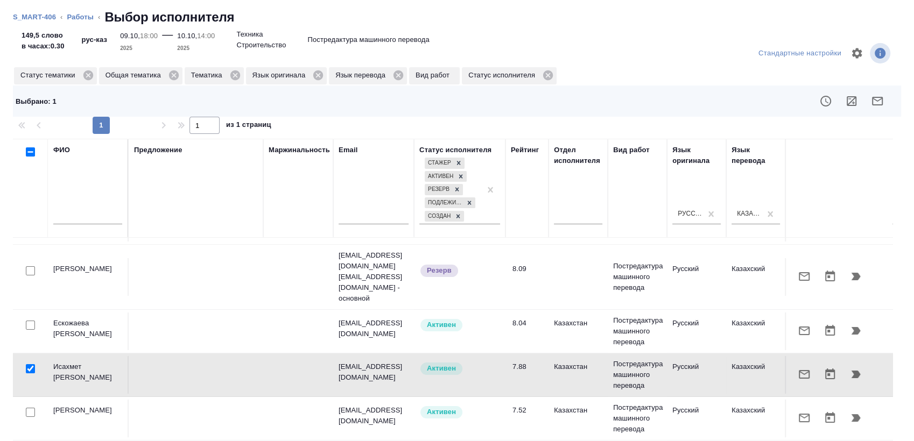
scroll to position [74, 0]
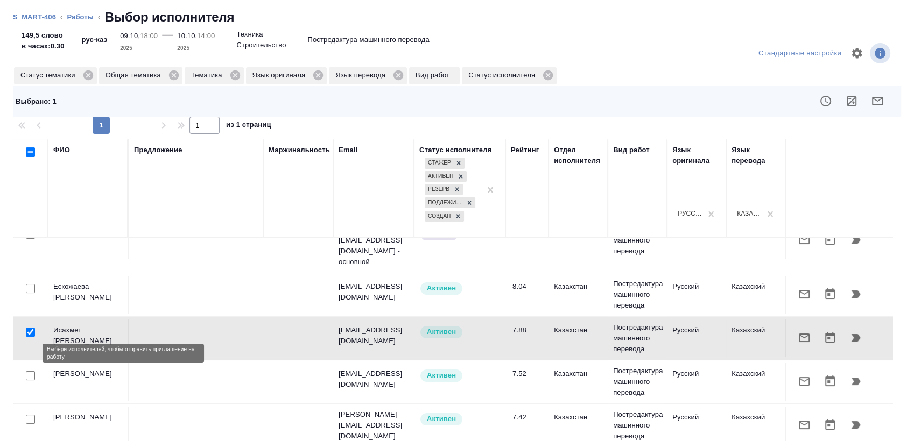
click at [32, 371] on input "checkbox" at bounding box center [30, 375] width 9 height 9
checkbox input "true"
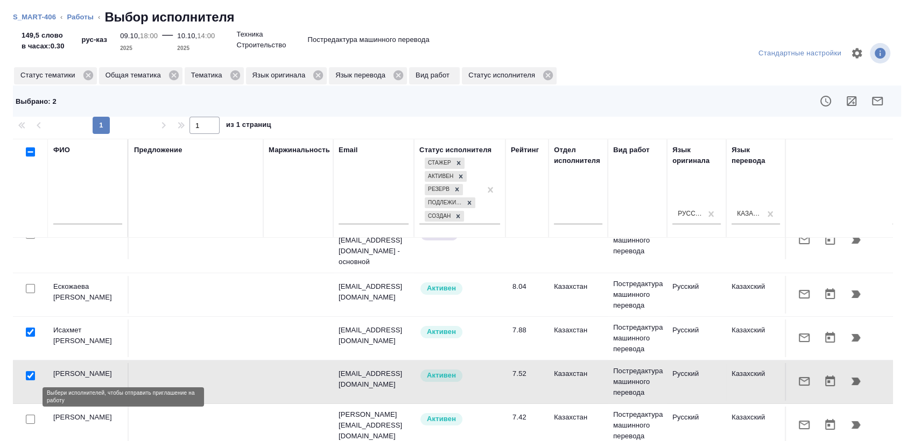
drag, startPoint x: 30, startPoint y: 398, endPoint x: 52, endPoint y: 395, distance: 21.7
click at [30, 415] on input "checkbox" at bounding box center [30, 419] width 9 height 9
checkbox input "true"
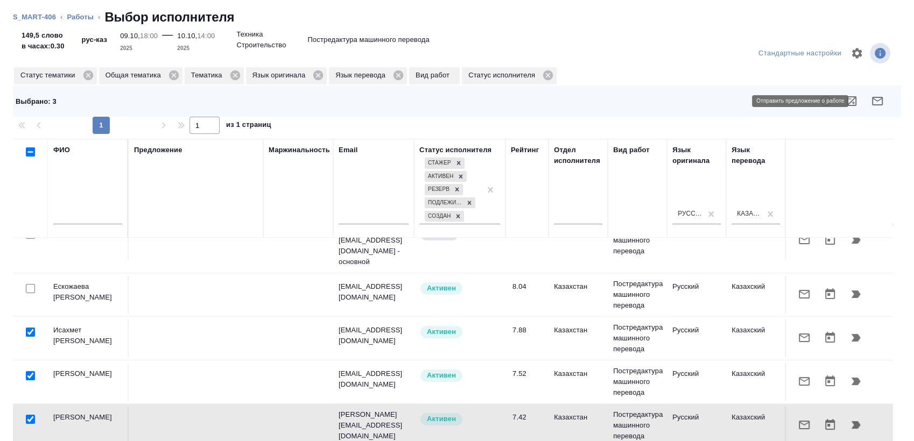
click at [871, 103] on icon "button" at bounding box center [877, 101] width 13 height 13
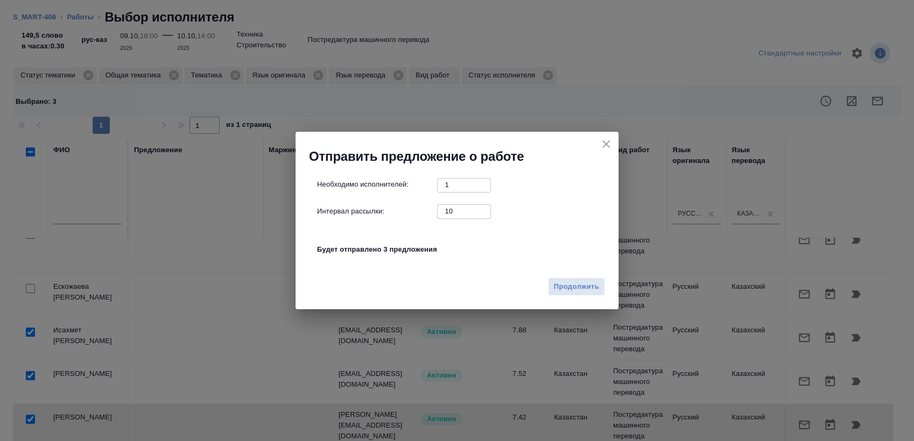
click at [456, 208] on input "10" at bounding box center [464, 211] width 54 height 13
type input "0"
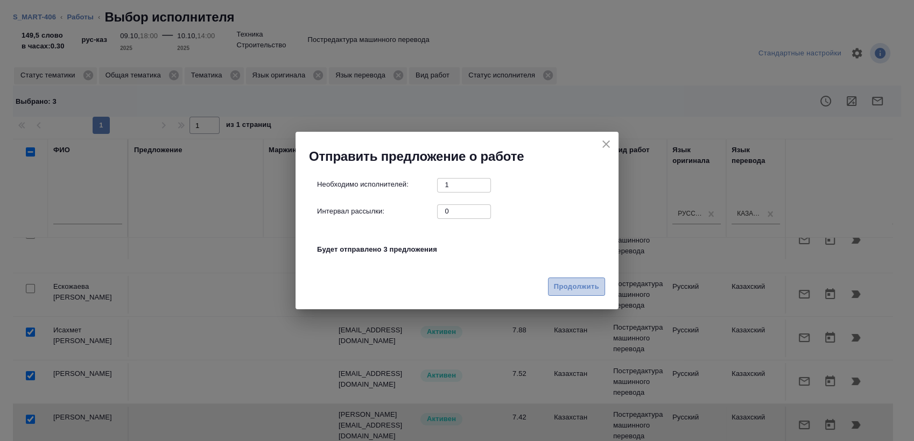
click at [577, 286] on span "Продолжить" at bounding box center [576, 287] width 45 height 12
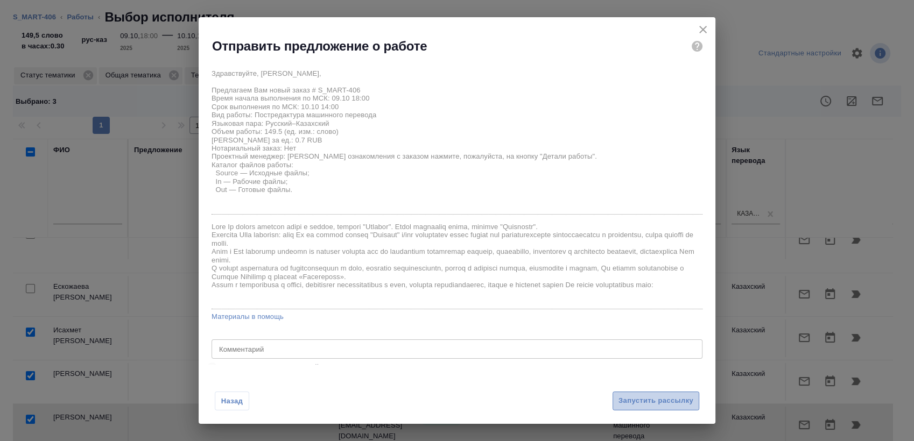
click at [643, 393] on button "Запустить рассылку" at bounding box center [655, 401] width 87 height 19
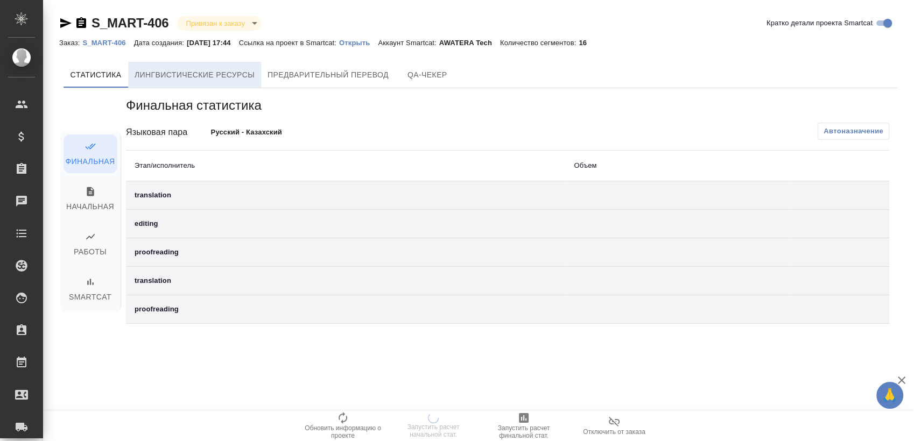
click at [182, 74] on span "Лингвистические ресурсы" at bounding box center [195, 74] width 120 height 13
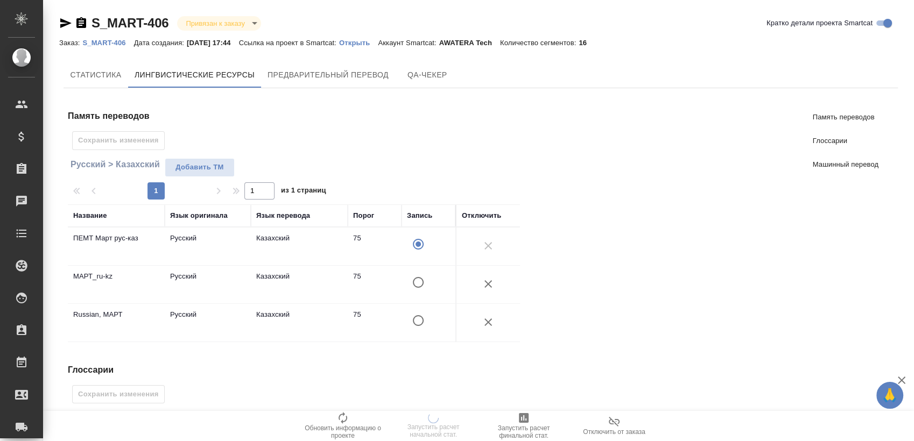
scroll to position [241, 0]
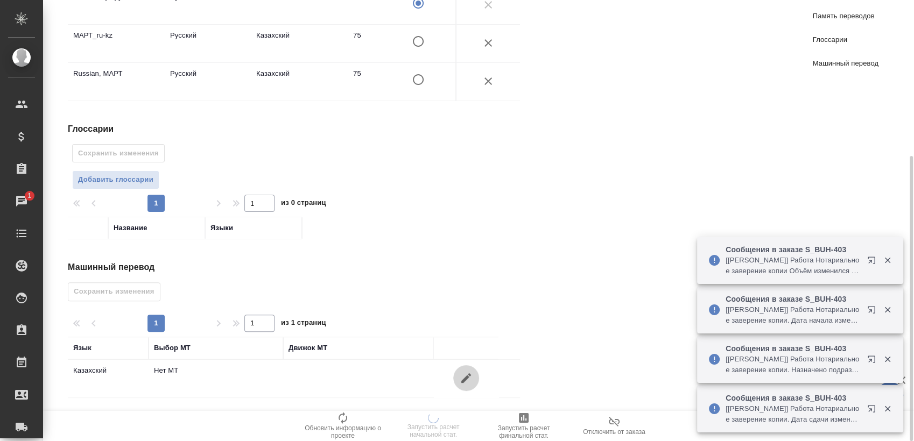
click at [466, 381] on icon "button" at bounding box center [466, 378] width 13 height 13
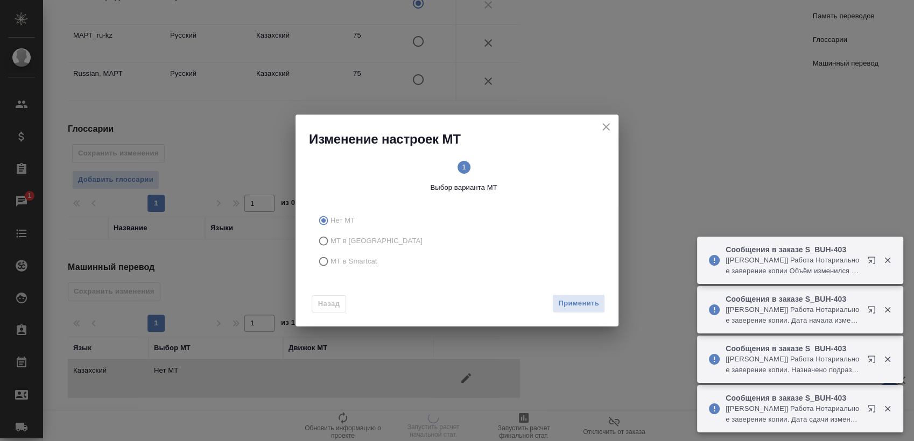
click at [386, 271] on label "МТ в Smartcat" at bounding box center [455, 261] width 284 height 20
click at [330, 271] on input "МТ в Smartcat" at bounding box center [321, 261] width 17 height 20
radio input "true"
click at [574, 298] on div "Назад Вперед" at bounding box center [456, 301] width 323 height 51
click at [574, 298] on span "Вперед" at bounding box center [585, 304] width 27 height 12
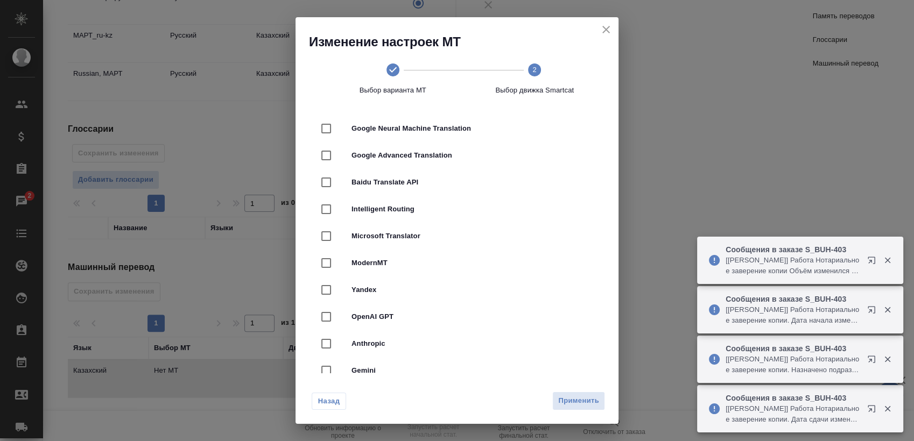
scroll to position [119, 0]
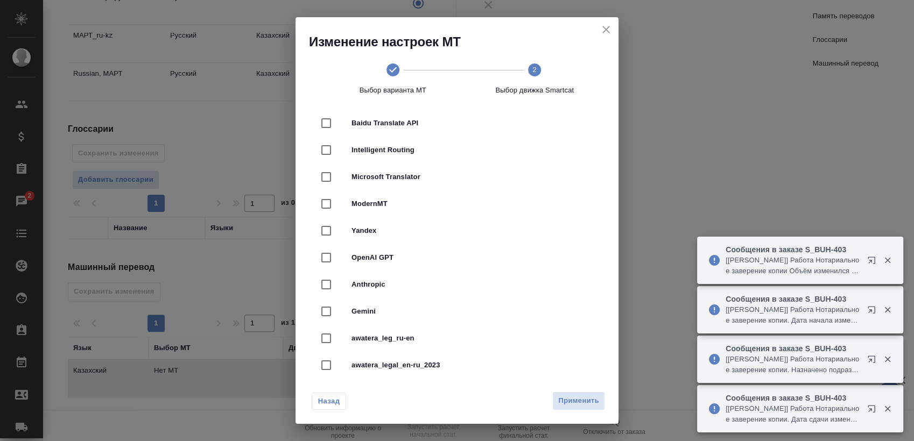
click at [399, 214] on div "ModernMT" at bounding box center [457, 204] width 288 height 27
click at [407, 224] on div "Yandex" at bounding box center [457, 230] width 288 height 27
checkbox input "false"
checkbox input "true"
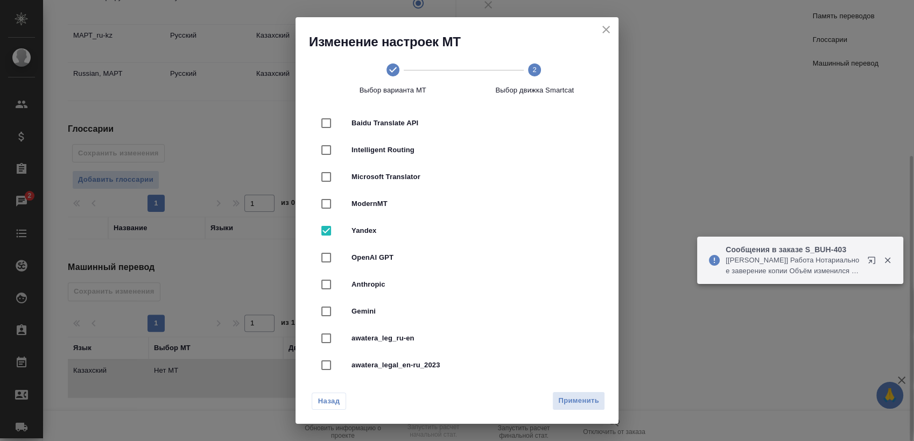
click at [572, 398] on span "Применить" at bounding box center [578, 401] width 41 height 12
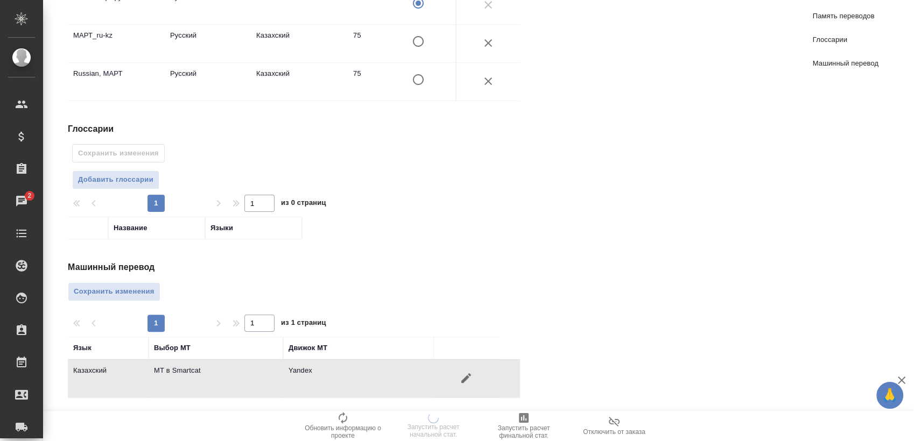
drag, startPoint x: 139, startPoint y: 286, endPoint x: 161, endPoint y: 285, distance: 22.1
click at [139, 286] on span "Сохранить изменения" at bounding box center [114, 292] width 81 height 12
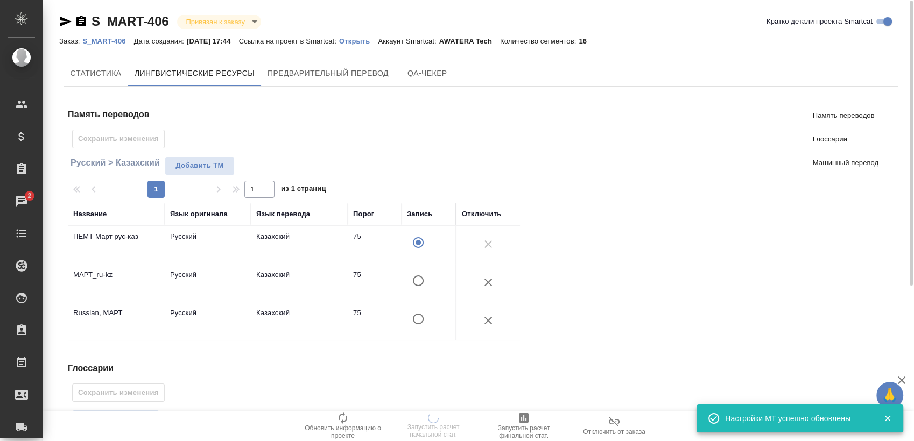
scroll to position [0, 0]
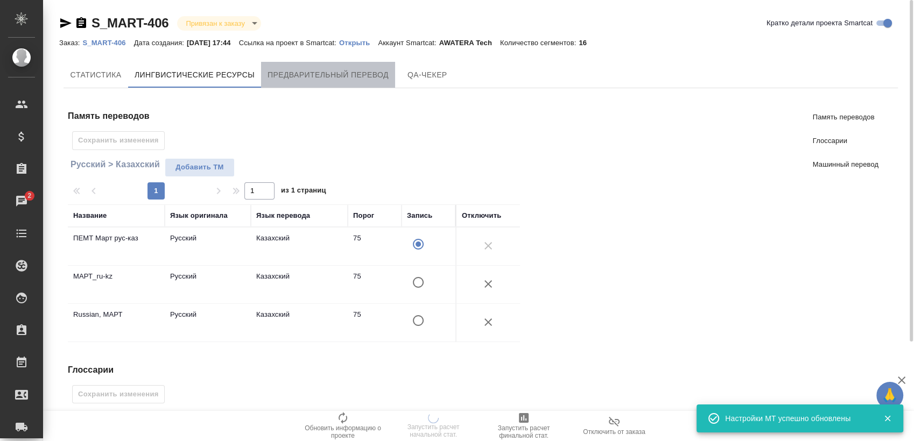
click at [350, 74] on span "Предварительный перевод" at bounding box center [327, 74] width 121 height 13
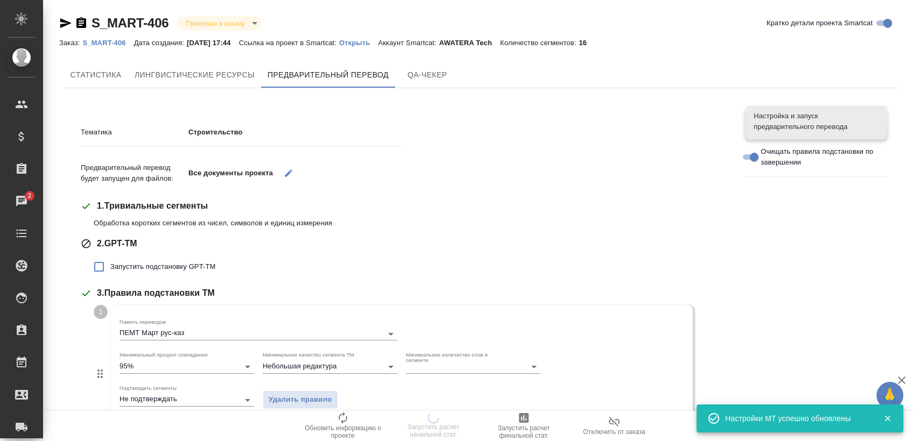
click at [183, 267] on span "Запустить подстановку GPT-TM" at bounding box center [162, 267] width 105 height 11
click at [110, 267] on input "Запустить подстановку GPT-TM" at bounding box center [99, 267] width 23 height 23
checkbox input "true"
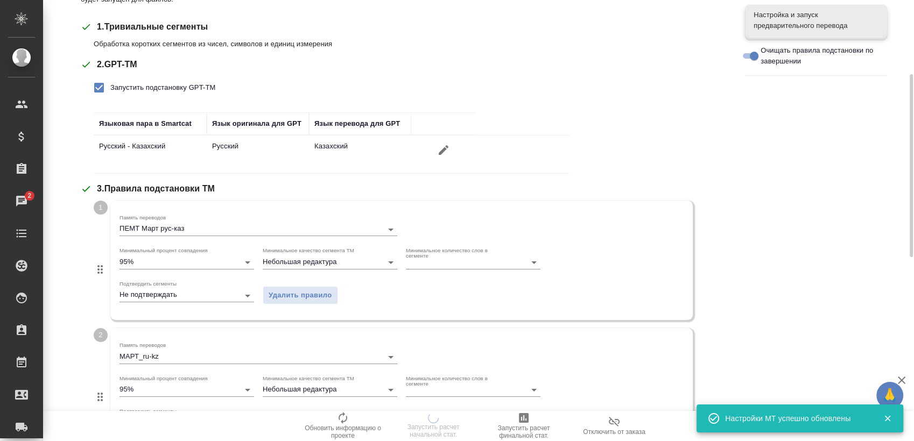
scroll to position [358, 0]
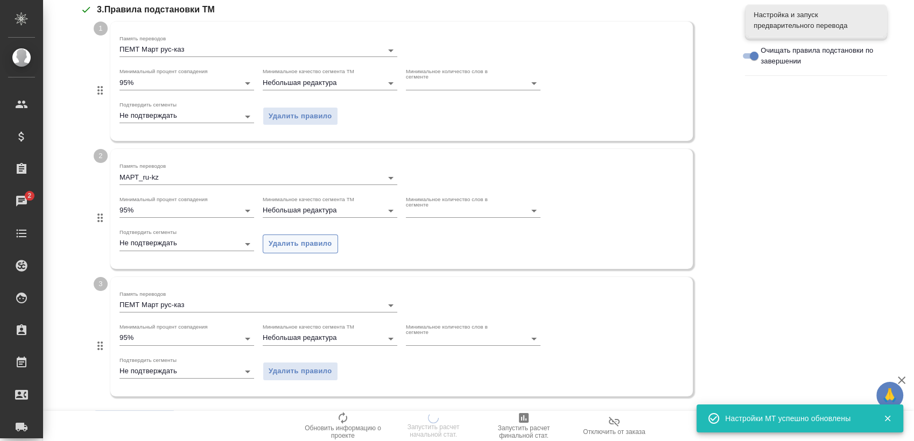
click at [307, 238] on span "Удалить правило" at bounding box center [301, 244] width 64 height 12
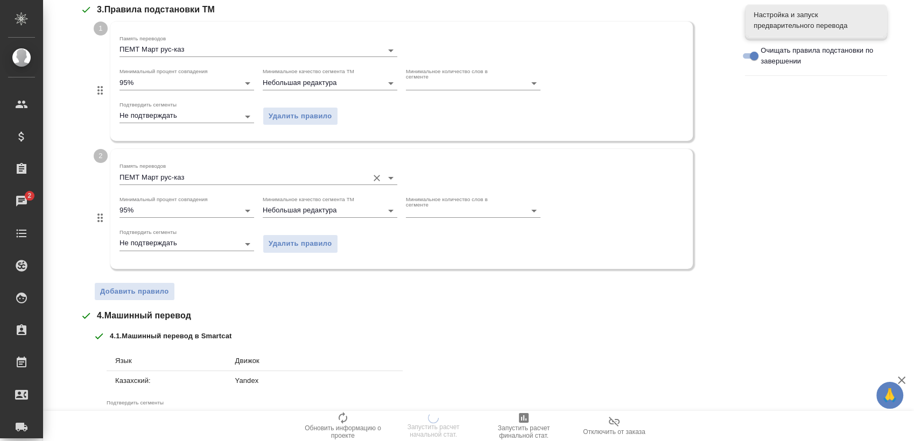
click at [250, 171] on input "ПЕМТ Март рус-каз" at bounding box center [240, 177] width 243 height 13
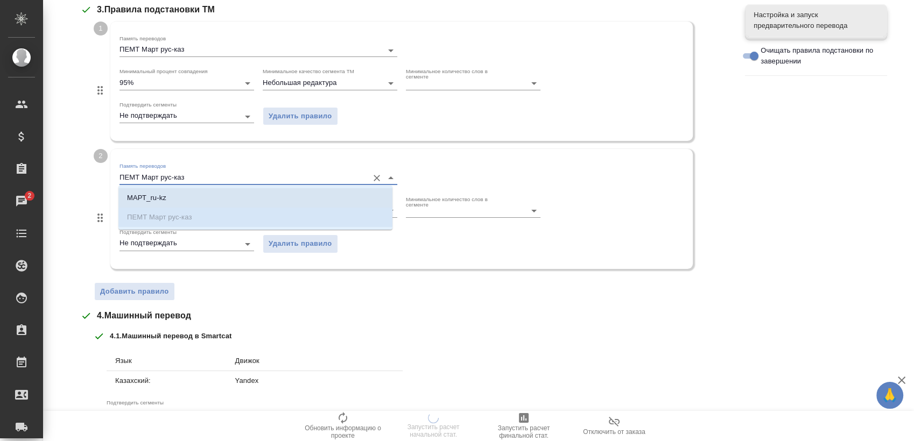
click at [220, 196] on li "МАРТ_ru-kz" at bounding box center [255, 197] width 274 height 19
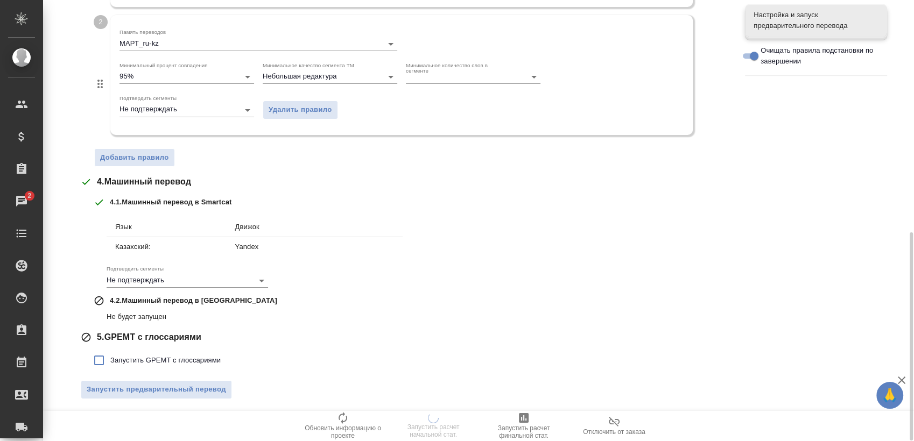
click at [167, 361] on span "Запустить GPEMT с глоссариями" at bounding box center [165, 360] width 110 height 11
click at [110, 361] on input "Запустить GPEMT с глоссариями" at bounding box center [99, 360] width 23 height 23
checkbox input "true"
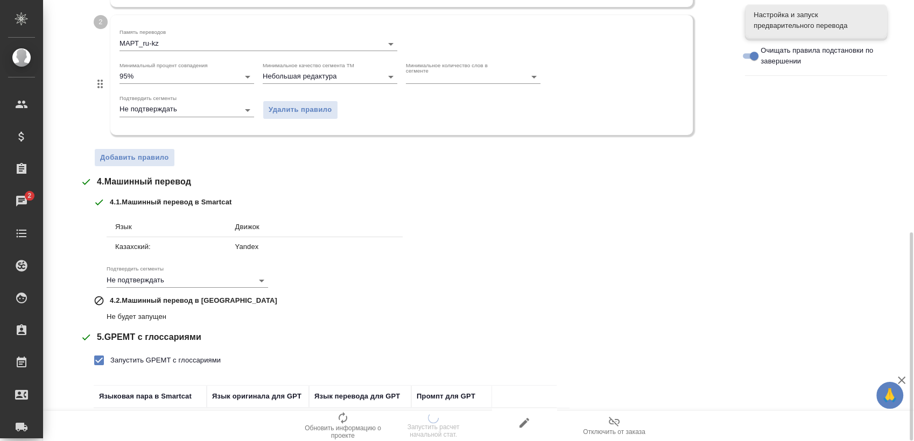
scroll to position [567, 0]
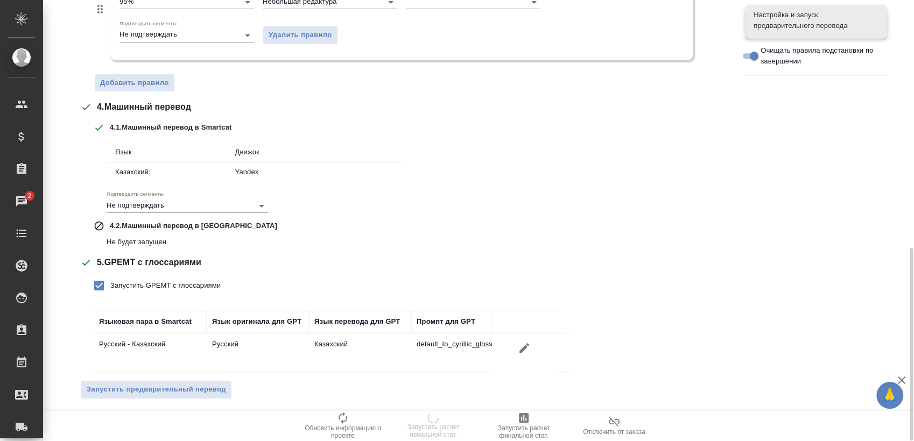
drag, startPoint x: 178, startPoint y: 389, endPoint x: 212, endPoint y: 374, distance: 36.9
click at [178, 389] on span "Запустить предварительный перевод" at bounding box center [156, 390] width 139 height 12
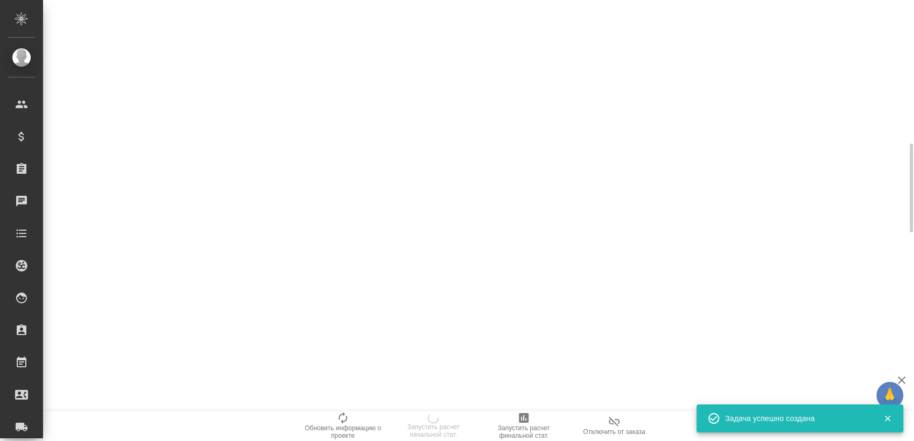
scroll to position [0, 0]
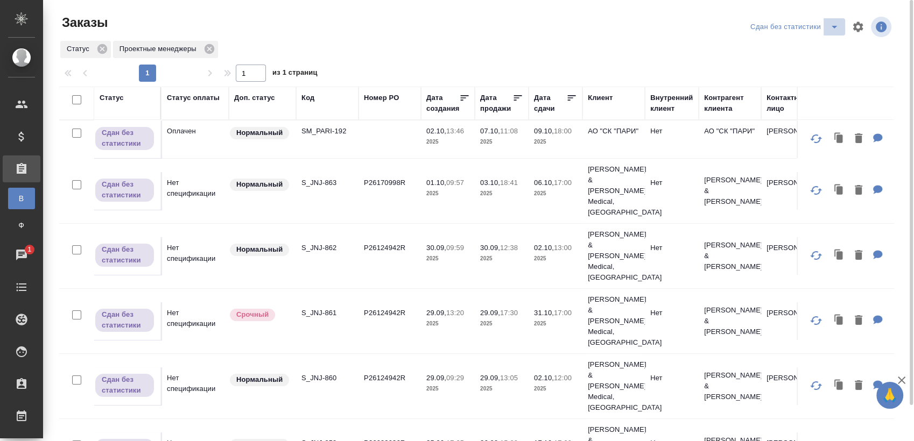
click at [830, 23] on icon "split button" at bounding box center [834, 26] width 13 height 13
click at [810, 65] on li "Взять в работу" at bounding box center [795, 65] width 97 height 17
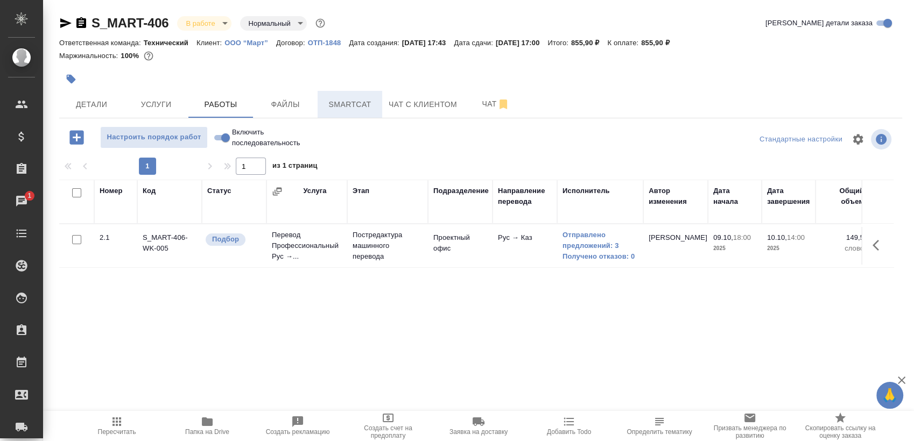
click at [358, 109] on span "Smartcat" at bounding box center [350, 104] width 52 height 13
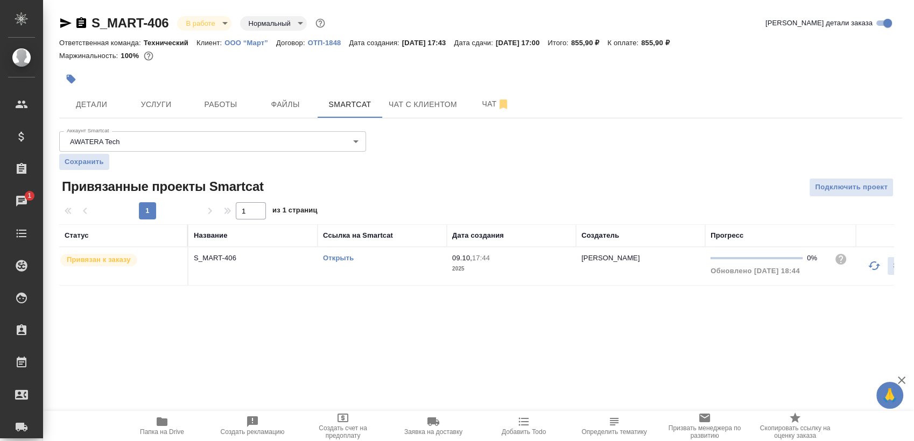
click at [327, 255] on link "Открыть" at bounding box center [338, 258] width 31 height 8
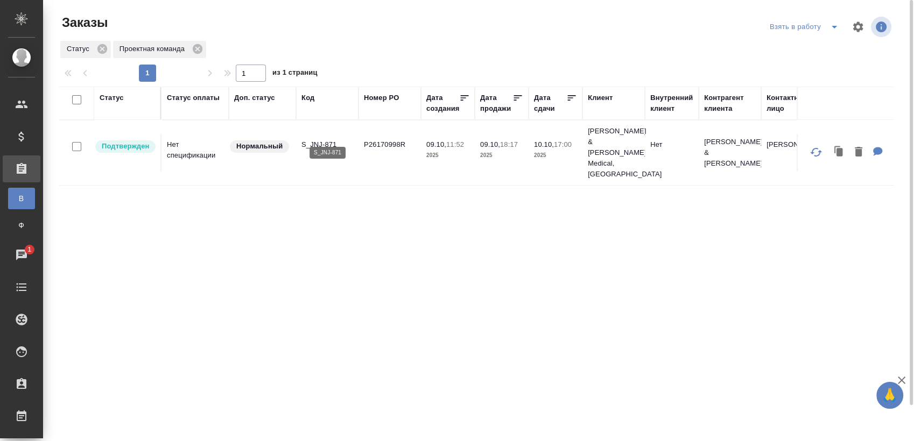
click at [327, 139] on p "S_JNJ-871" at bounding box center [327, 144] width 52 height 11
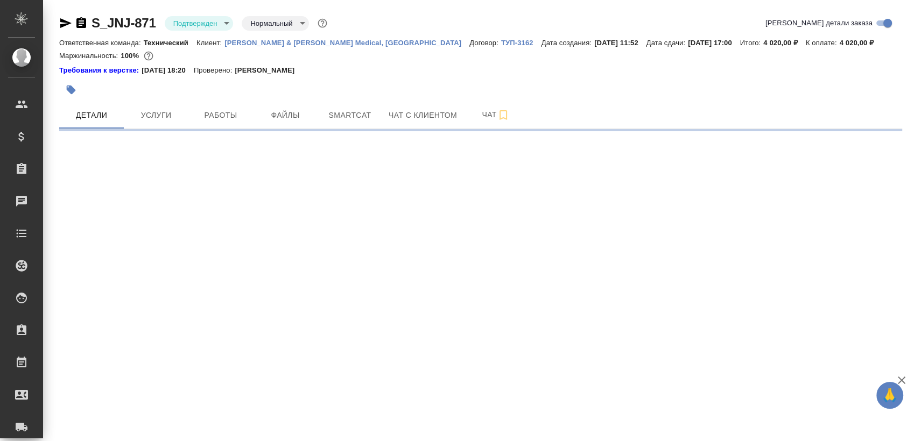
click at [182, 24] on body "🙏 .cls-1 fill:#fff; AWATERA [PERSON_NAME] Спецификации Заказы Чаты Todo Проекты…" at bounding box center [457, 220] width 914 height 441
select select "RU"
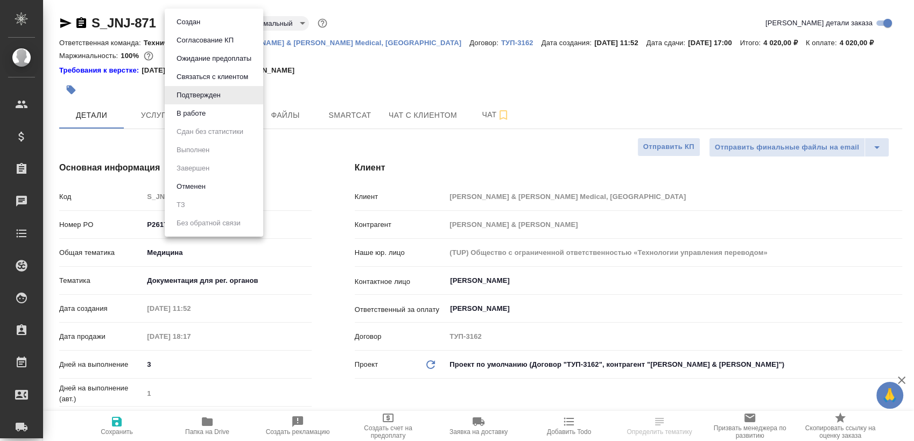
type textarea "x"
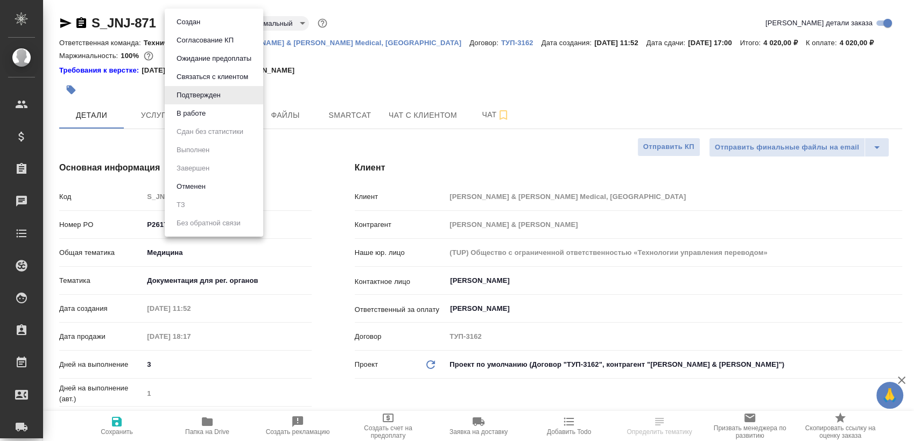
type textarea "x"
click at [201, 110] on button "В работе" at bounding box center [191, 114] width 36 height 12
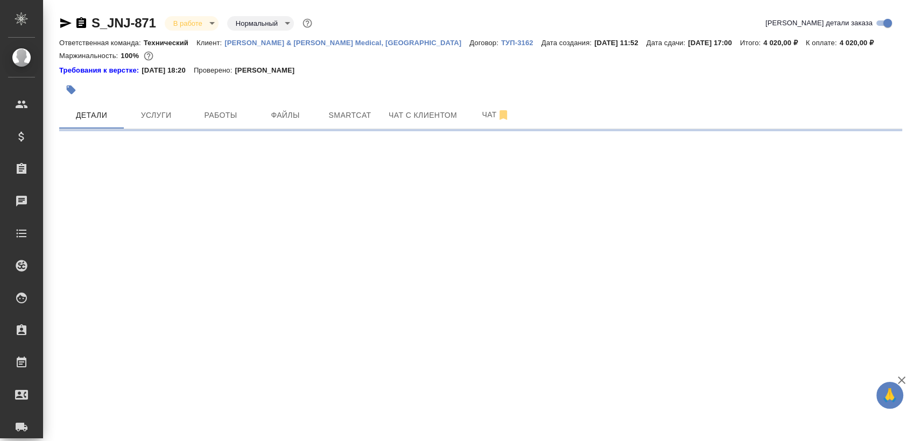
select select "RU"
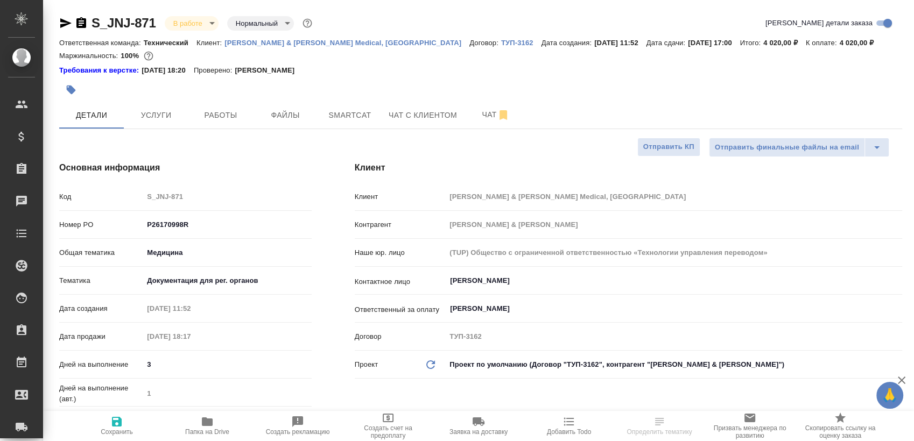
type textarea "x"
click at [475, 114] on span "Чат" at bounding box center [496, 114] width 52 height 13
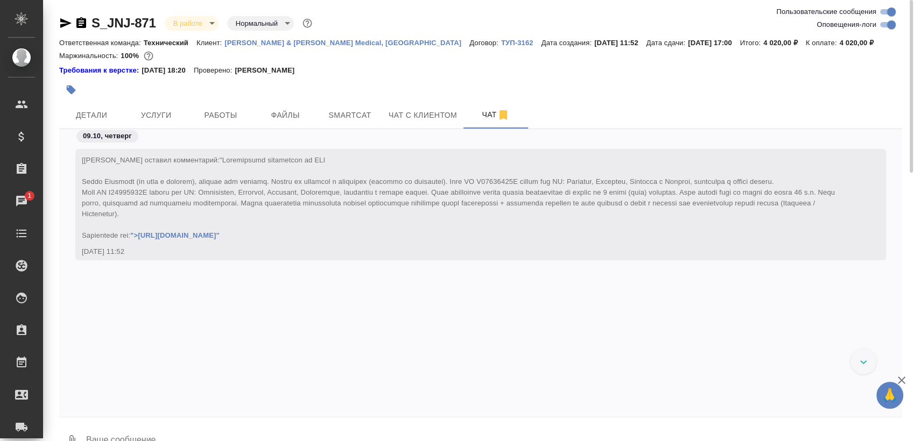
scroll to position [2412, 0]
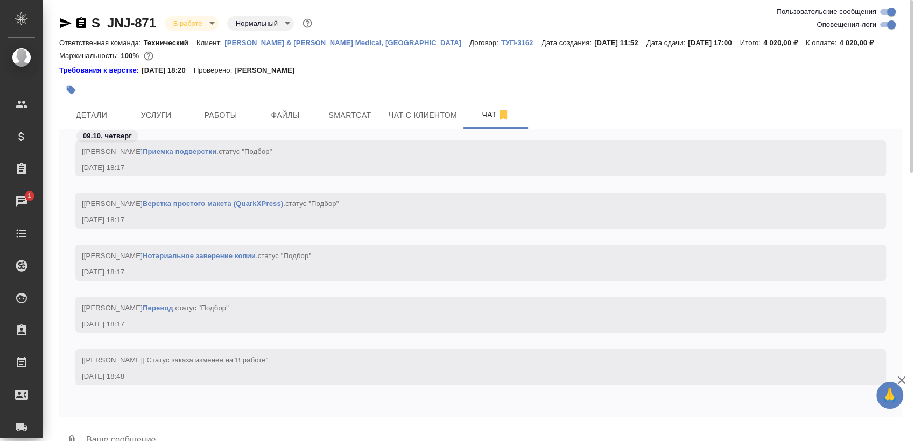
click at [878, 23] on input "Оповещения-логи" at bounding box center [891, 24] width 39 height 13
checkbox input "false"
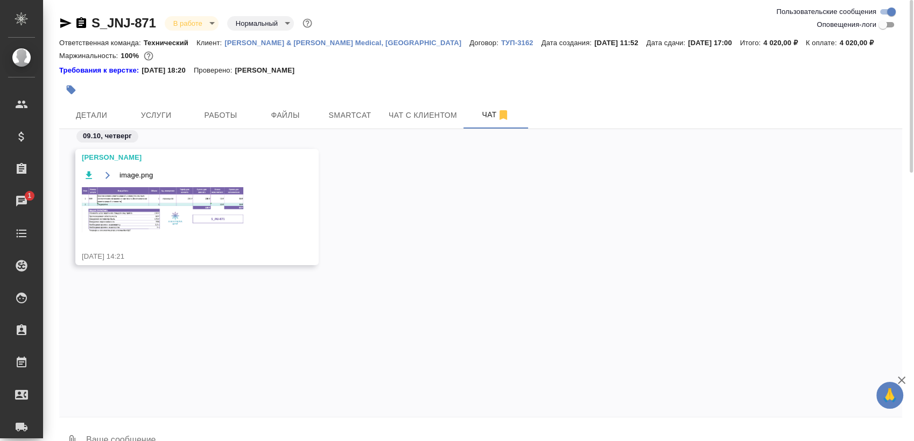
click at [171, 223] on img at bounding box center [162, 209] width 161 height 45
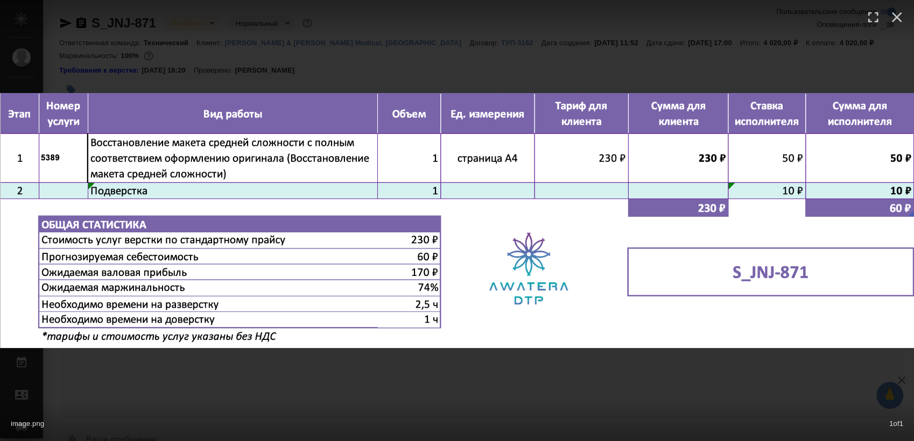
click at [383, 394] on div "image.png 1 of 1" at bounding box center [457, 220] width 914 height 441
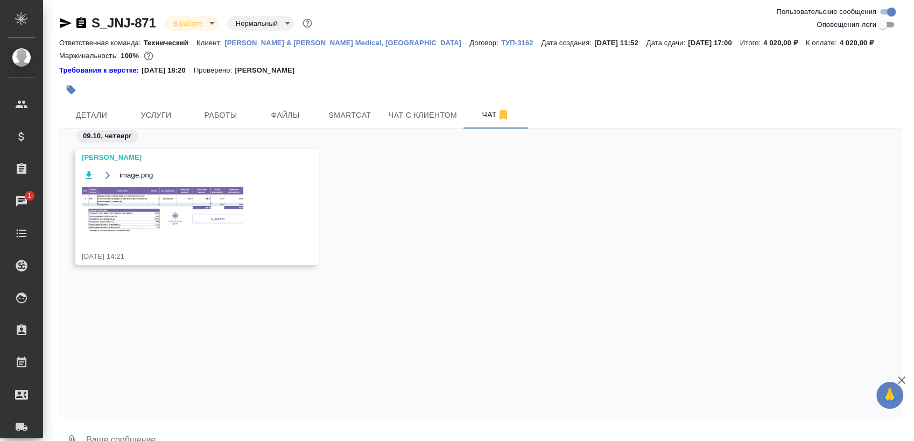
click at [215, 109] on span "Работы" at bounding box center [221, 115] width 52 height 13
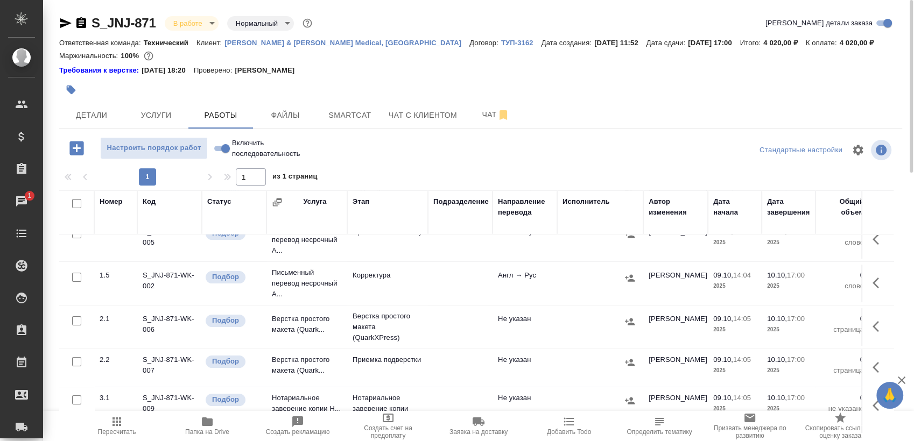
scroll to position [199, 0]
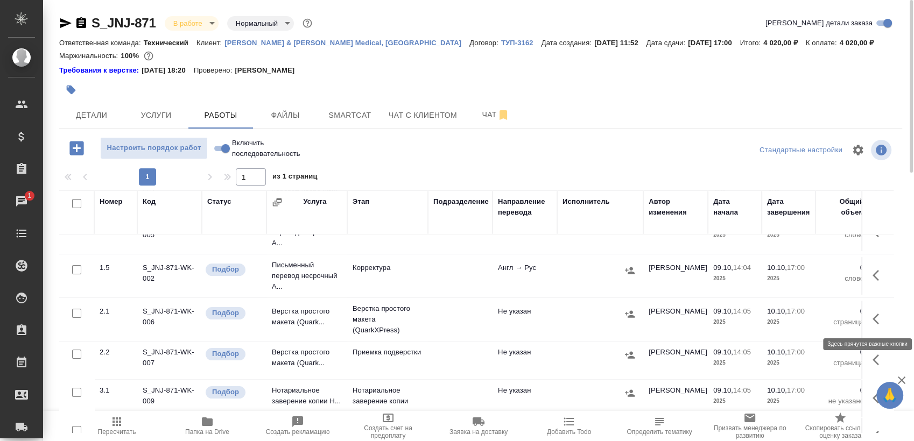
click at [872, 315] on icon "button" at bounding box center [878, 319] width 13 height 13
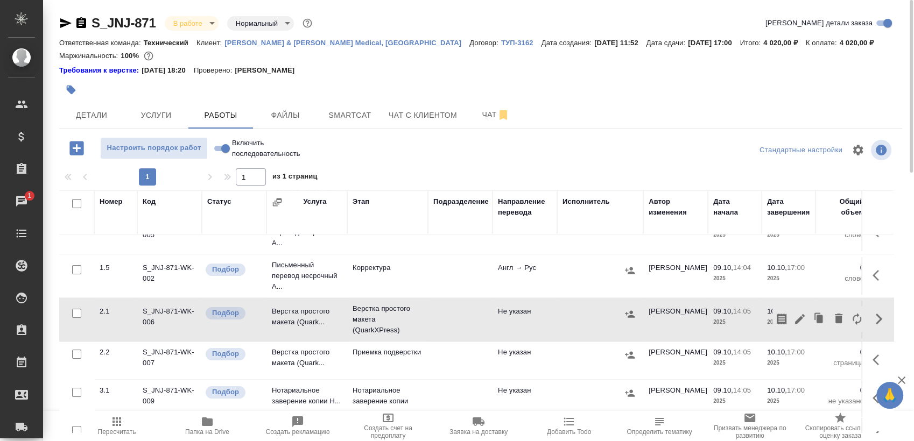
drag, startPoint x: 839, startPoint y: 312, endPoint x: 844, endPoint y: 317, distance: 7.2
click at [840, 316] on div at bounding box center [819, 319] width 94 height 26
click at [852, 317] on icon "button" at bounding box center [856, 319] width 9 height 12
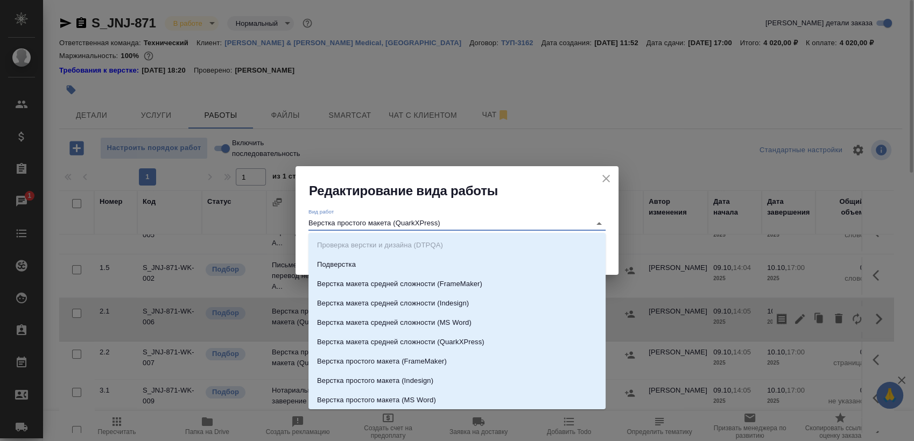
click at [501, 224] on input "Верстка простого макета (QuarkXPress)" at bounding box center [446, 223] width 277 height 13
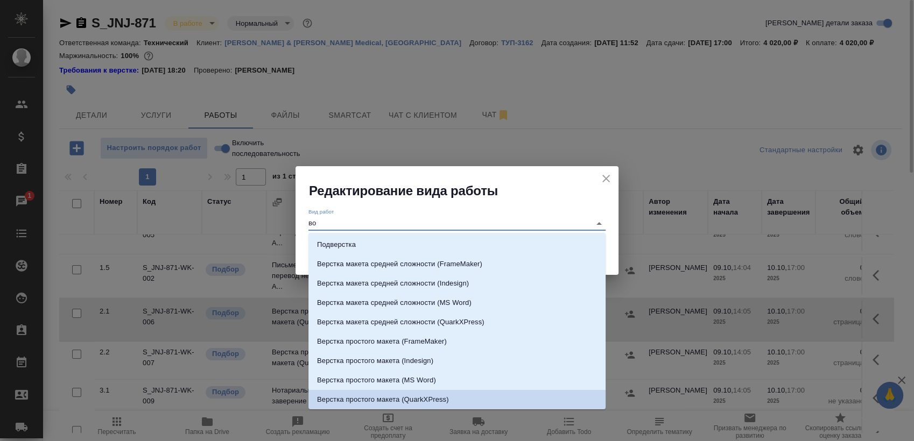
scroll to position [0, 0]
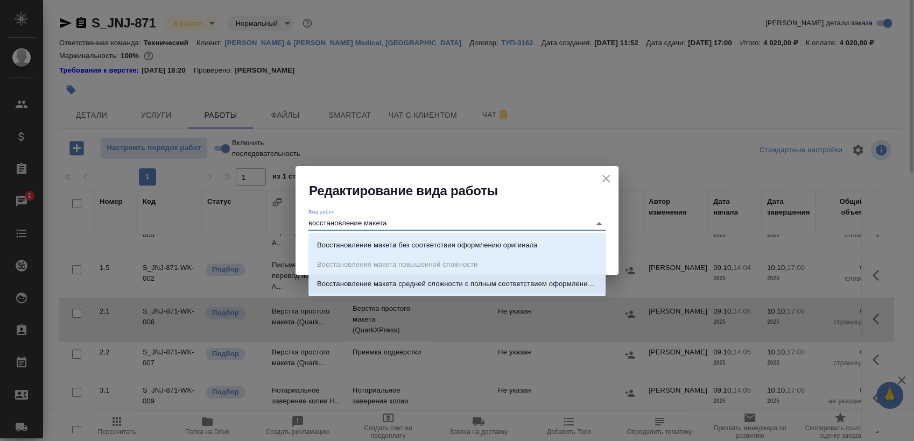
click at [504, 277] on li "Восстановление макета средней сложности с полным соответствием оформлению ориги…" at bounding box center [456, 283] width 297 height 19
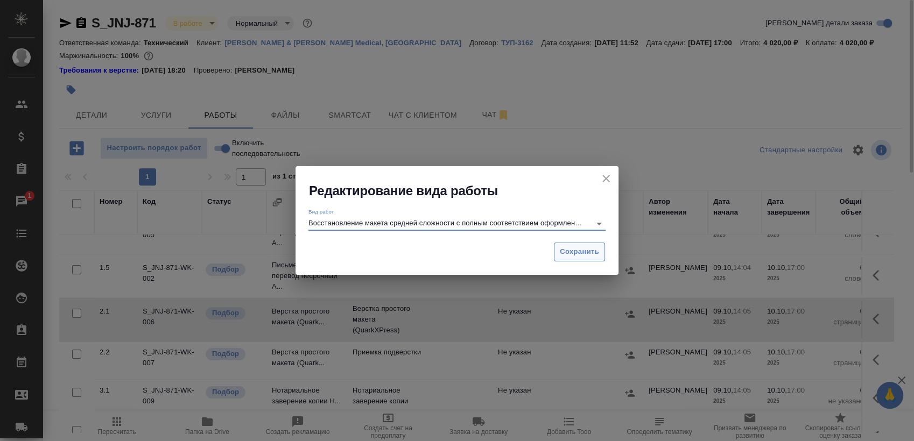
type input "Восстановление макета средней сложности с полным соответствием оформлению ориги…"
click at [562, 252] on span "Сохранить" at bounding box center [579, 252] width 39 height 12
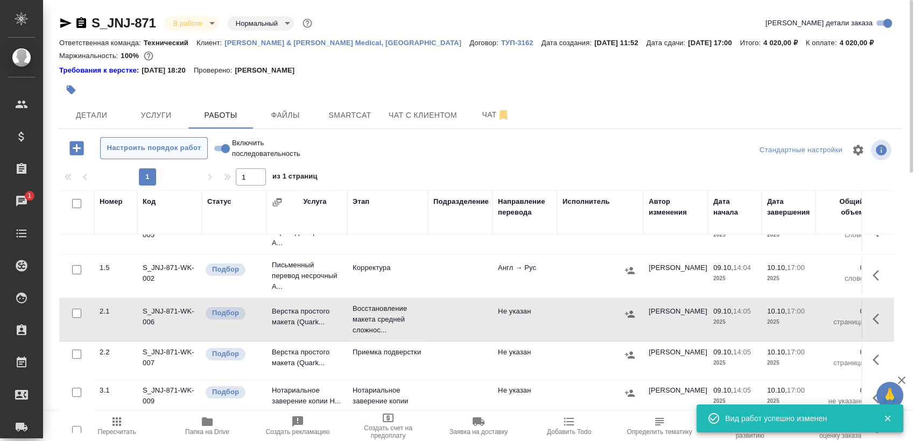
click at [165, 144] on span "Настроить порядок работ" at bounding box center [154, 148] width 96 height 12
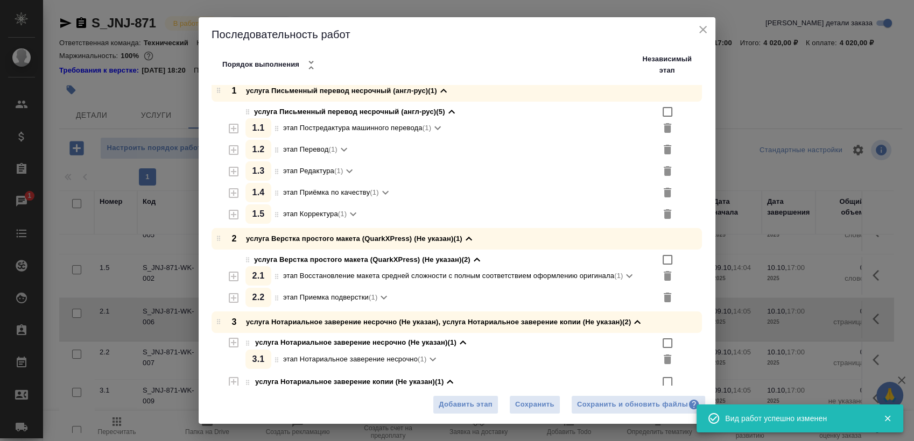
scroll to position [112, 0]
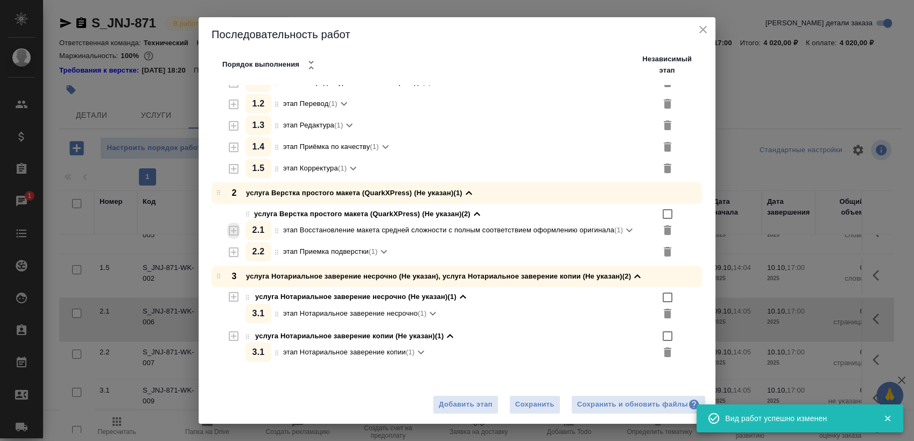
click at [233, 228] on icon "button" at bounding box center [234, 231] width 10 height 10
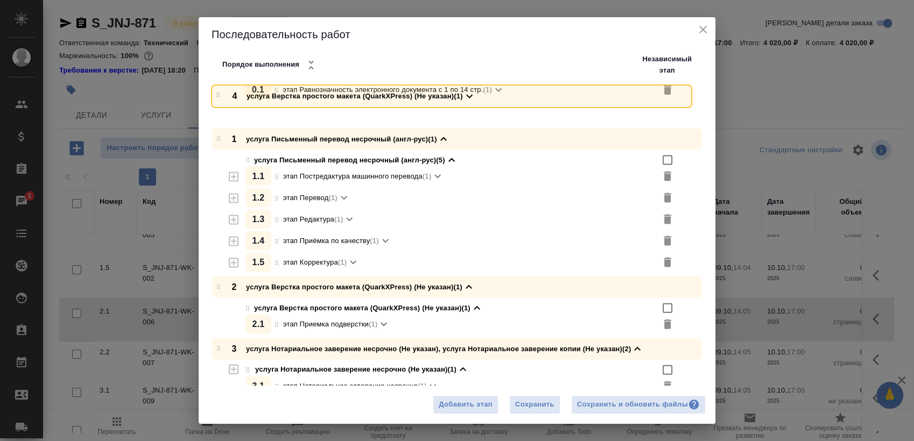
scroll to position [0, 0]
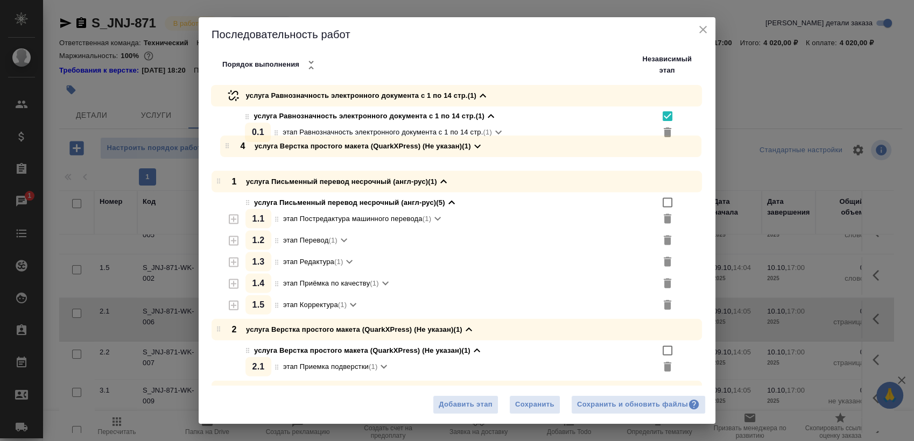
drag, startPoint x: 218, startPoint y: 351, endPoint x: 228, endPoint y: 146, distance: 205.8
click at [227, 140] on div "услуга Равнозначность электронного документа с 1 по 14 стр. (1) услуга Равнозна…" at bounding box center [461, 283] width 509 height 396
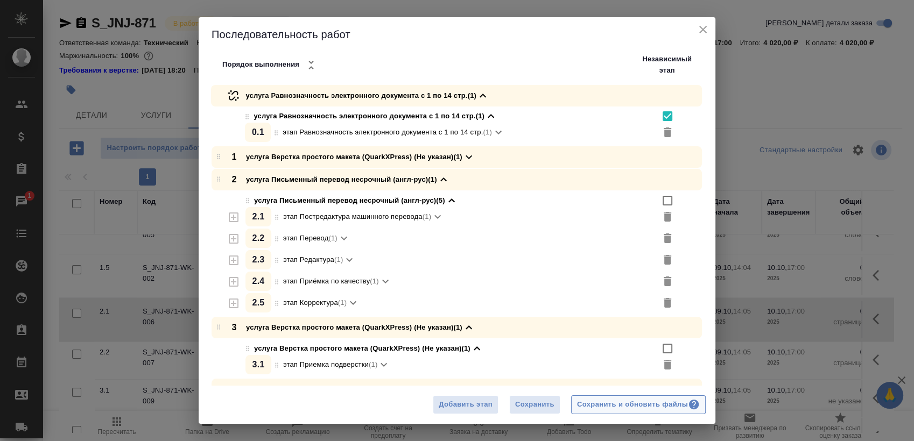
click at [633, 409] on div "Сохранить и обновить файлы" at bounding box center [638, 405] width 123 height 12
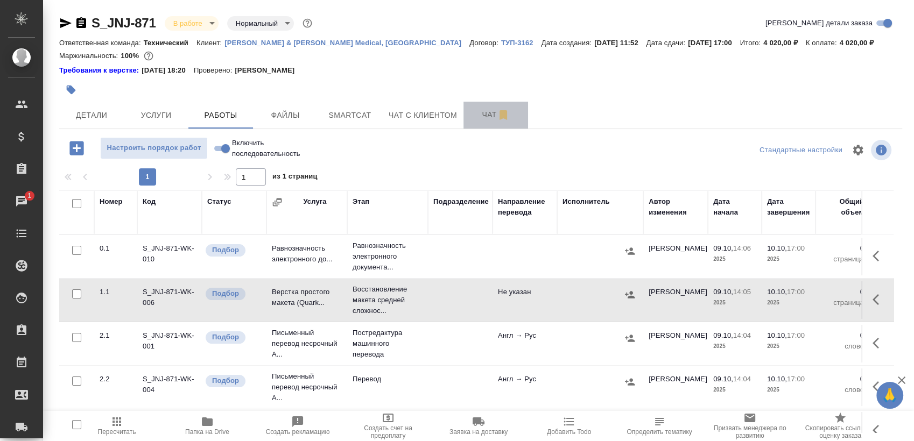
click at [467, 118] on button "Чат" at bounding box center [495, 115] width 65 height 27
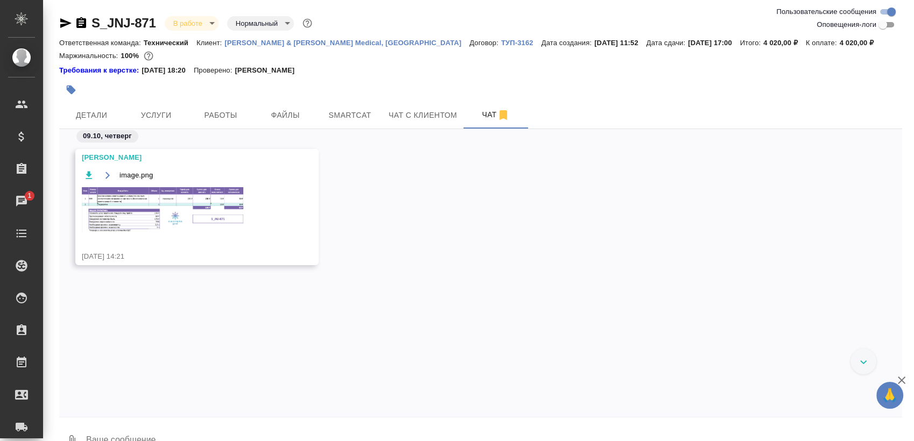
click at [172, 235] on div "image.png" at bounding box center [181, 206] width 199 height 77
click at [189, 220] on img at bounding box center [162, 209] width 161 height 45
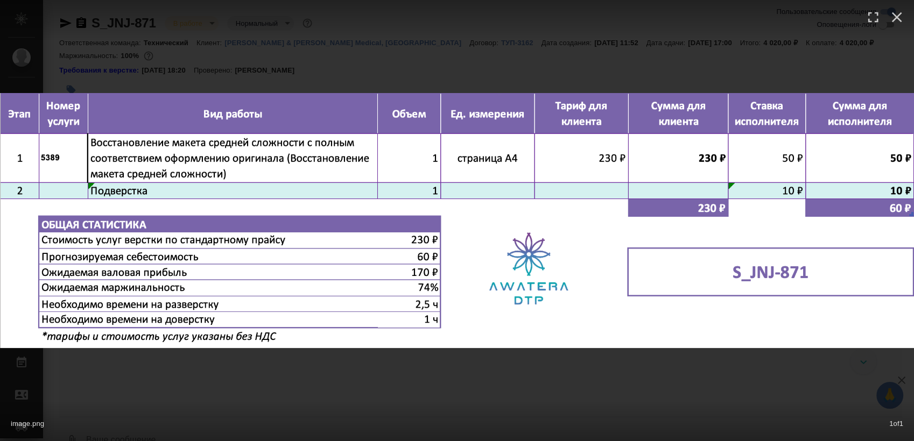
click at [393, 394] on div "image.png 1 of 1" at bounding box center [457, 220] width 914 height 441
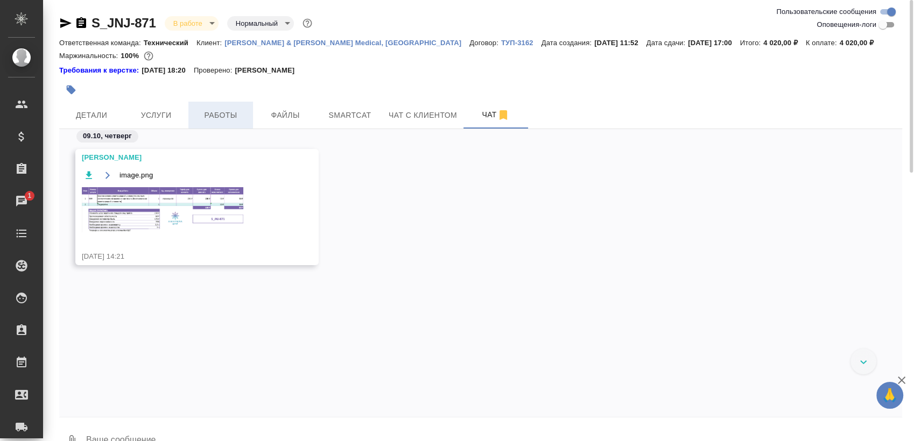
click at [215, 116] on span "Работы" at bounding box center [221, 115] width 52 height 13
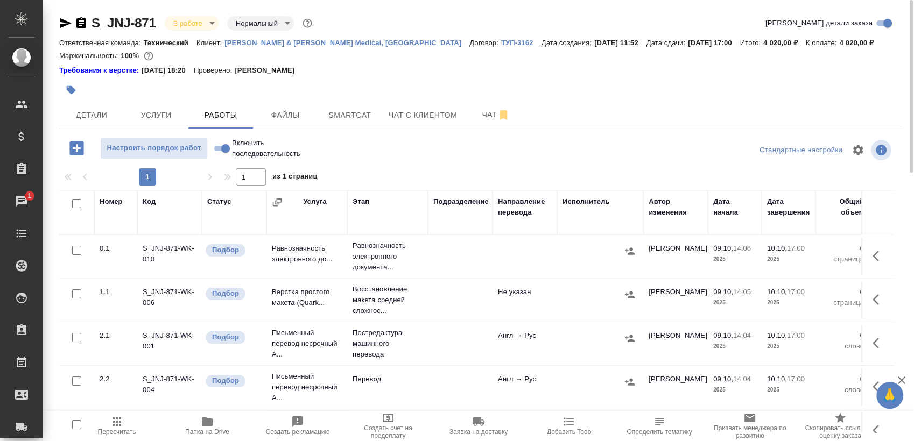
click at [872, 297] on icon "button" at bounding box center [878, 299] width 13 height 13
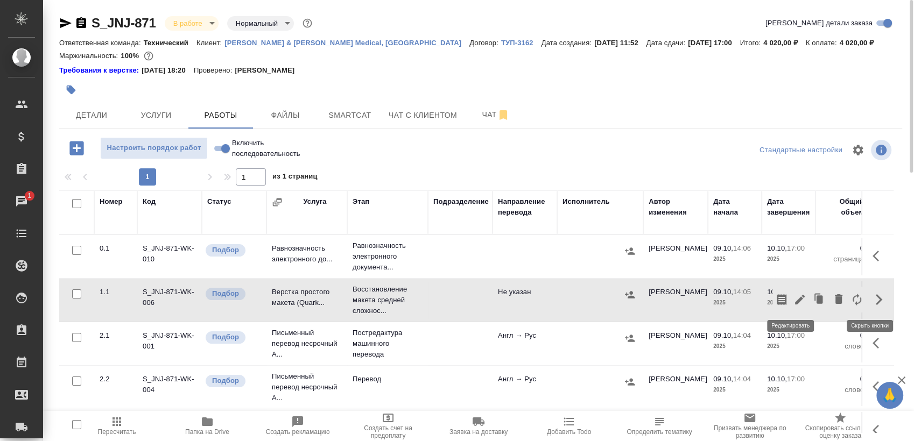
click at [795, 299] on icon "button" at bounding box center [800, 300] width 10 height 10
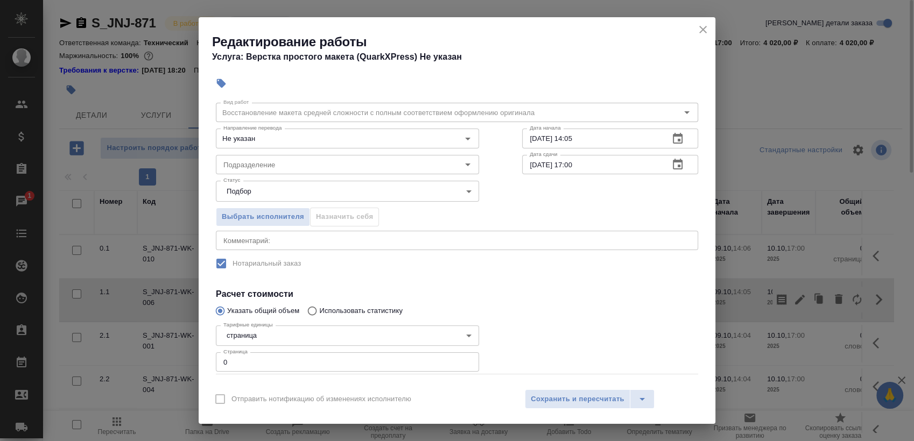
scroll to position [60, 0]
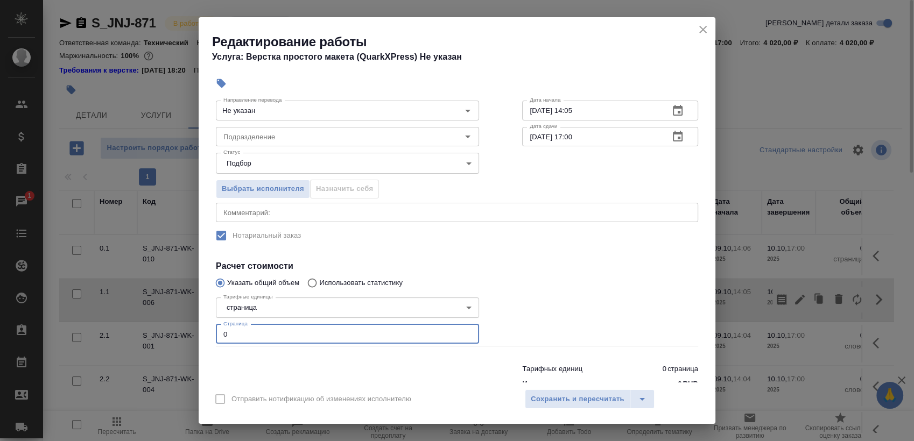
click at [255, 335] on input "0" at bounding box center [347, 334] width 263 height 19
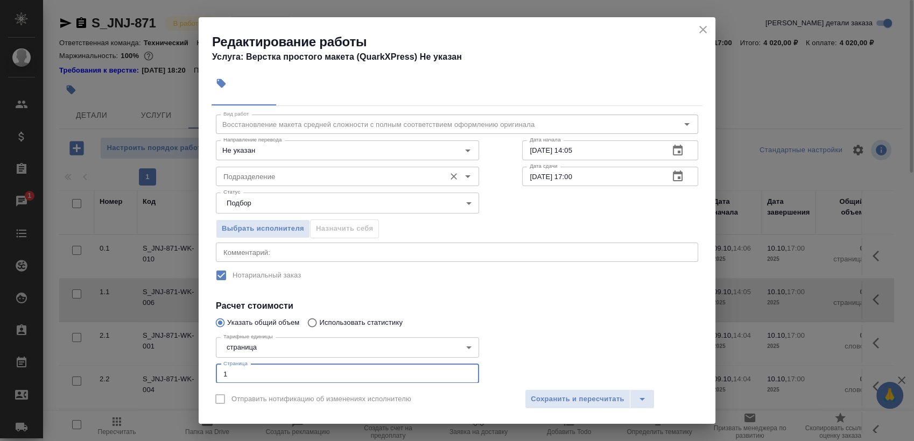
scroll to position [0, 0]
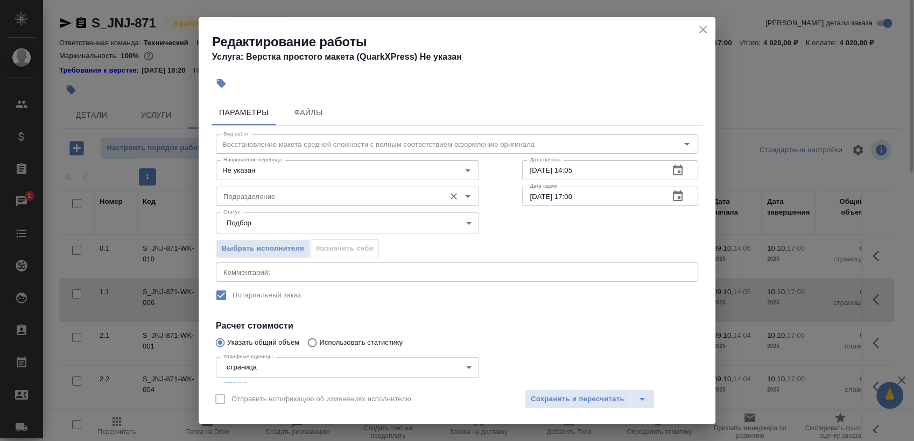
type input "1"
click at [293, 192] on input "Подразделение" at bounding box center [329, 196] width 221 height 13
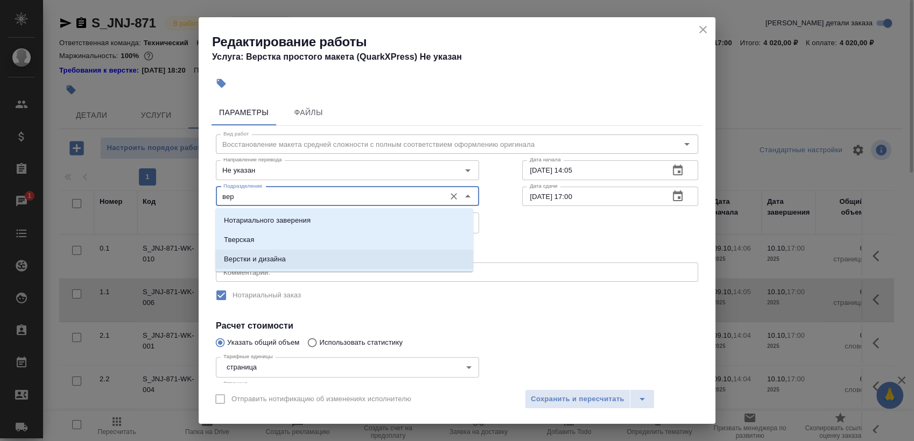
click at [278, 260] on p "Верстки и дизайна" at bounding box center [255, 259] width 62 height 11
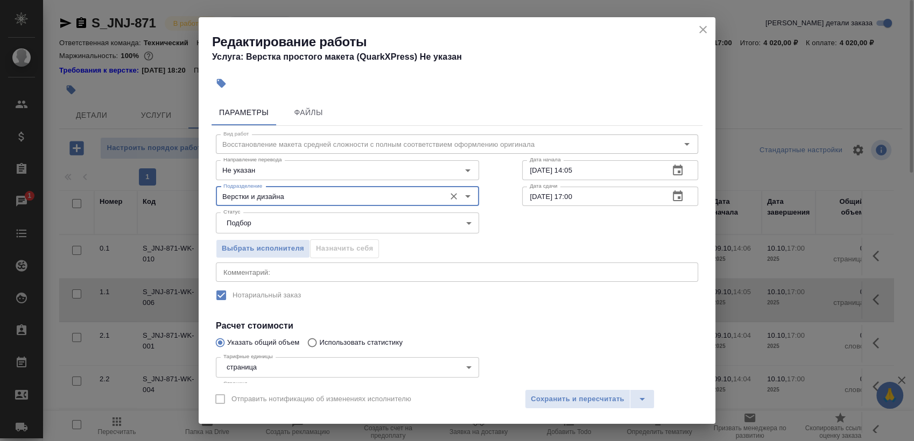
type input "Верстки и дизайна"
click at [673, 165] on icon "button" at bounding box center [678, 170] width 10 height 11
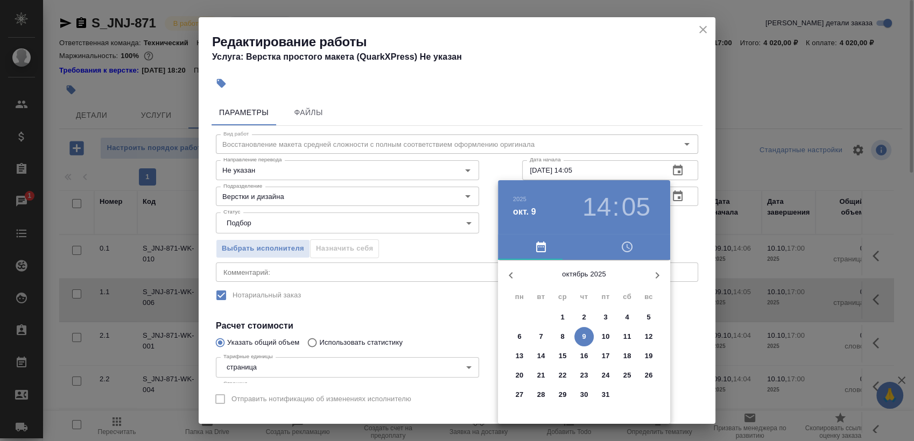
click at [580, 335] on span "9" at bounding box center [583, 337] width 19 height 11
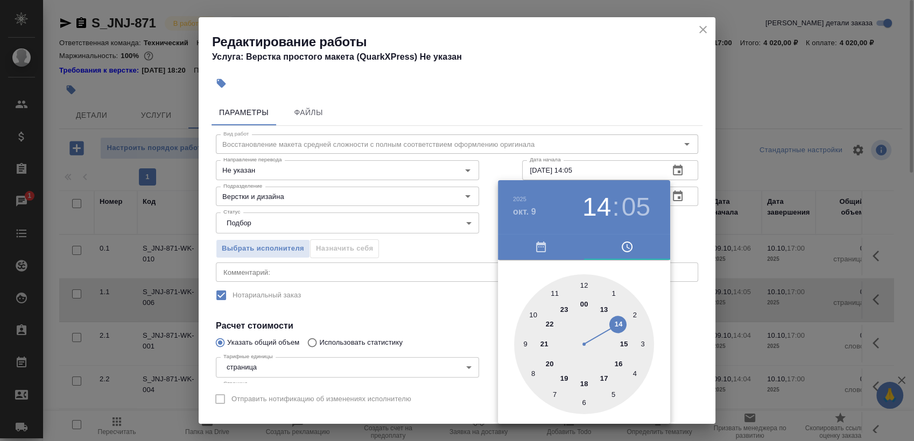
click at [562, 375] on div at bounding box center [584, 344] width 140 height 140
click at [582, 281] on div at bounding box center [584, 344] width 140 height 140
type input "[DATE] 19:00"
click at [684, 232] on div at bounding box center [457, 220] width 914 height 441
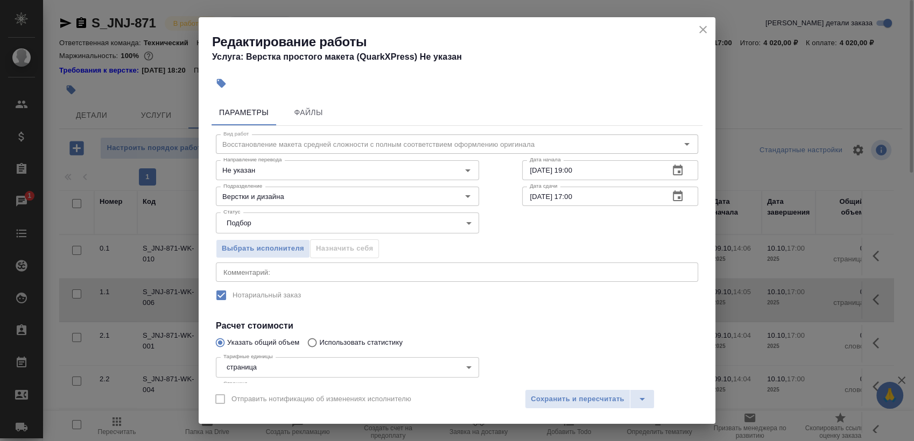
click at [672, 203] on button "button" at bounding box center [678, 197] width 26 height 26
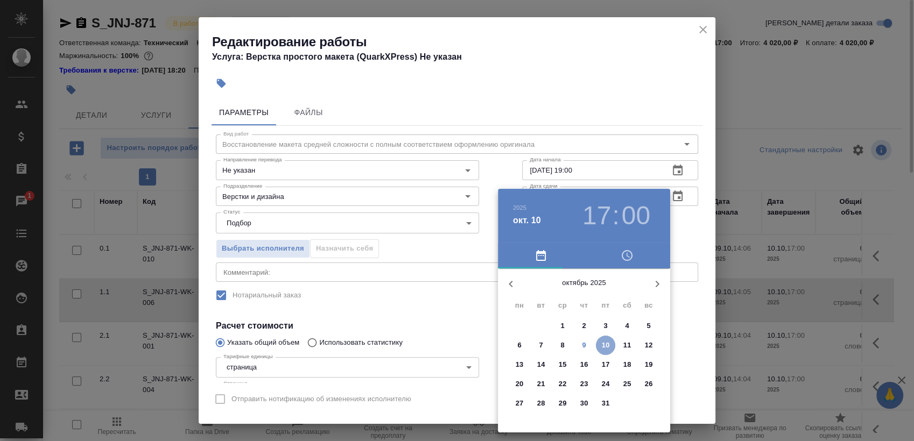
click at [607, 343] on p "10" at bounding box center [606, 345] width 8 height 11
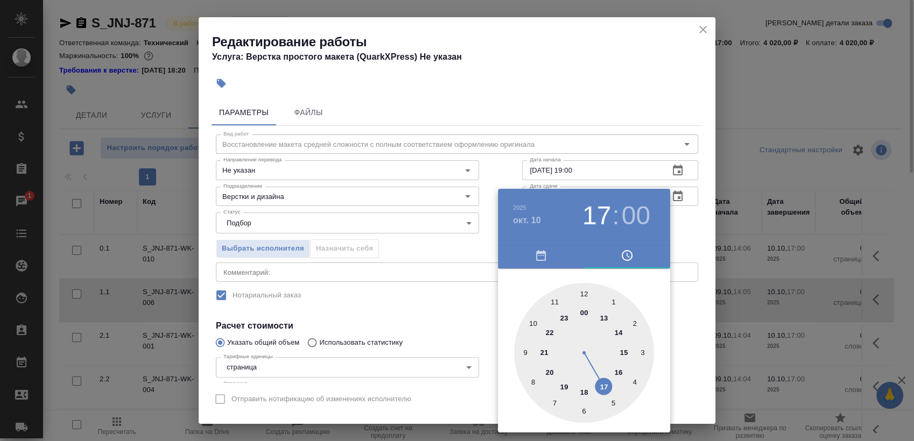
click at [584, 292] on div at bounding box center [584, 353] width 140 height 140
type input "[DATE] 12:00"
click at [689, 224] on div at bounding box center [457, 220] width 914 height 441
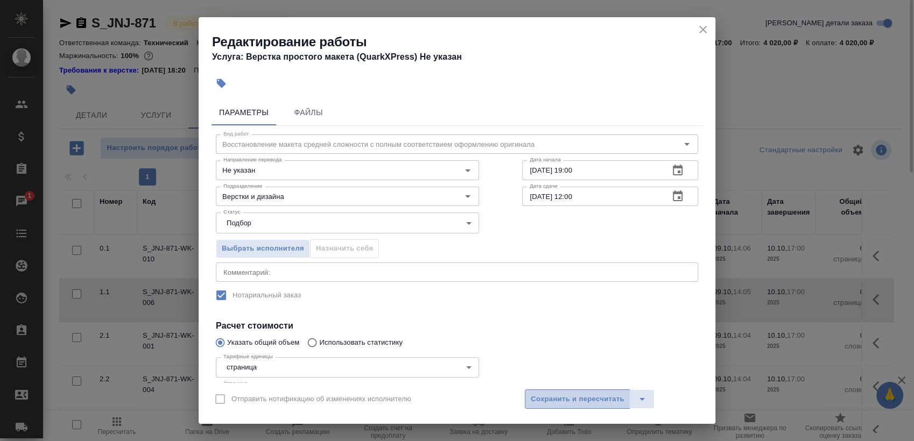
click at [559, 396] on span "Сохранить и пересчитать" at bounding box center [578, 399] width 94 height 12
